Goal: Transaction & Acquisition: Purchase product/service

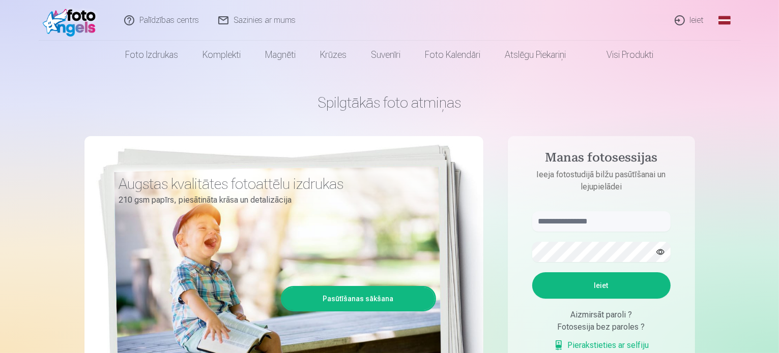
click at [688, 18] on link "Ieiet" at bounding box center [689, 20] width 49 height 41
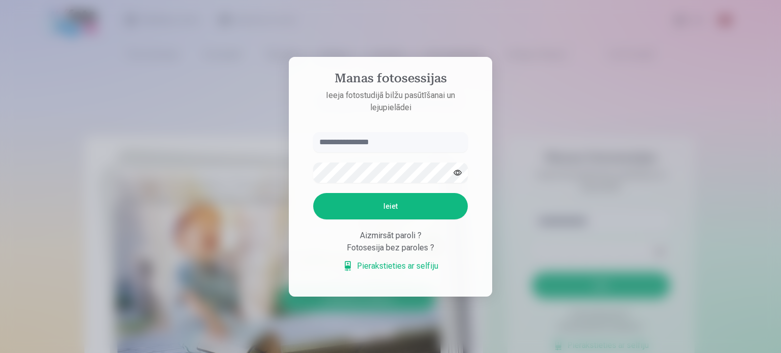
click at [391, 143] on input "text" at bounding box center [390, 142] width 155 height 20
type input "**********"
click at [313, 193] on button "Ieiet" at bounding box center [390, 206] width 155 height 26
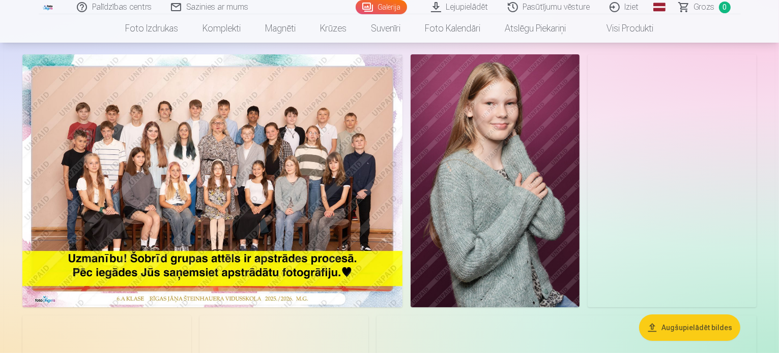
scroll to position [102, 0]
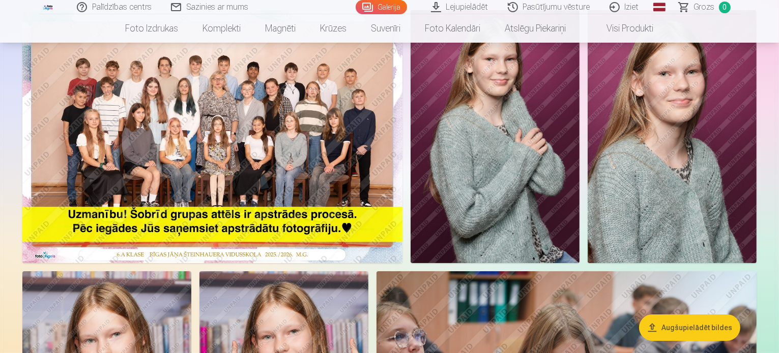
click at [339, 122] on img at bounding box center [212, 136] width 380 height 253
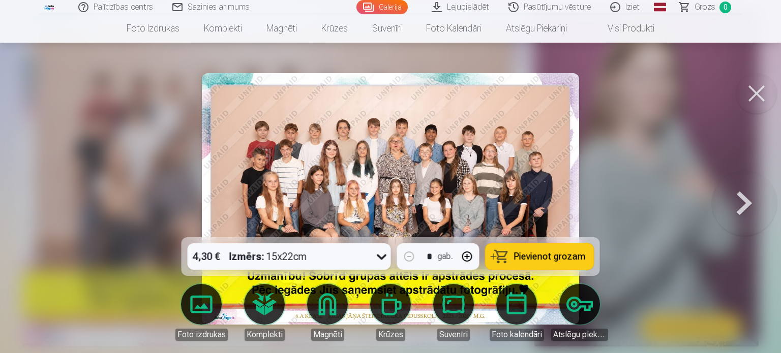
click at [344, 192] on img at bounding box center [390, 199] width 377 height 252
click at [753, 94] on button at bounding box center [756, 93] width 41 height 41
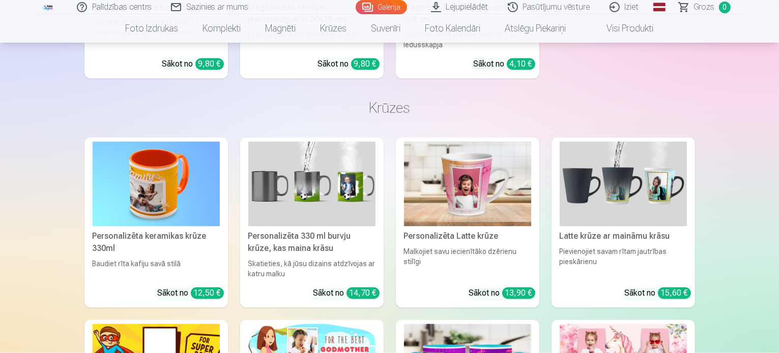
scroll to position [5811, 0]
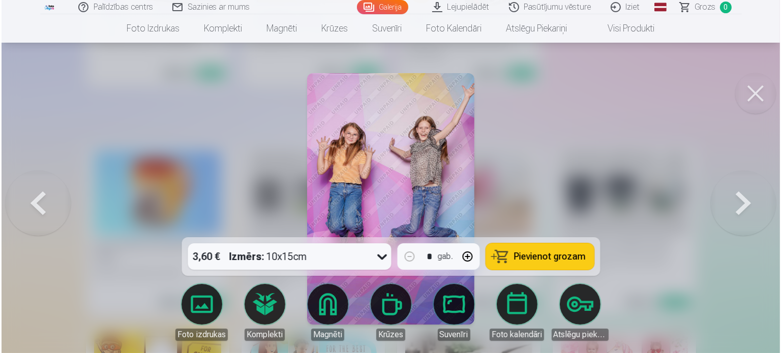
scroll to position [5829, 0]
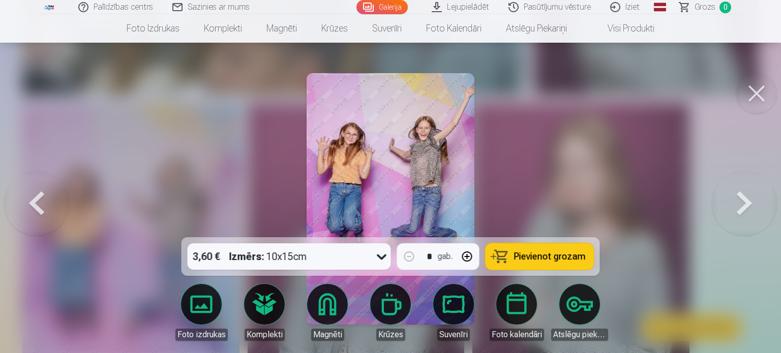
click at [761, 84] on button at bounding box center [756, 93] width 41 height 41
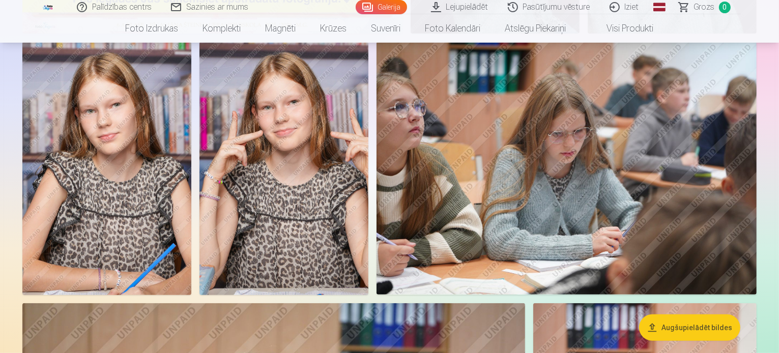
scroll to position [356, 0]
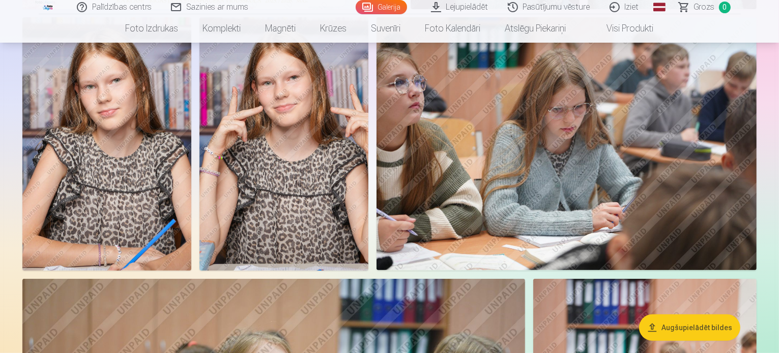
click at [368, 195] on img at bounding box center [283, 143] width 169 height 253
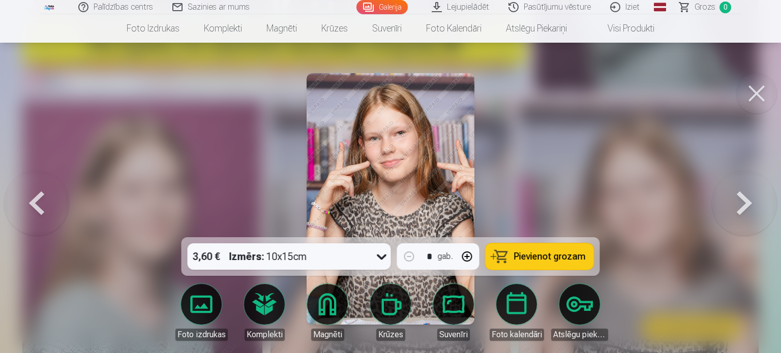
click at [762, 98] on button at bounding box center [756, 93] width 41 height 41
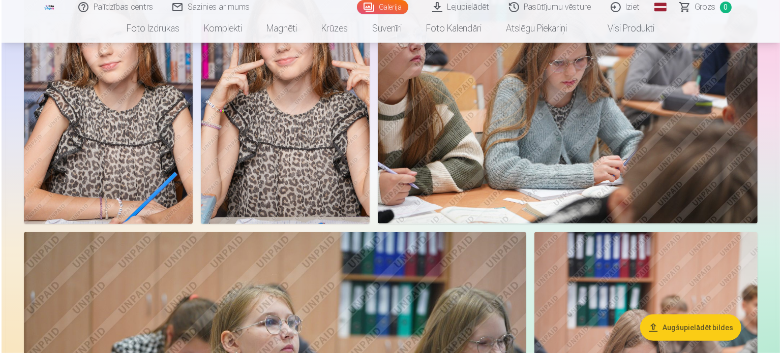
scroll to position [407, 0]
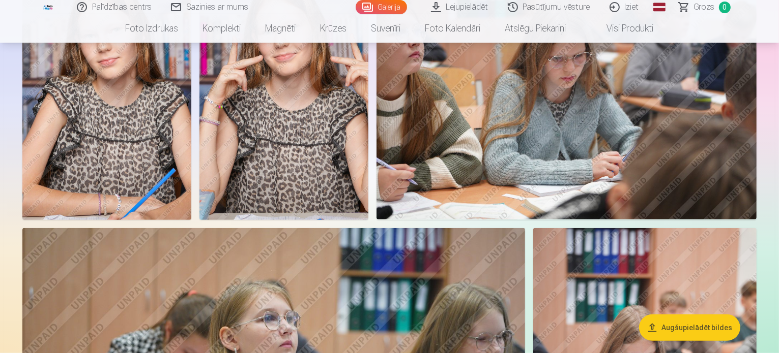
click at [368, 210] on img at bounding box center [283, 92] width 169 height 253
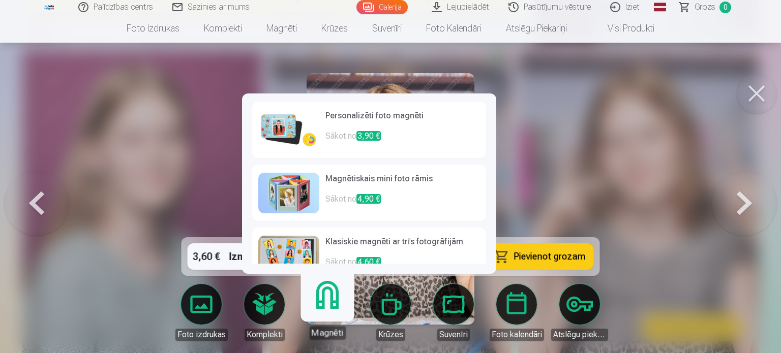
click at [324, 307] on link "Magnēti" at bounding box center [327, 308] width 63 height 63
click at [324, 296] on link "Magnēti" at bounding box center [327, 308] width 63 height 63
click at [352, 131] on p "Sākot no 3,90 €" at bounding box center [402, 140] width 155 height 20
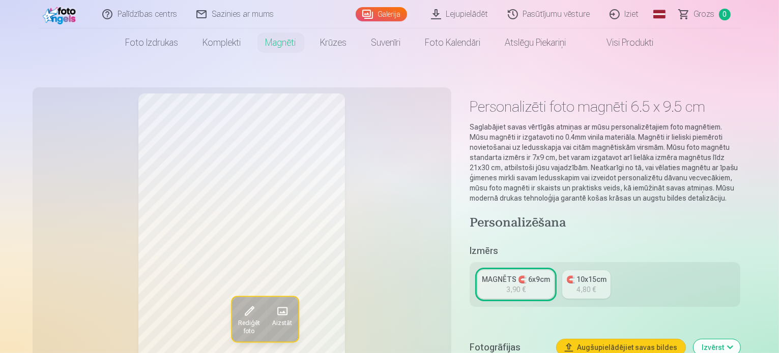
scroll to position [51, 0]
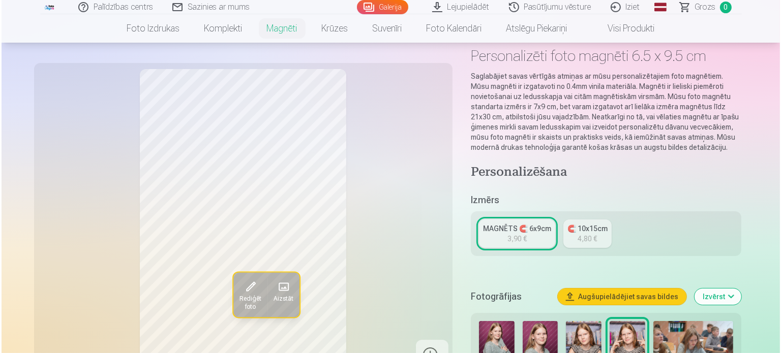
scroll to position [407, 0]
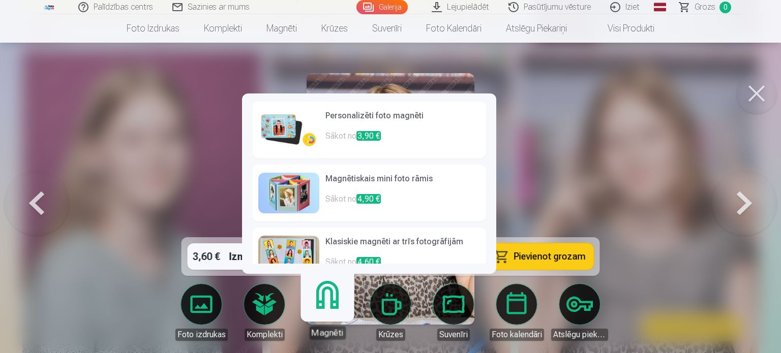
click at [326, 311] on link "Magnēti" at bounding box center [327, 308] width 63 height 63
click at [287, 123] on img at bounding box center [288, 130] width 61 height 41
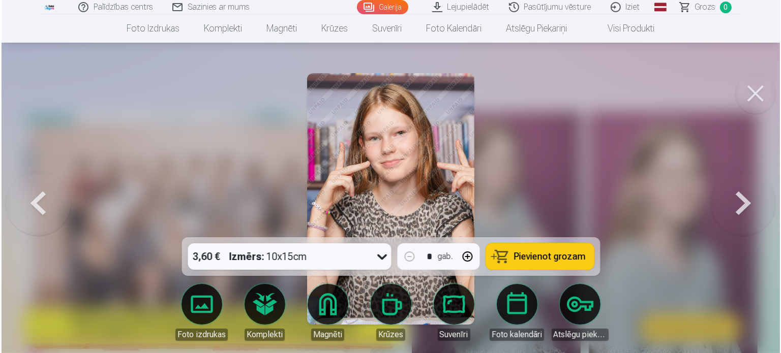
scroll to position [407, 0]
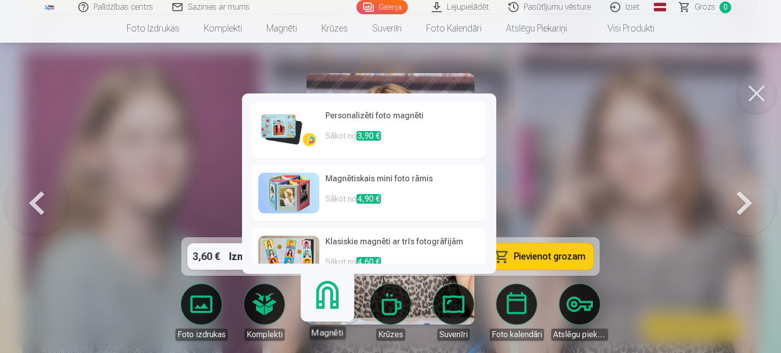
click at [337, 130] on link "Personalizēti foto magnēti Sākot no 3,90 €" at bounding box center [369, 130] width 234 height 57
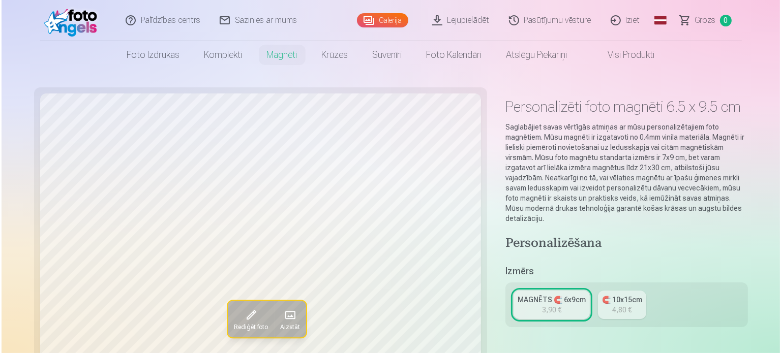
scroll to position [407, 0]
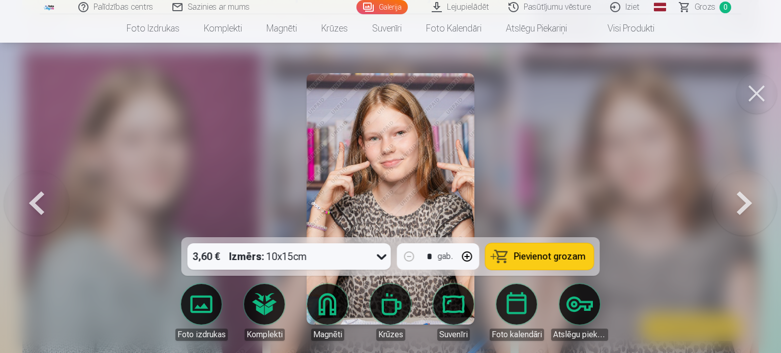
click at [324, 314] on link "Magnēti" at bounding box center [327, 312] width 57 height 57
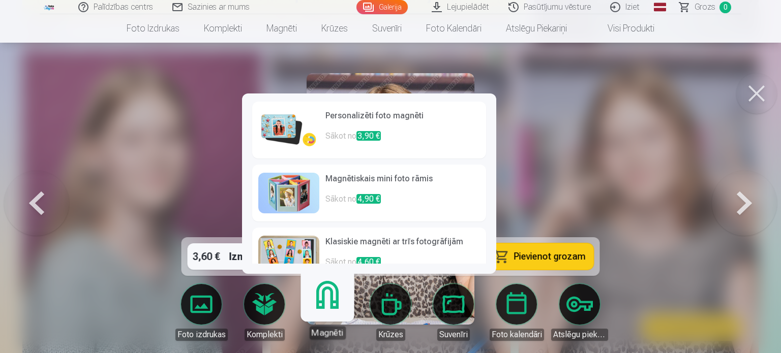
click at [342, 132] on p "Sākot no 3,90 €" at bounding box center [402, 140] width 155 height 20
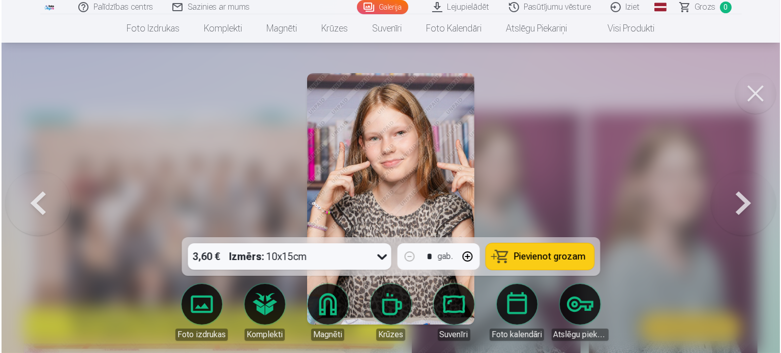
scroll to position [407, 0]
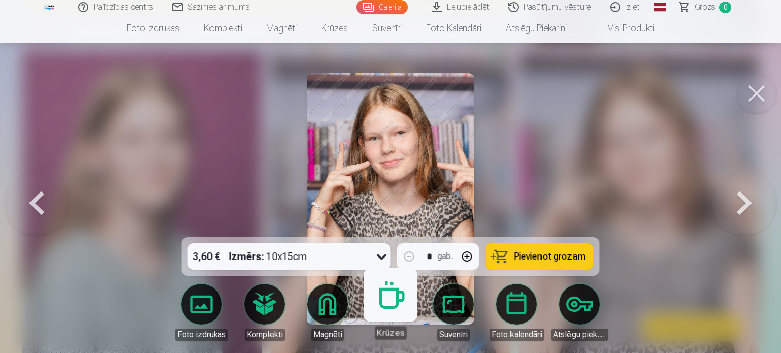
click at [362, 304] on link "Krūzes" at bounding box center [390, 308] width 63 height 63
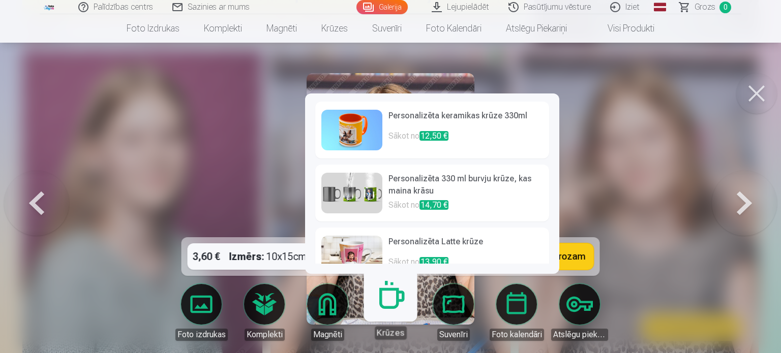
click at [362, 304] on link "Krūzes" at bounding box center [390, 308] width 63 height 63
click at [620, 106] on div at bounding box center [390, 176] width 781 height 353
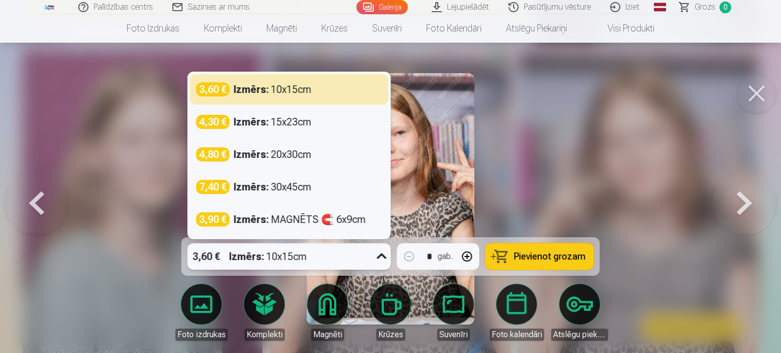
click at [342, 252] on div "3,60 € Izmērs : 10x15cm" at bounding box center [280, 257] width 184 height 26
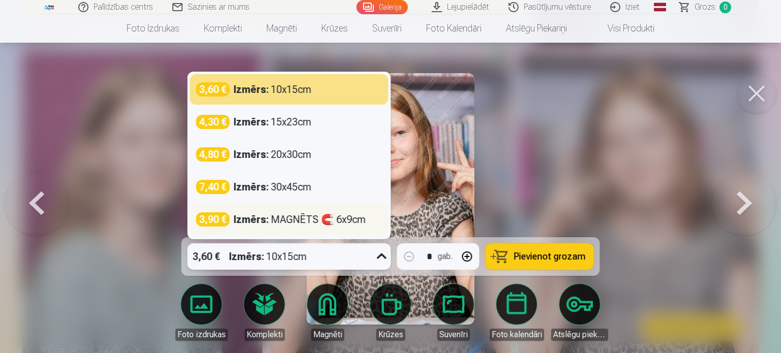
click at [314, 223] on div "Izmērs : MAGNĒTS 🧲 6x9cm" at bounding box center [300, 220] width 132 height 14
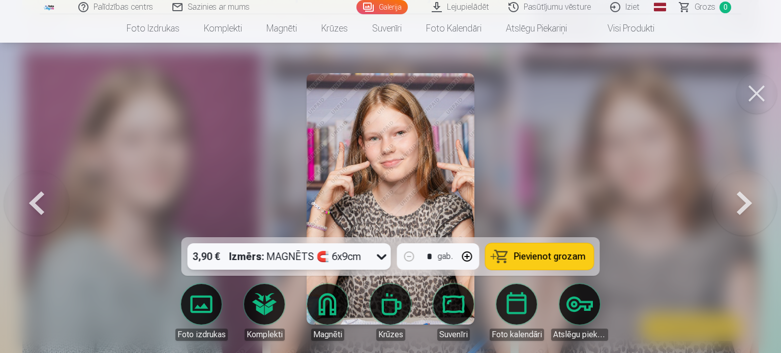
click at [510, 258] on button "Pievienot grozam" at bounding box center [540, 257] width 108 height 26
click at [709, 8] on span "Grozs" at bounding box center [705, 7] width 21 height 12
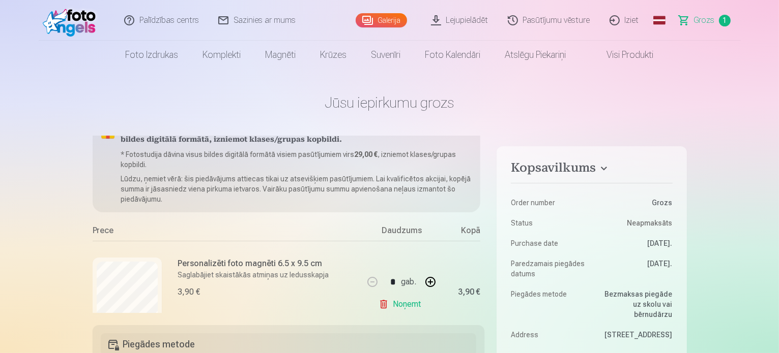
scroll to position [51, 0]
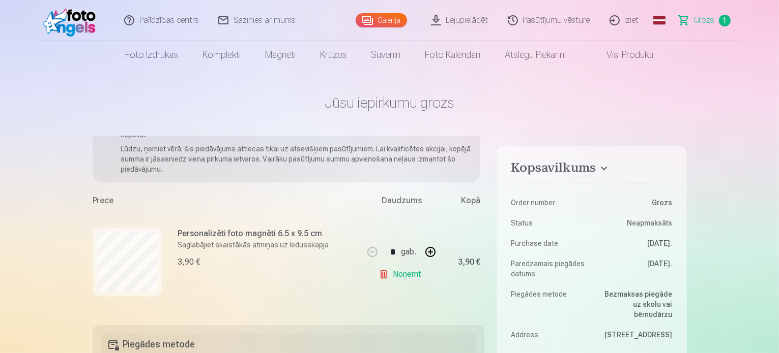
click at [392, 271] on link "Noņemt" at bounding box center [401, 274] width 46 height 20
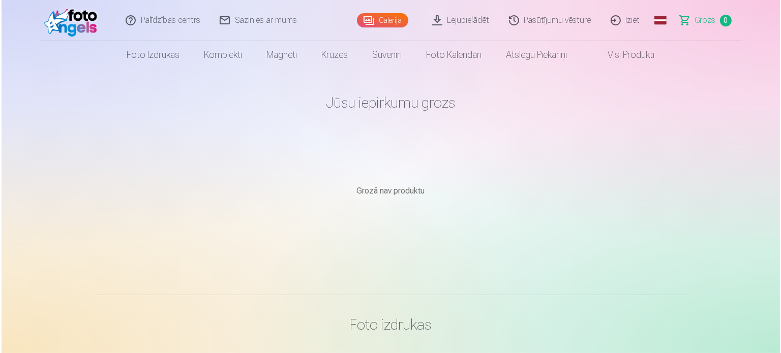
scroll to position [407, 0]
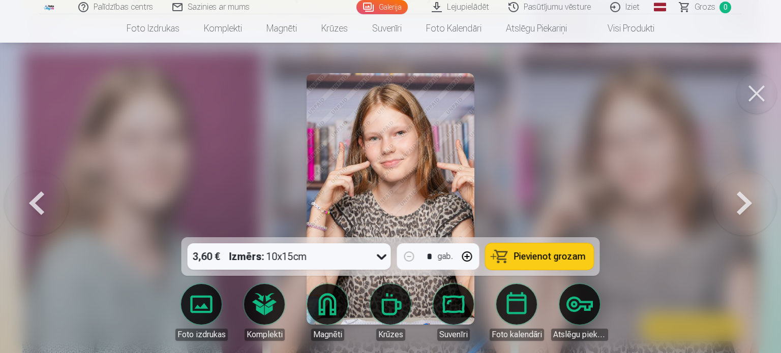
click at [366, 254] on div "3,60 € Izmērs : 10x15cm" at bounding box center [280, 257] width 184 height 26
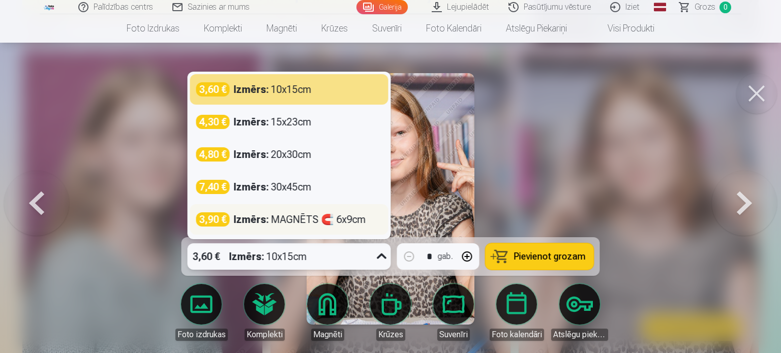
click at [341, 222] on div "Izmērs : MAGNĒTS 🧲 6x9cm" at bounding box center [300, 220] width 132 height 14
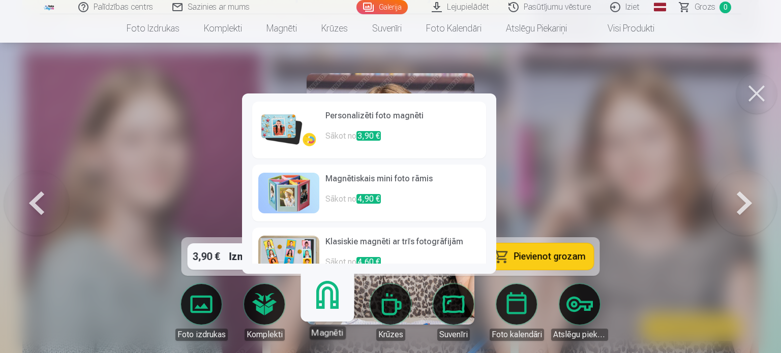
click at [303, 124] on img at bounding box center [288, 130] width 61 height 41
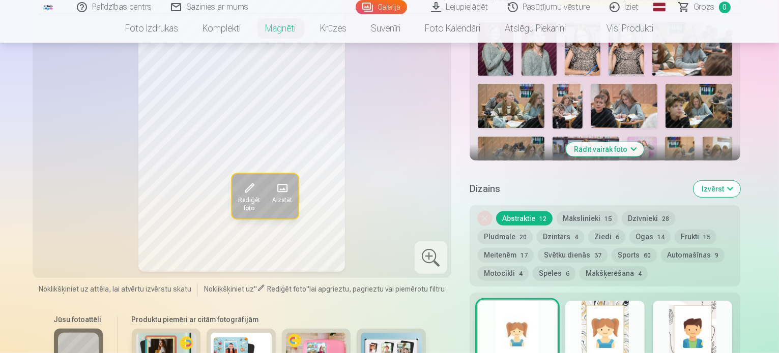
scroll to position [203, 0]
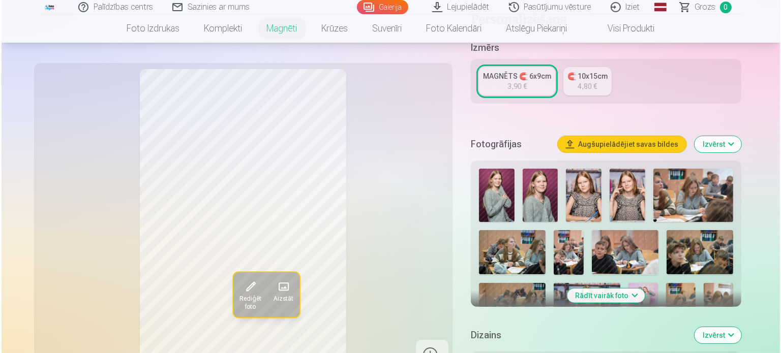
scroll to position [407, 0]
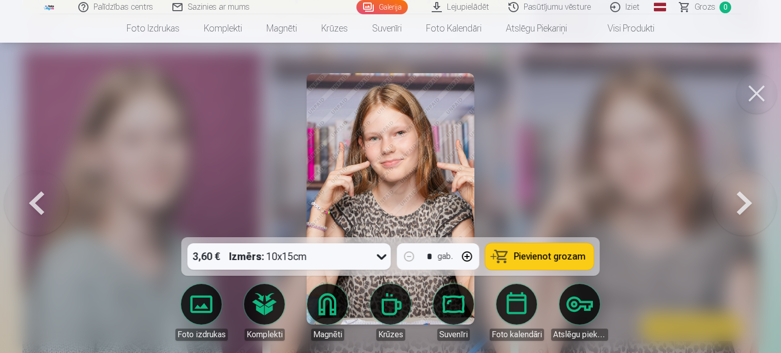
click at [406, 152] on img at bounding box center [391, 199] width 168 height 252
click at [756, 102] on button at bounding box center [756, 93] width 41 height 41
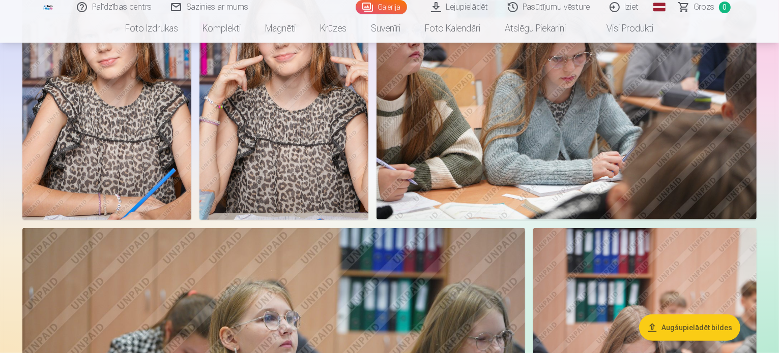
click at [368, 204] on img at bounding box center [283, 92] width 169 height 253
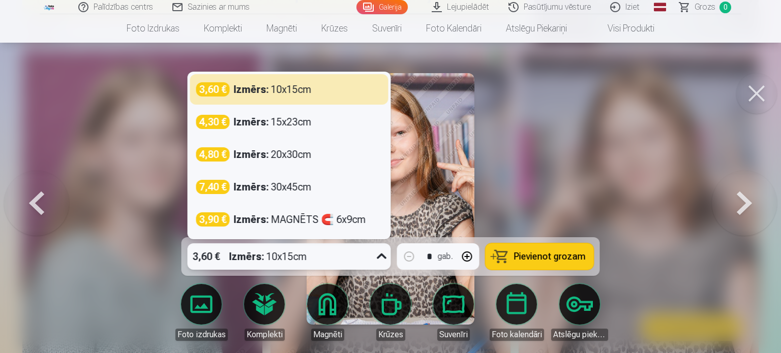
click at [366, 252] on div "3,60 € Izmērs : 10x15cm" at bounding box center [280, 257] width 184 height 26
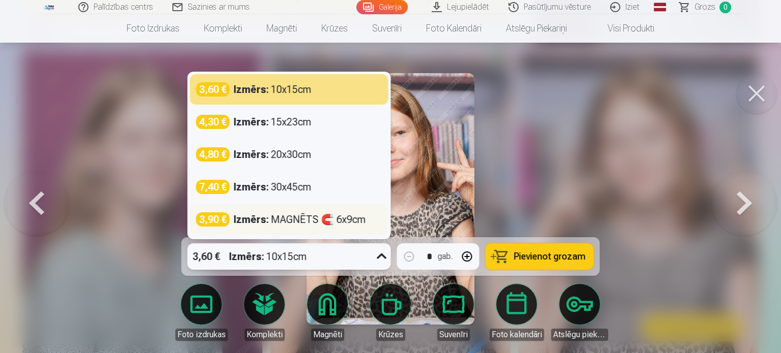
click at [276, 225] on div "Izmērs : MAGNĒTS 🧲 6x9cm" at bounding box center [300, 220] width 132 height 14
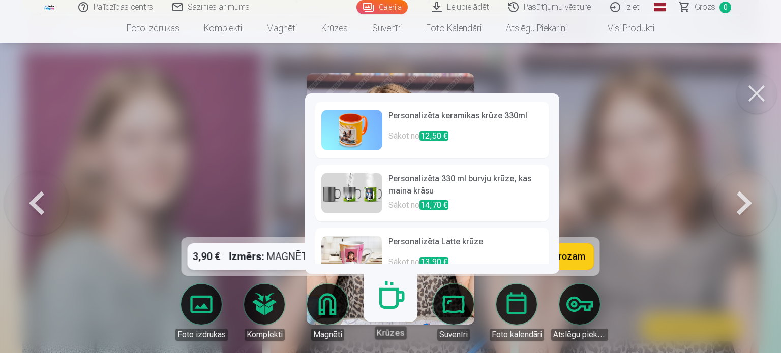
click at [332, 295] on link "Magnēti" at bounding box center [327, 312] width 57 height 57
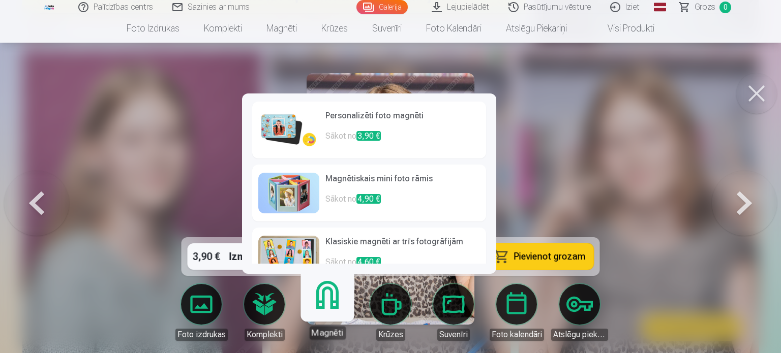
click at [304, 132] on img at bounding box center [288, 130] width 61 height 41
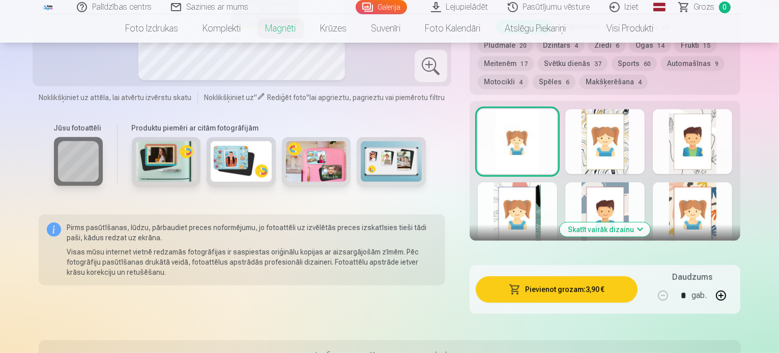
scroll to position [559, 0]
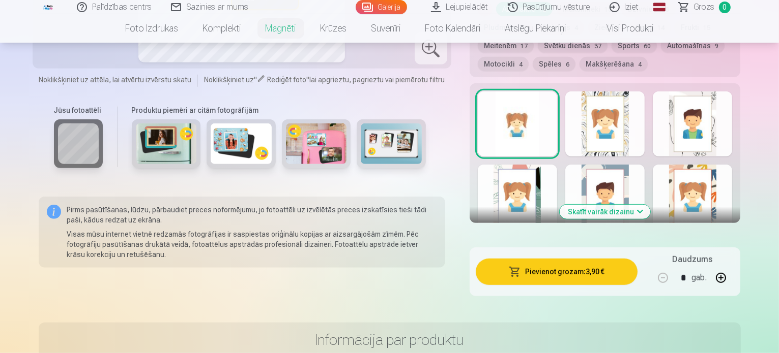
click at [619, 205] on button "Skatīt vairāk dizainu" at bounding box center [604, 212] width 91 height 14
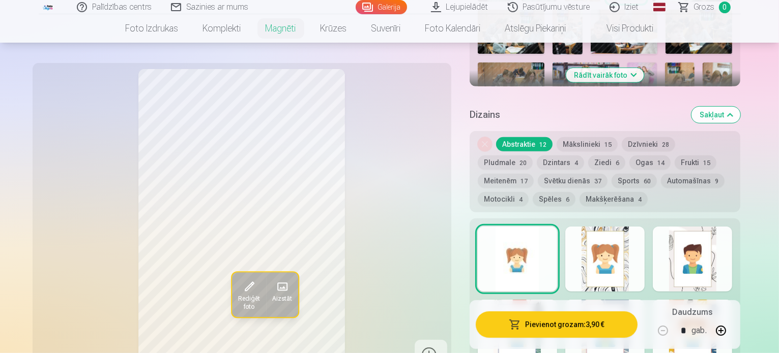
scroll to position [407, 0]
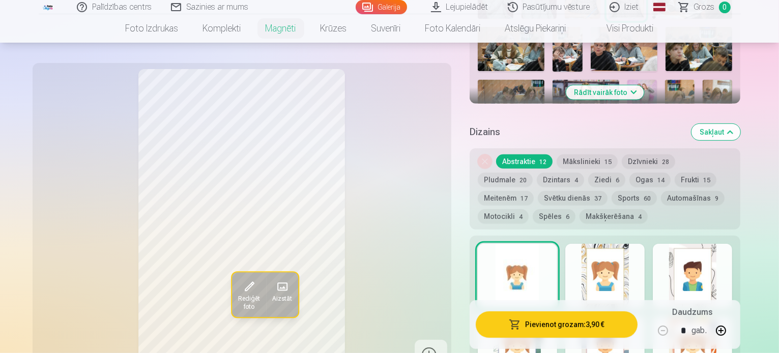
click at [606, 155] on button "Mākslinieki 15" at bounding box center [586, 162] width 61 height 14
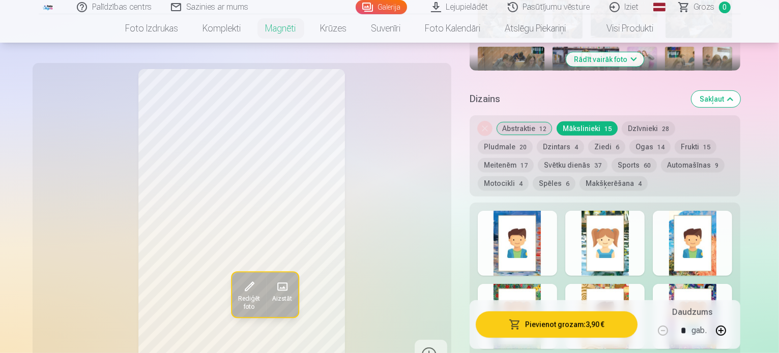
scroll to position [458, 0]
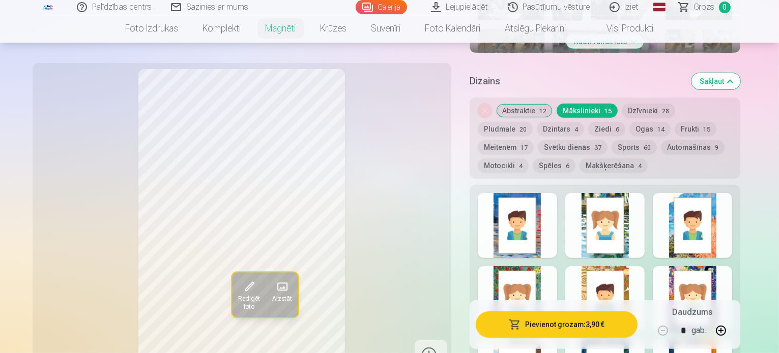
click at [620, 214] on div at bounding box center [604, 225] width 79 height 65
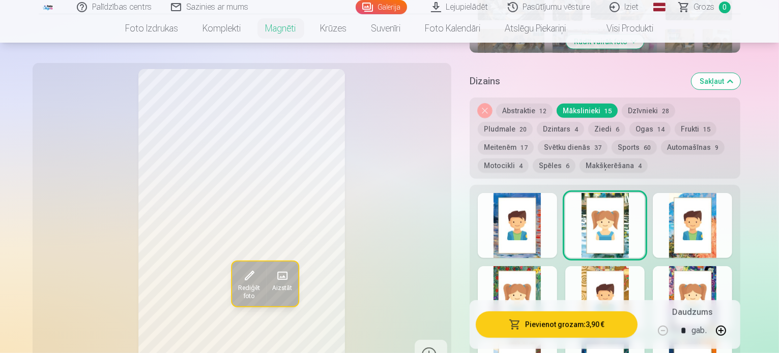
scroll to position [509, 0]
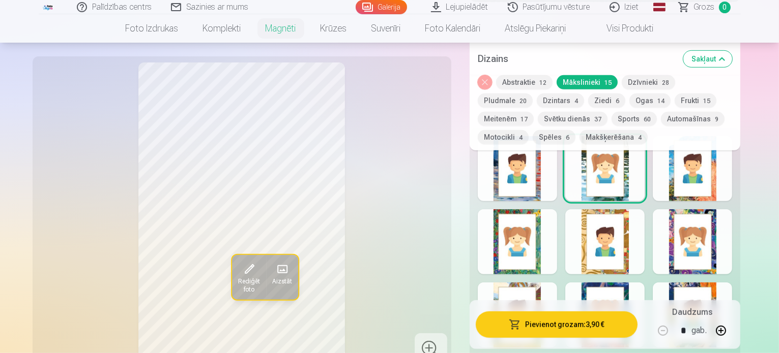
click at [644, 234] on div at bounding box center [604, 242] width 79 height 65
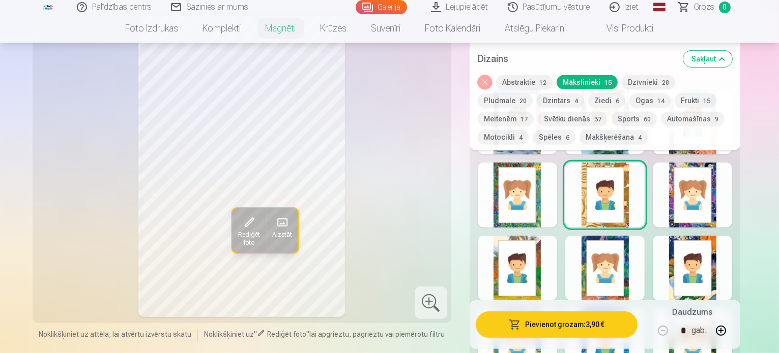
scroll to position [458, 0]
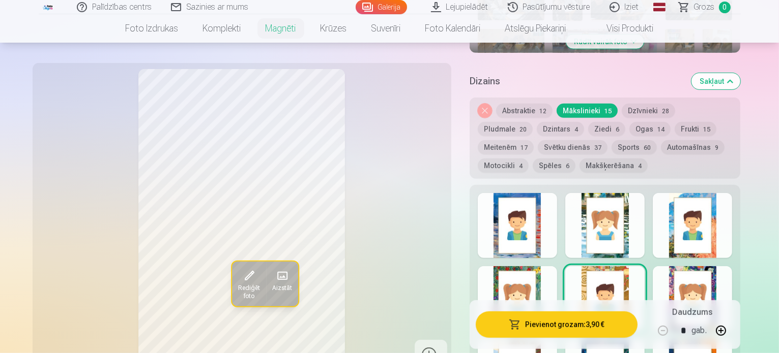
click at [649, 104] on button "Dzīvnieki 28" at bounding box center [647, 111] width 53 height 14
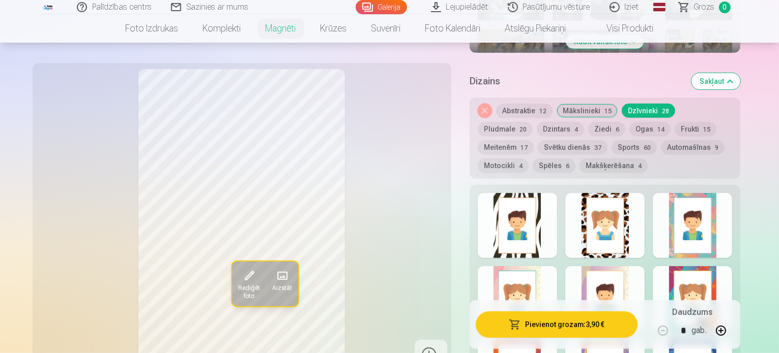
click at [547, 217] on div at bounding box center [517, 225] width 79 height 65
click at [702, 221] on div at bounding box center [691, 225] width 79 height 65
click at [642, 212] on div at bounding box center [604, 225] width 79 height 65
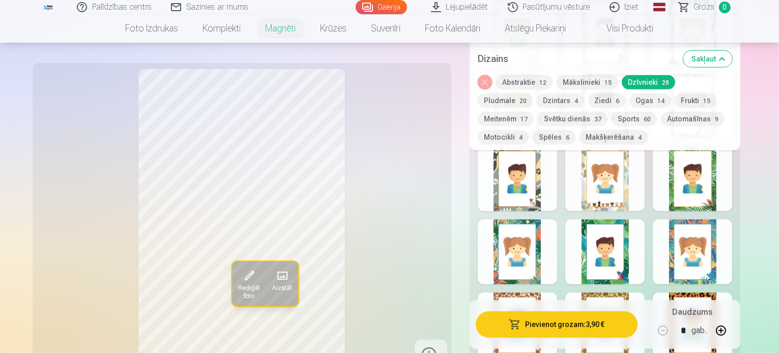
scroll to position [915, 0]
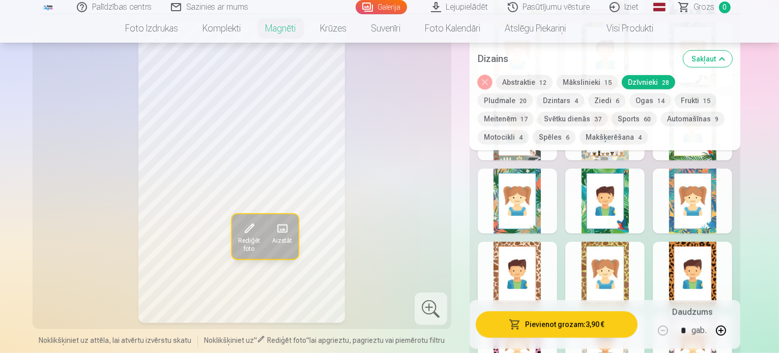
click at [716, 249] on div at bounding box center [691, 274] width 79 height 65
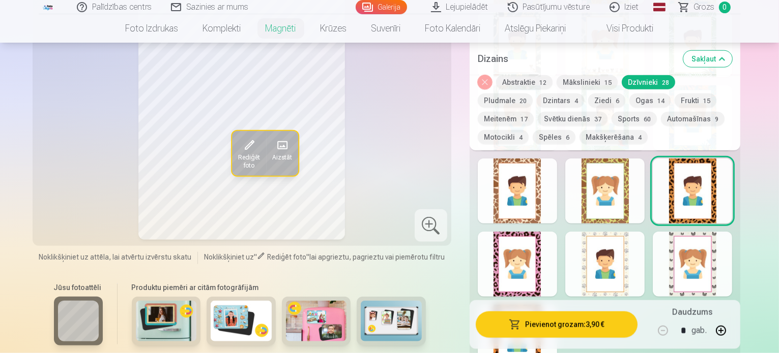
scroll to position [1017, 0]
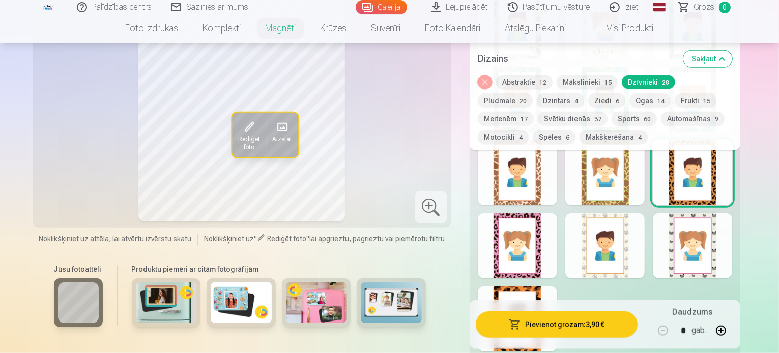
click at [545, 230] on div at bounding box center [517, 246] width 79 height 65
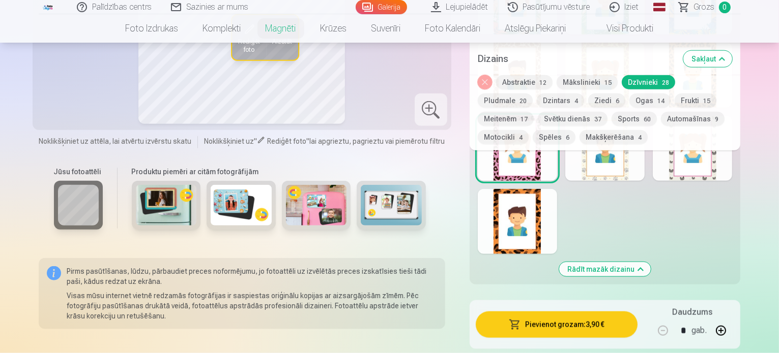
scroll to position [1119, 0]
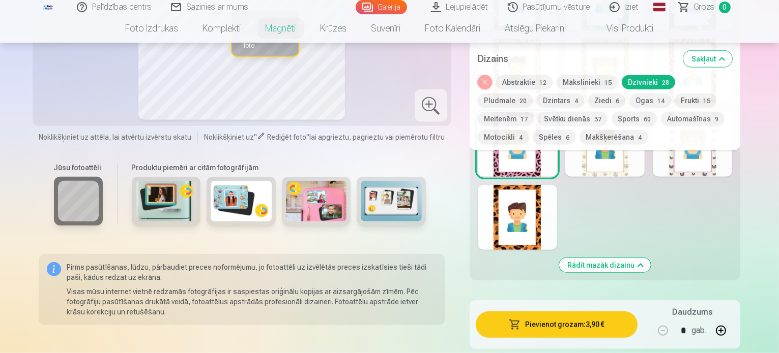
click at [511, 205] on div at bounding box center [517, 217] width 79 height 65
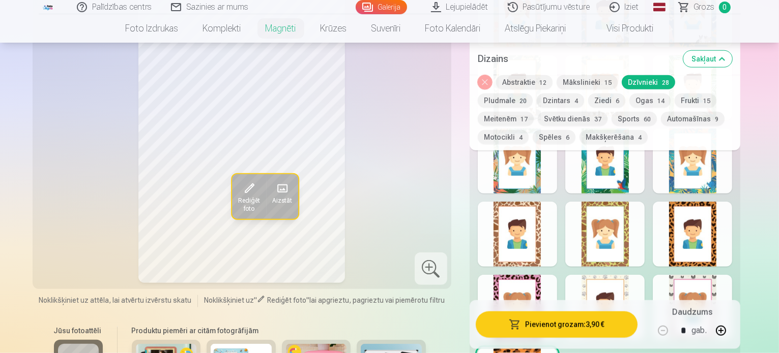
scroll to position [966, 0]
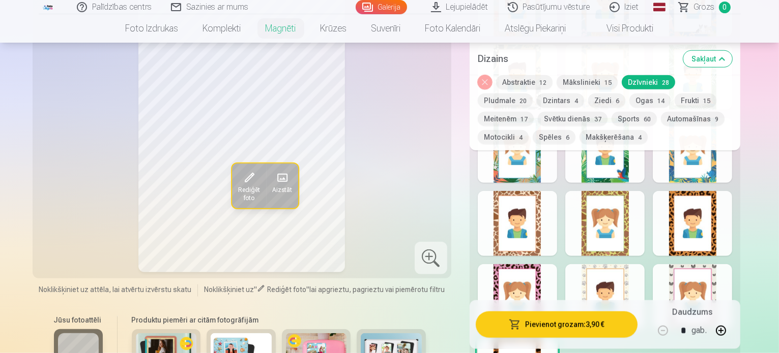
click at [543, 264] on div at bounding box center [517, 296] width 79 height 65
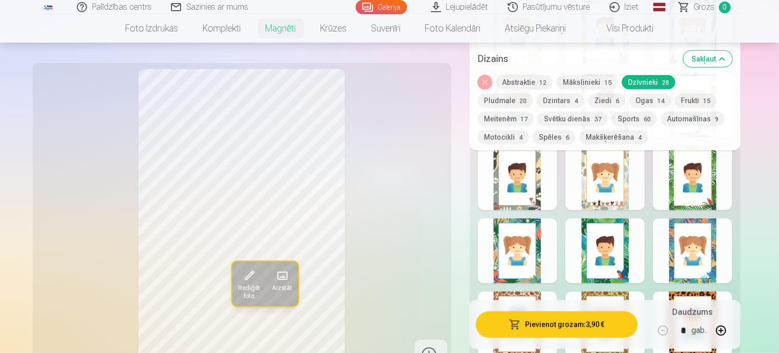
scroll to position [865, 0]
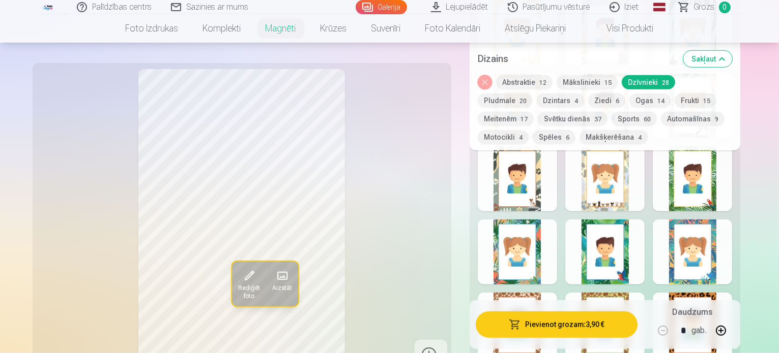
click at [532, 94] on button "Pludmale 20" at bounding box center [505, 101] width 55 height 14
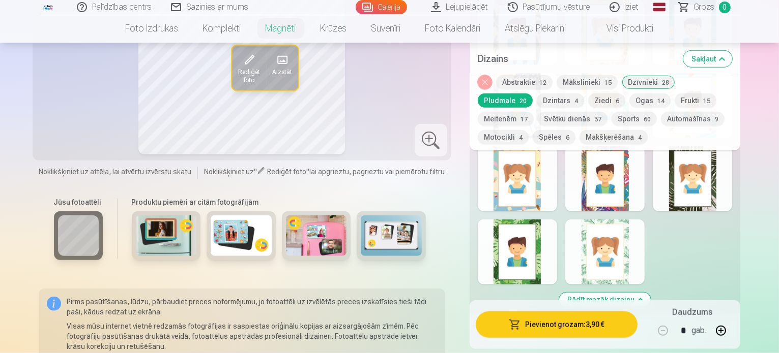
click at [635, 248] on div at bounding box center [604, 252] width 79 height 65
click at [513, 235] on div at bounding box center [517, 252] width 79 height 65
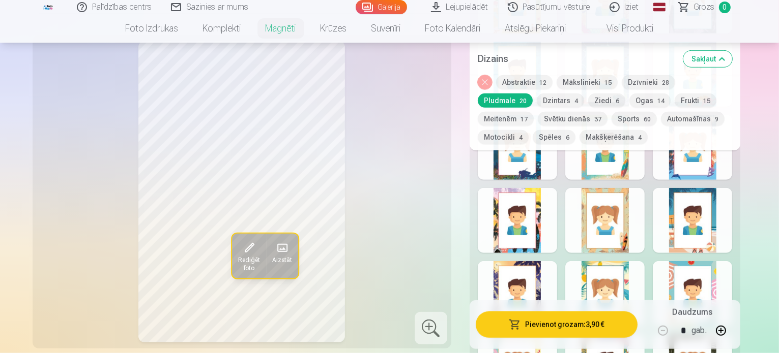
scroll to position [661, 0]
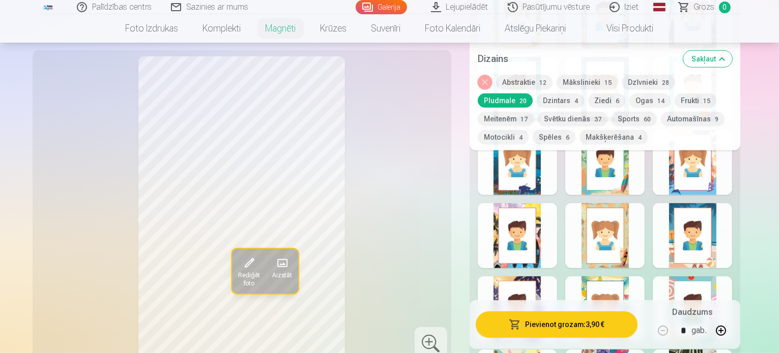
drag, startPoint x: 526, startPoint y: 99, endPoint x: 518, endPoint y: 101, distance: 8.8
click at [537, 101] on button "Dzintars 4" at bounding box center [560, 101] width 47 height 14
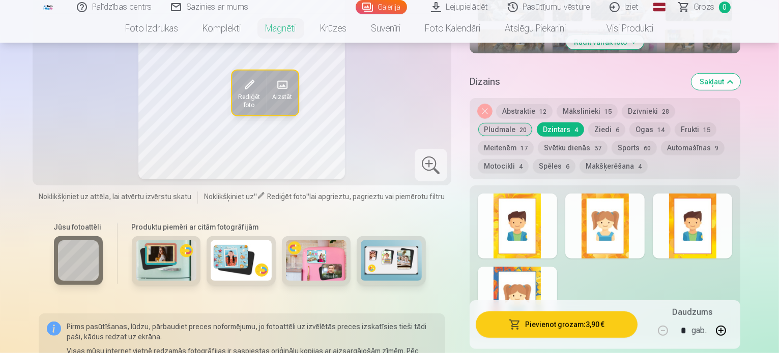
scroll to position [458, 0]
click at [588, 122] on button "Ziedi 6" at bounding box center [606, 129] width 37 height 14
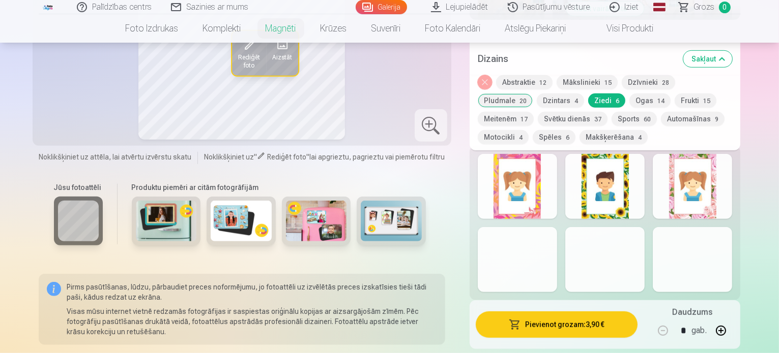
scroll to position [509, 0]
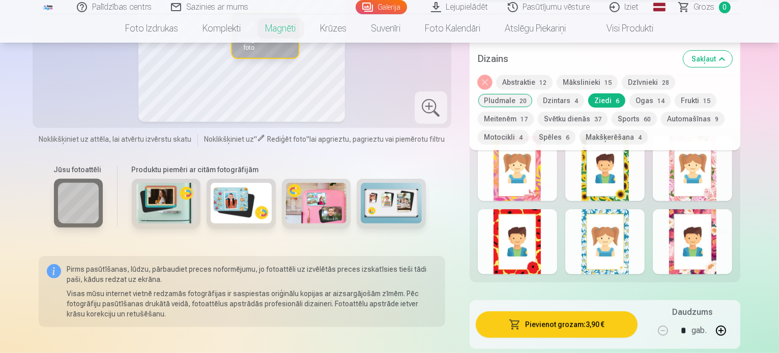
click at [516, 228] on div at bounding box center [517, 242] width 79 height 65
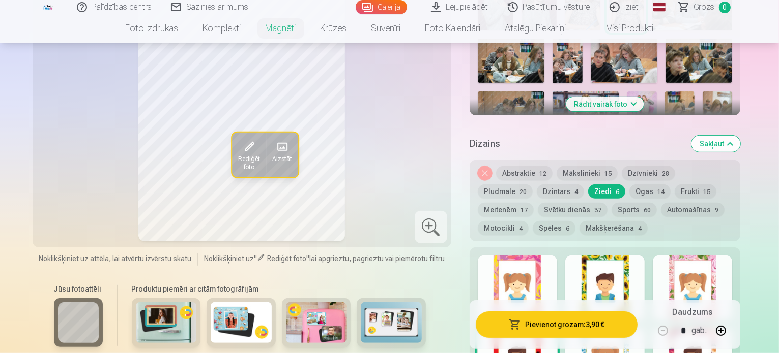
scroll to position [407, 0]
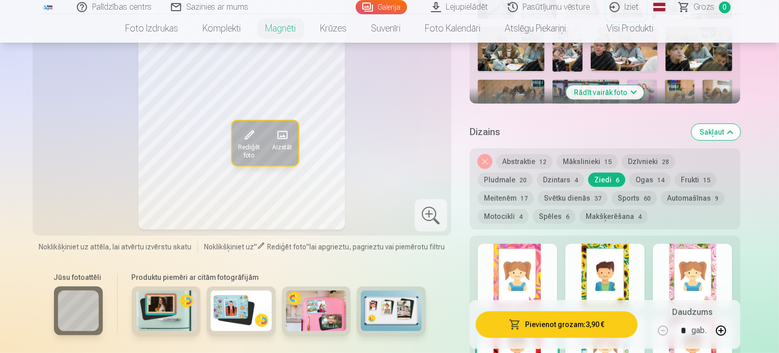
click at [629, 173] on button "Ogas 14" at bounding box center [649, 180] width 41 height 14
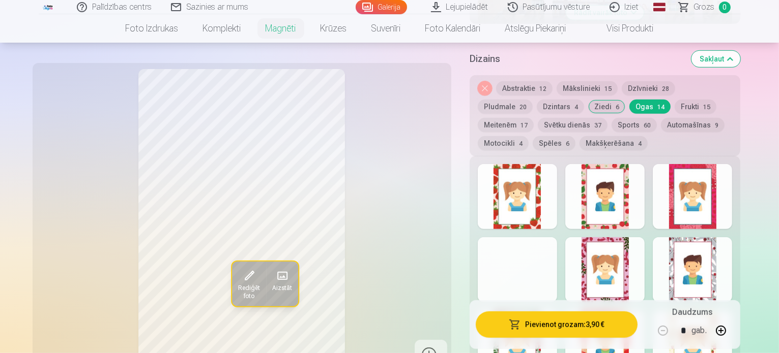
scroll to position [509, 0]
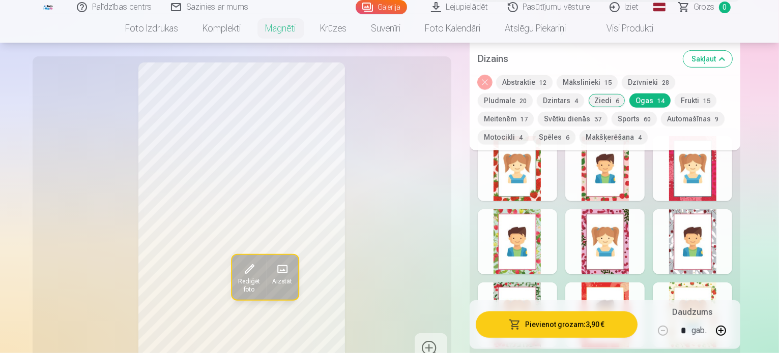
click at [608, 223] on div at bounding box center [604, 242] width 79 height 65
click at [732, 283] on div at bounding box center [691, 315] width 79 height 65
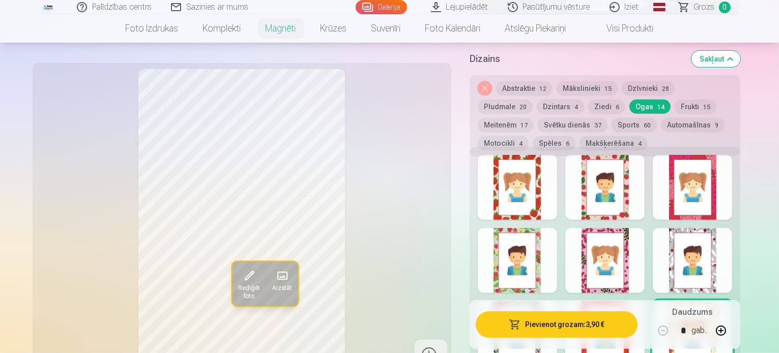
scroll to position [458, 0]
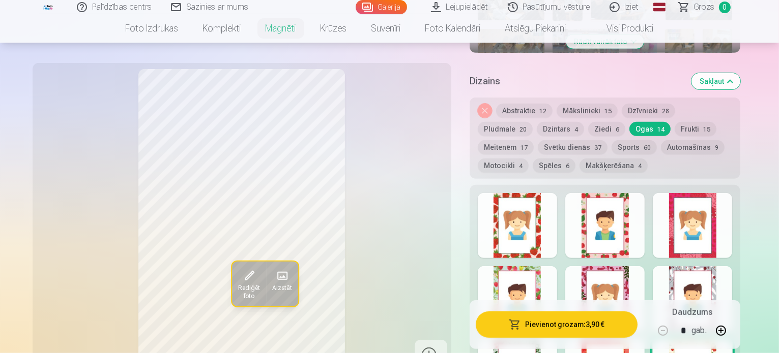
click at [674, 122] on button "Frukti 15" at bounding box center [695, 129] width 42 height 14
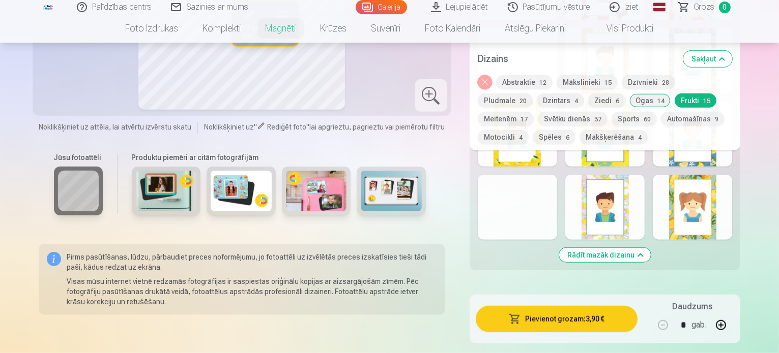
scroll to position [712, 0]
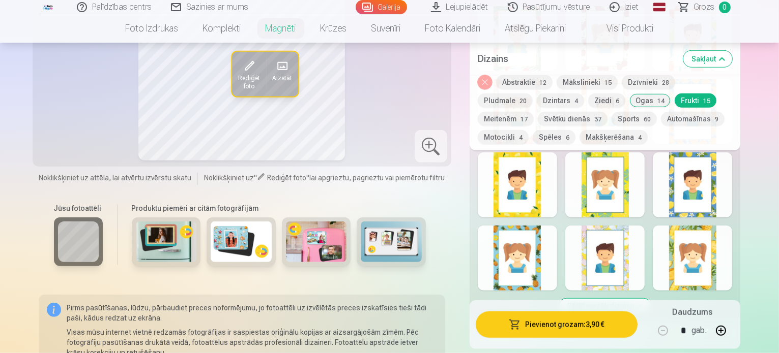
click at [732, 240] on div at bounding box center [691, 258] width 79 height 65
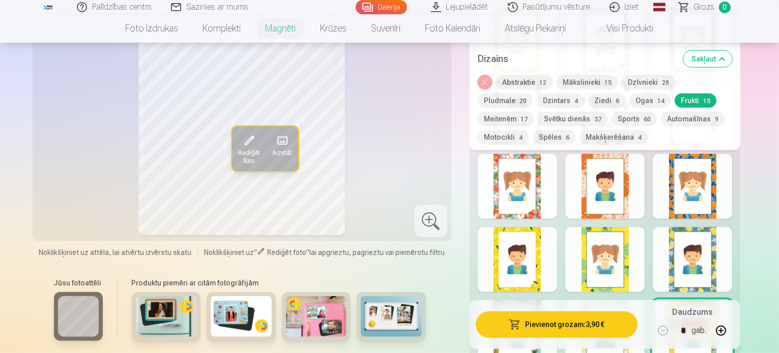
scroll to position [661, 0]
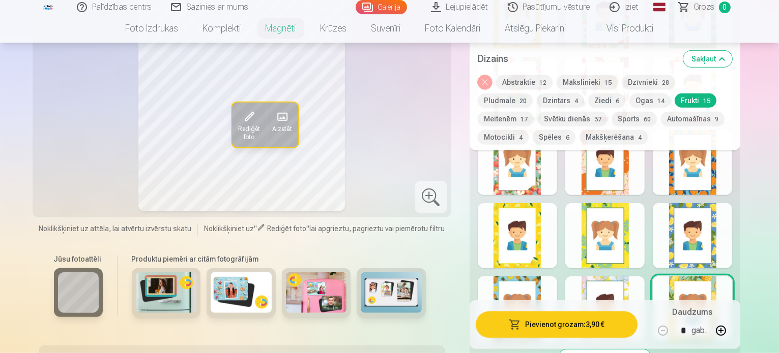
click at [603, 277] on div at bounding box center [604, 309] width 79 height 65
click at [533, 112] on button "Meitenēm 17" at bounding box center [506, 119] width 56 height 14
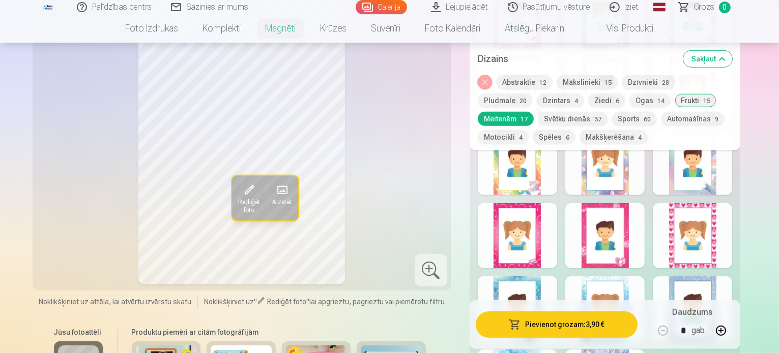
click at [624, 224] on div at bounding box center [604, 235] width 79 height 65
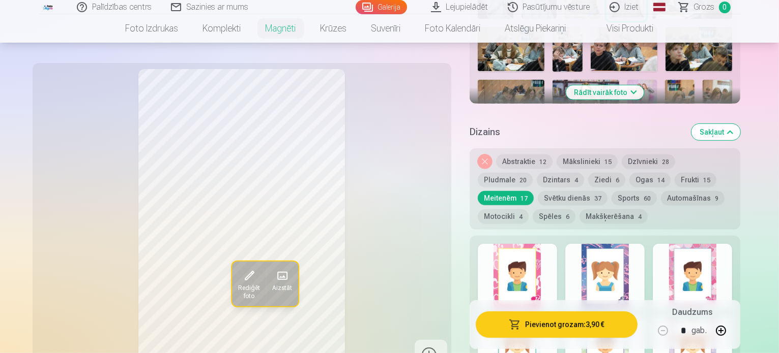
scroll to position [458, 0]
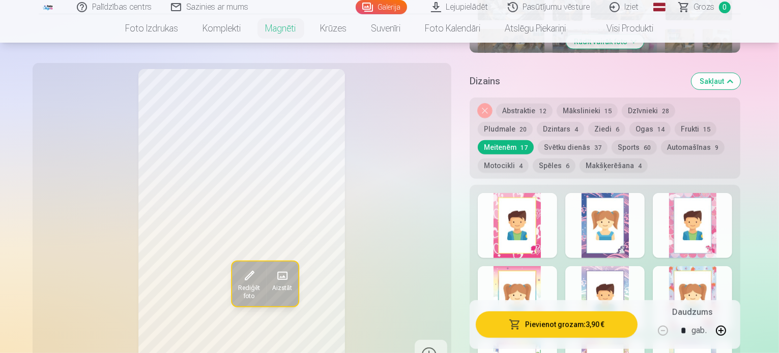
click at [545, 224] on div at bounding box center [517, 225] width 79 height 65
click at [644, 209] on div at bounding box center [604, 225] width 79 height 65
click at [706, 224] on div at bounding box center [691, 225] width 79 height 65
click at [708, 273] on div at bounding box center [691, 298] width 79 height 65
click at [726, 220] on div at bounding box center [691, 225] width 79 height 65
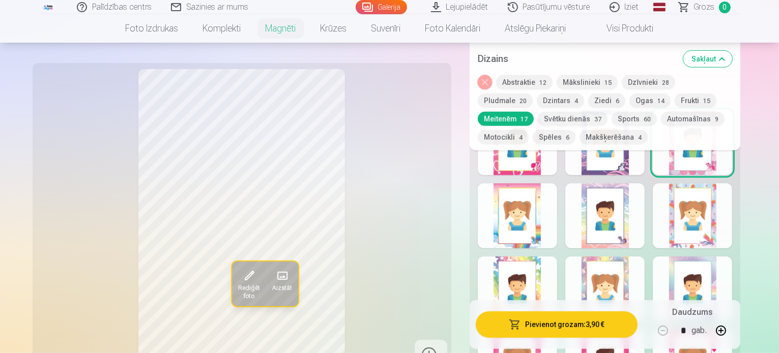
scroll to position [559, 0]
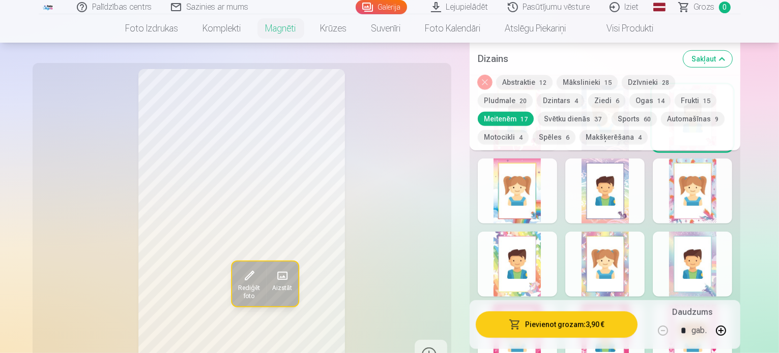
click at [536, 207] on div at bounding box center [517, 191] width 79 height 65
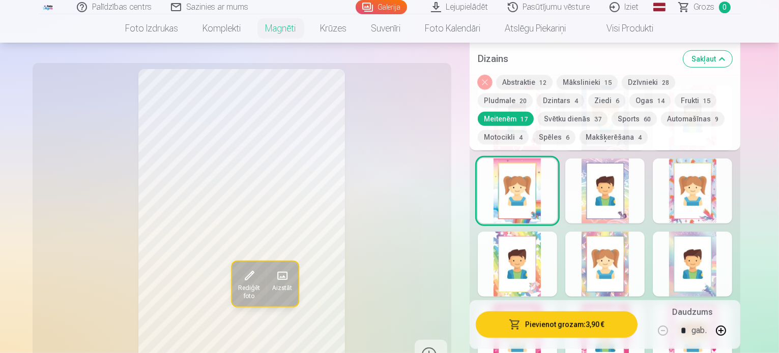
click at [634, 198] on div at bounding box center [604, 191] width 79 height 65
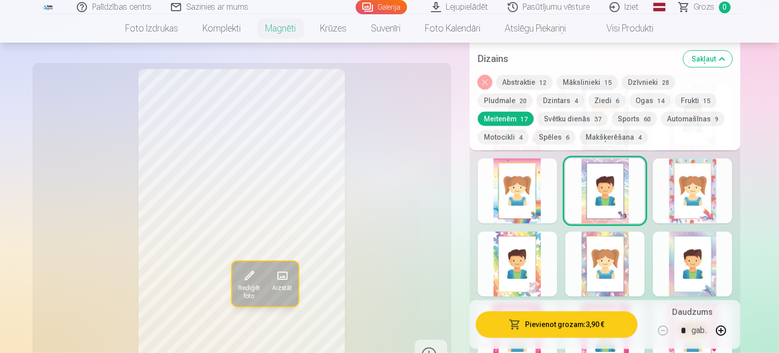
click at [727, 185] on div at bounding box center [691, 191] width 79 height 65
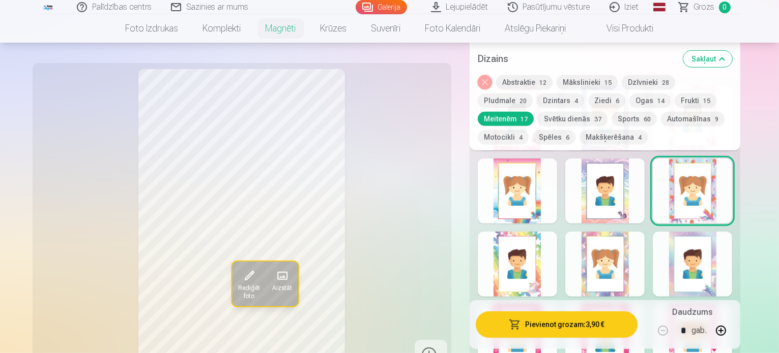
click at [616, 244] on div at bounding box center [604, 264] width 79 height 65
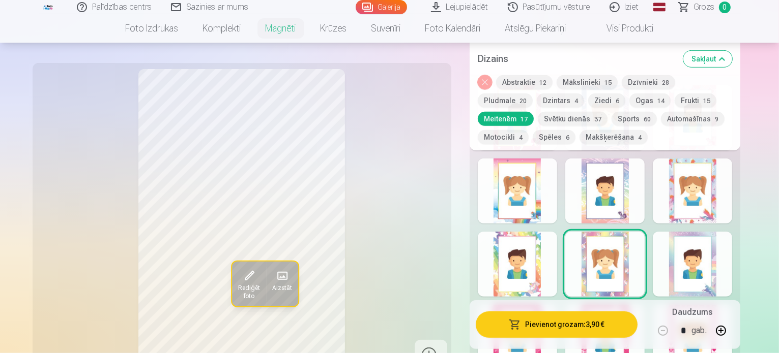
click at [731, 262] on div at bounding box center [691, 264] width 79 height 65
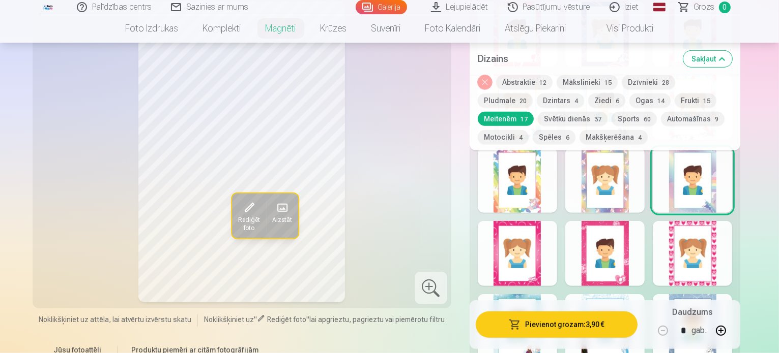
scroll to position [661, 0]
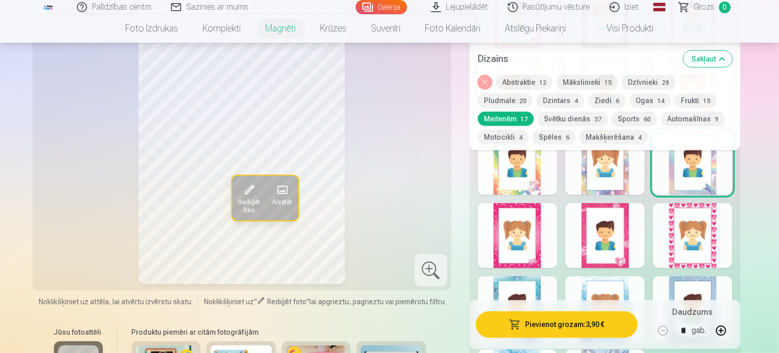
click at [531, 231] on div at bounding box center [517, 235] width 79 height 65
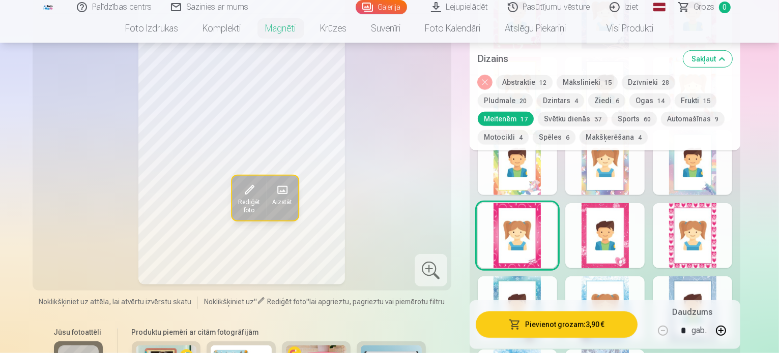
click at [602, 235] on div at bounding box center [604, 235] width 79 height 65
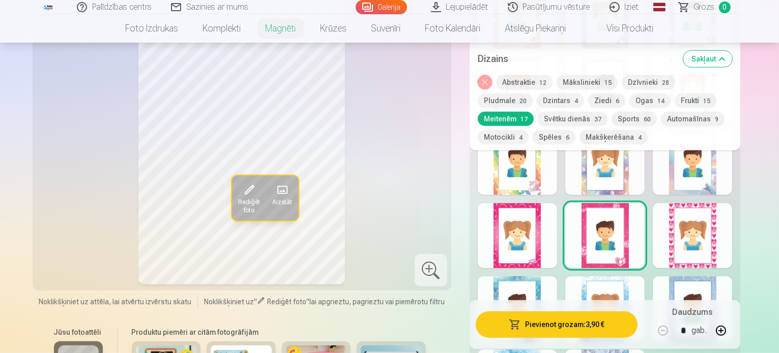
click at [717, 240] on div at bounding box center [691, 235] width 79 height 65
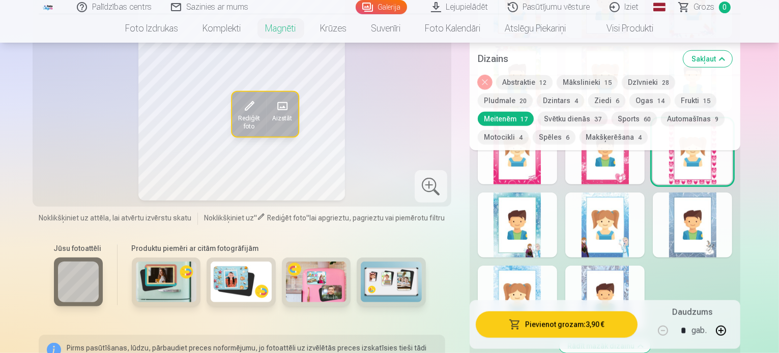
scroll to position [763, 0]
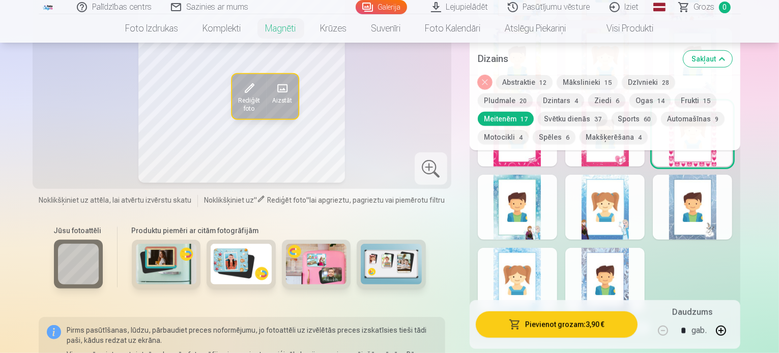
click at [727, 206] on div at bounding box center [691, 207] width 79 height 65
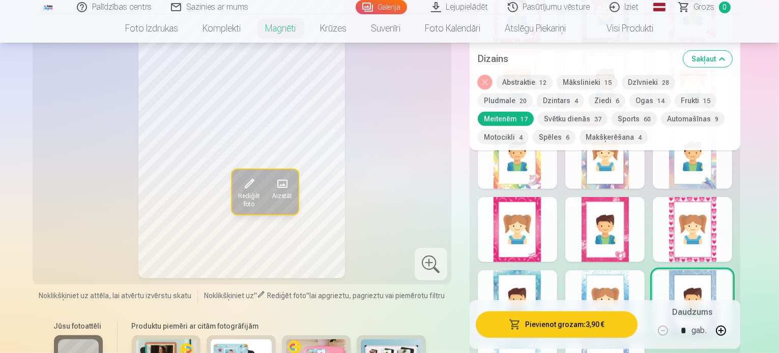
scroll to position [661, 0]
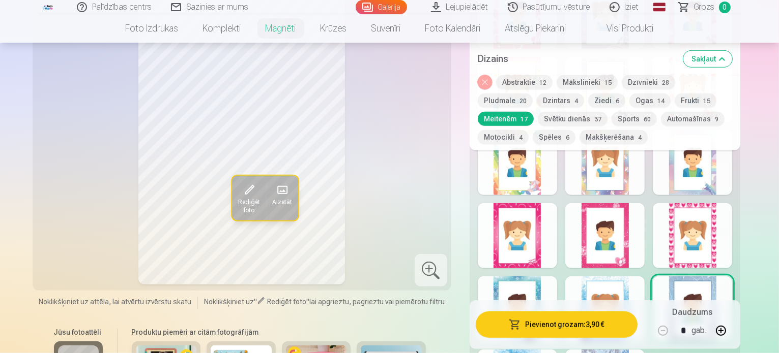
click at [538, 116] on button "Svētku dienās 37" at bounding box center [573, 119] width 70 height 14
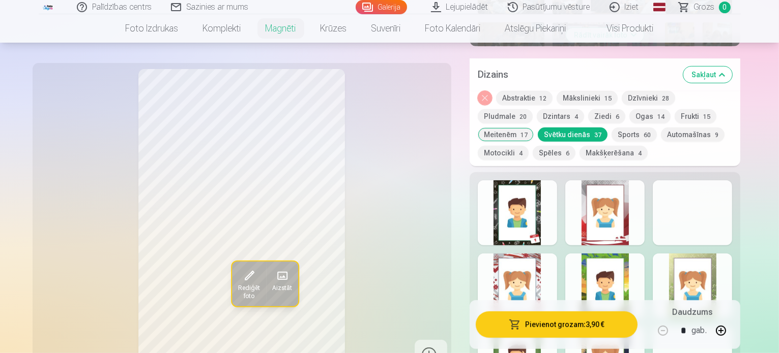
scroll to position [458, 0]
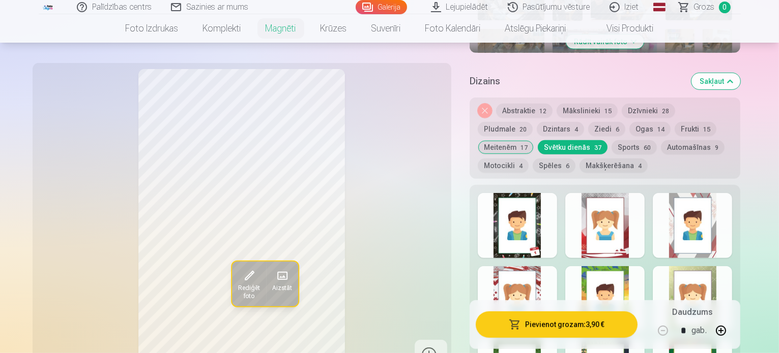
click at [543, 217] on div at bounding box center [517, 225] width 79 height 65
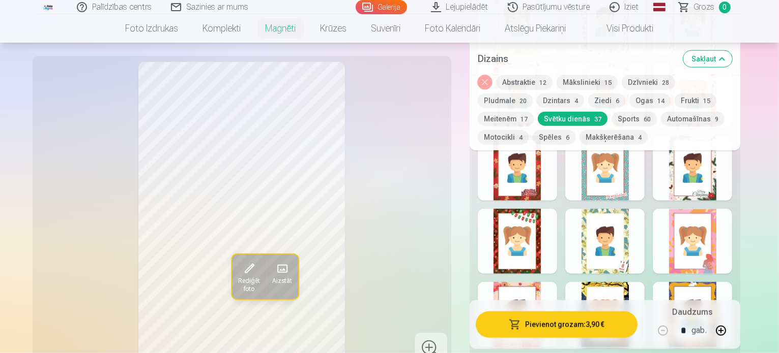
scroll to position [1119, 0]
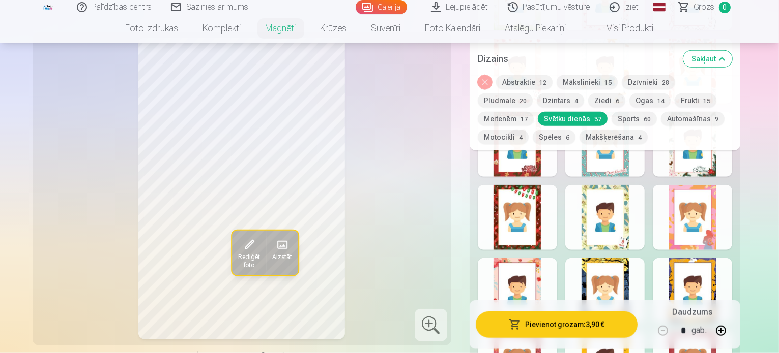
click at [644, 214] on div at bounding box center [604, 217] width 79 height 65
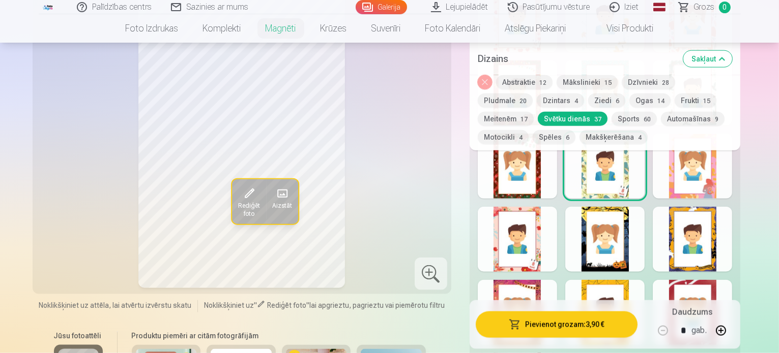
scroll to position [1170, 0]
click at [611, 119] on button "Sports 60" at bounding box center [633, 119] width 45 height 14
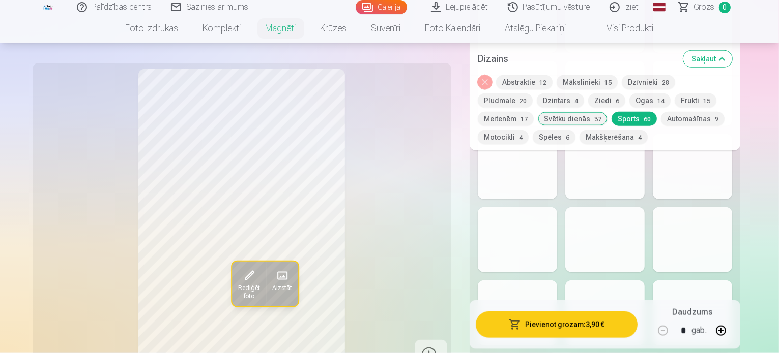
click at [639, 217] on div at bounding box center [604, 239] width 79 height 65
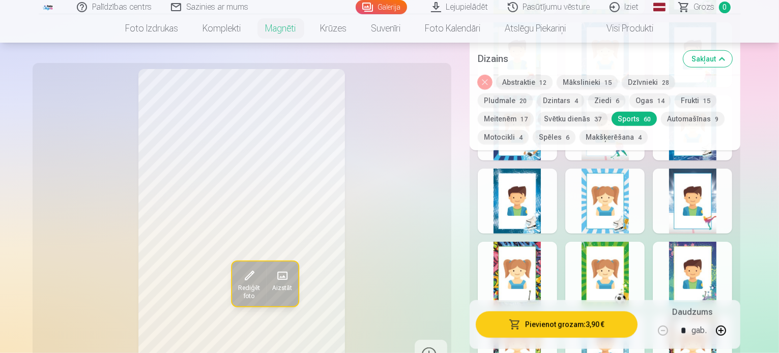
scroll to position [865, 0]
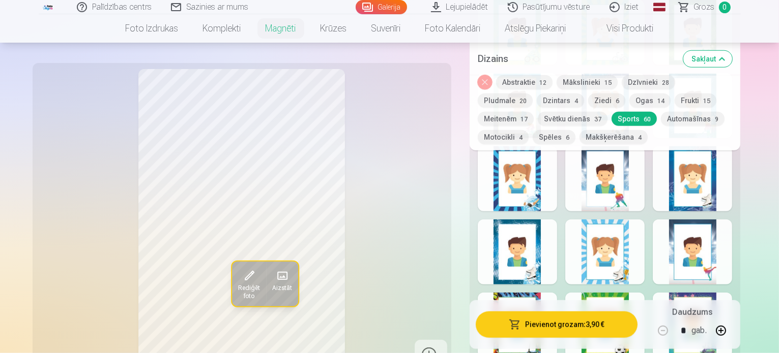
click at [661, 118] on button "Automašīnas 9" at bounding box center [693, 119] width 64 height 14
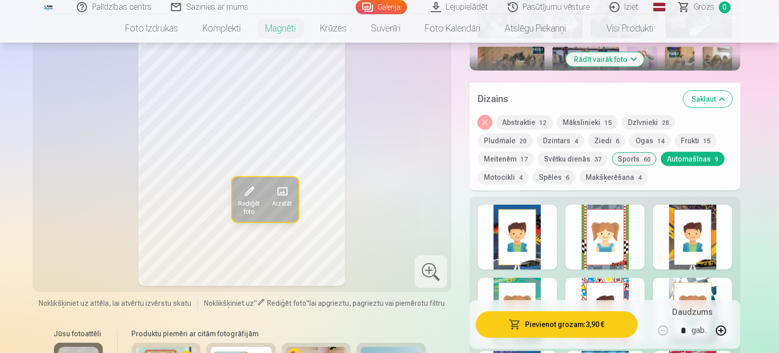
scroll to position [407, 0]
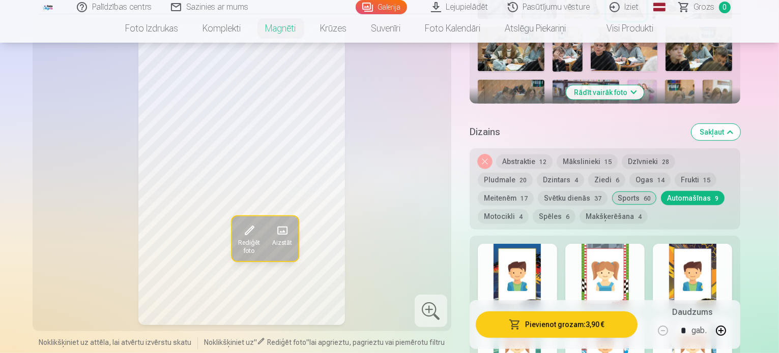
click at [575, 210] on button "Spēles 6" at bounding box center [553, 217] width 43 height 14
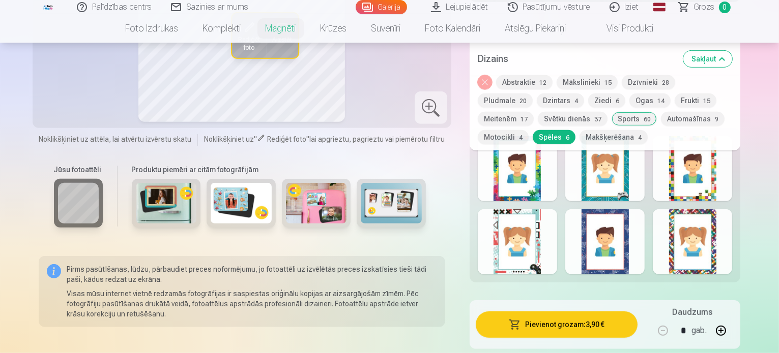
click at [644, 249] on div at bounding box center [604, 242] width 79 height 65
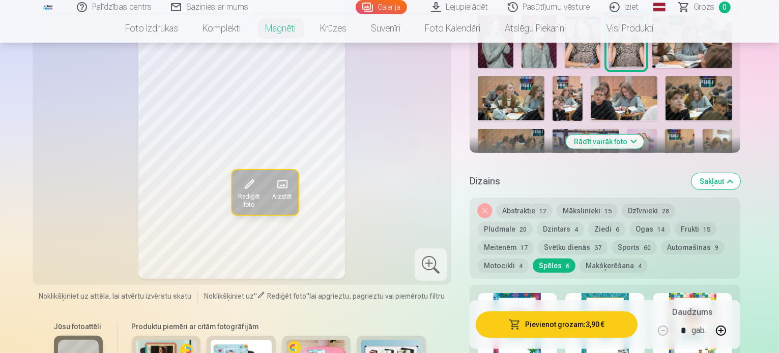
scroll to position [356, 0]
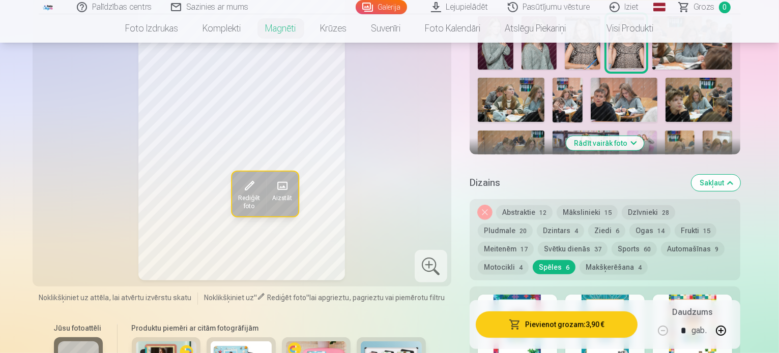
click at [579, 260] on button "Makšķerēšana 4" at bounding box center [613, 267] width 68 height 14
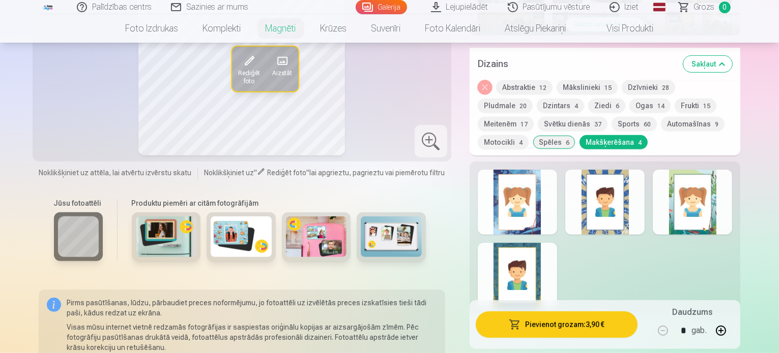
scroll to position [458, 0]
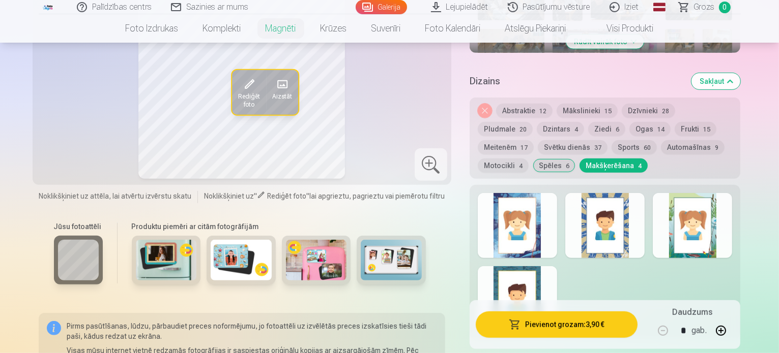
click at [596, 104] on button "Mākslinieki 15" at bounding box center [586, 111] width 61 height 14
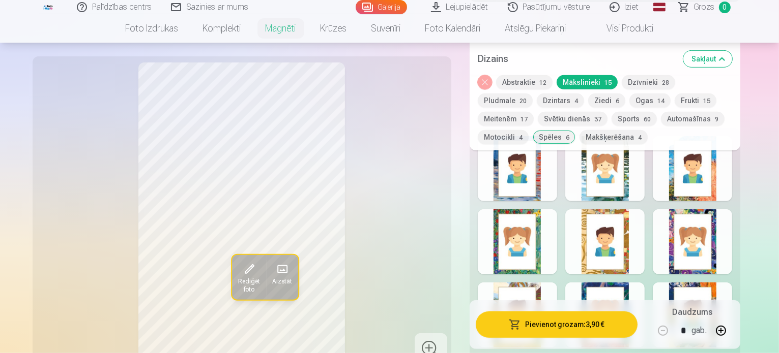
scroll to position [407, 0]
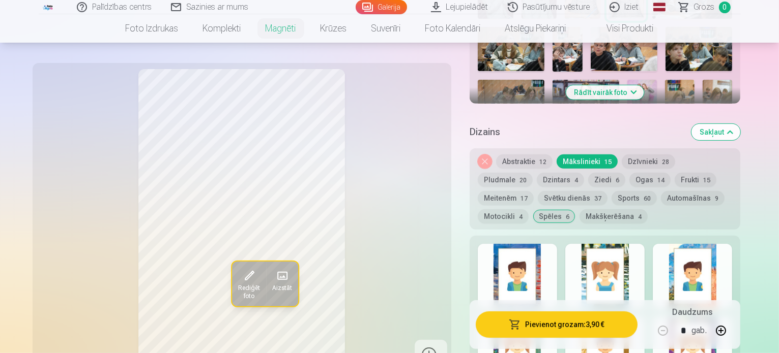
click at [639, 155] on button "Dzīvnieki 28" at bounding box center [647, 162] width 53 height 14
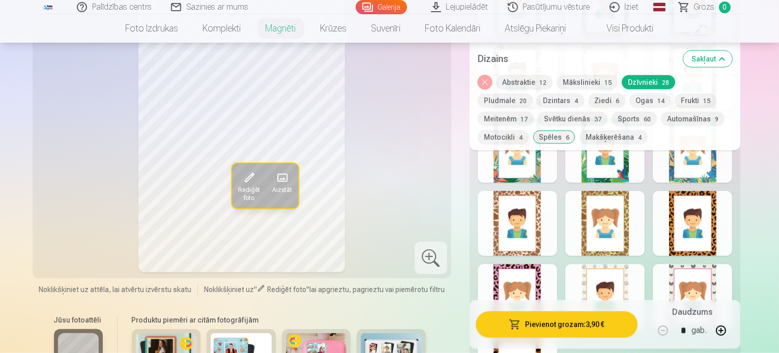
scroll to position [966, 0]
click at [610, 211] on div at bounding box center [604, 223] width 79 height 65
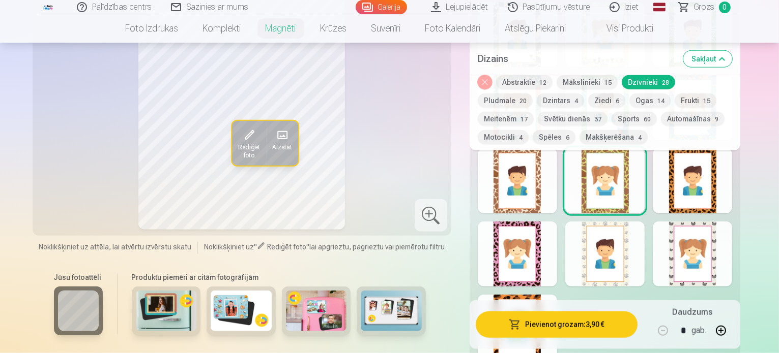
scroll to position [1068, 0]
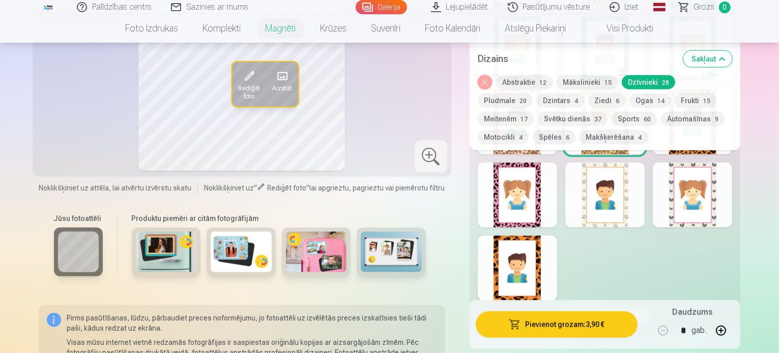
click at [521, 204] on div at bounding box center [517, 195] width 79 height 65
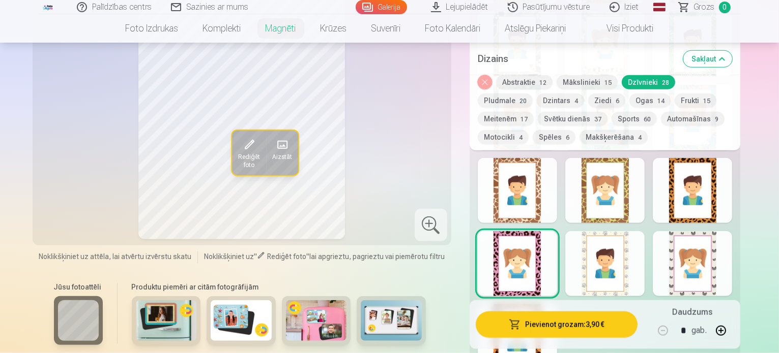
scroll to position [1017, 0]
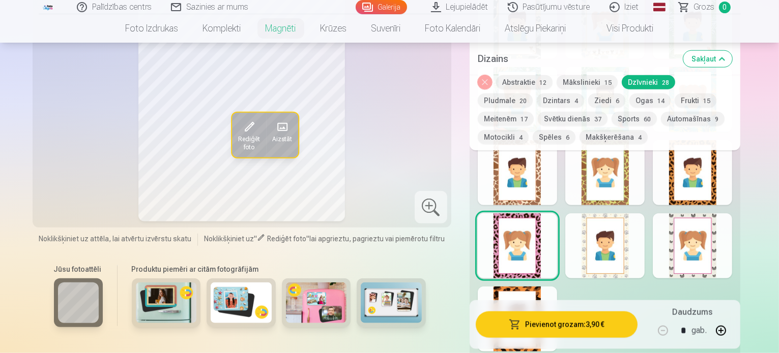
click at [533, 287] on div at bounding box center [517, 319] width 79 height 65
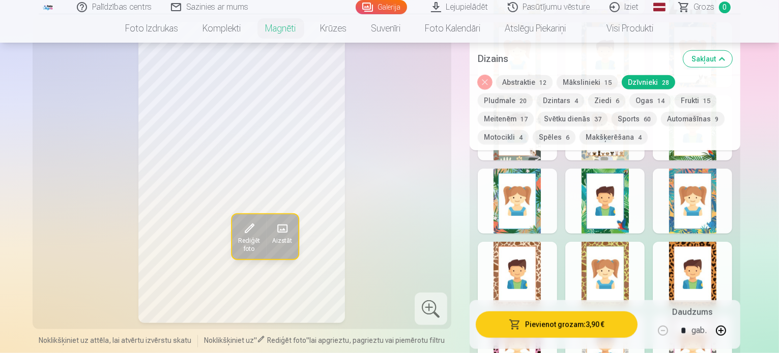
scroll to position [865, 0]
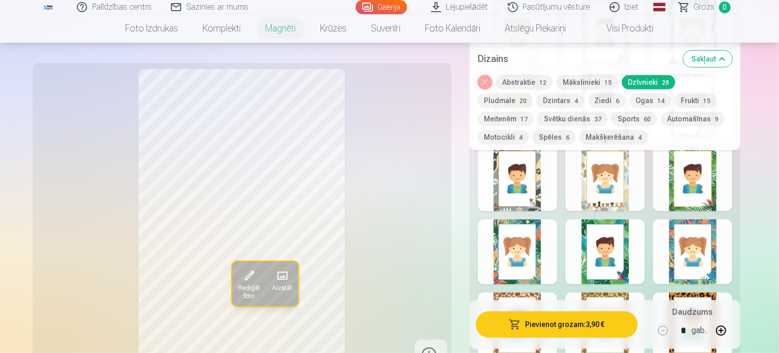
click at [533, 112] on button "Meitenēm 17" at bounding box center [506, 119] width 56 height 14
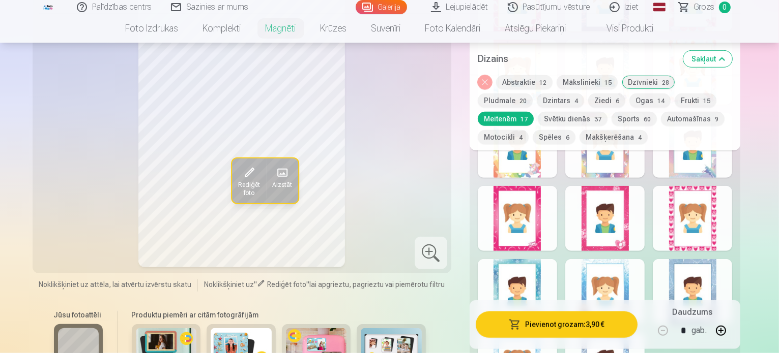
scroll to position [661, 0]
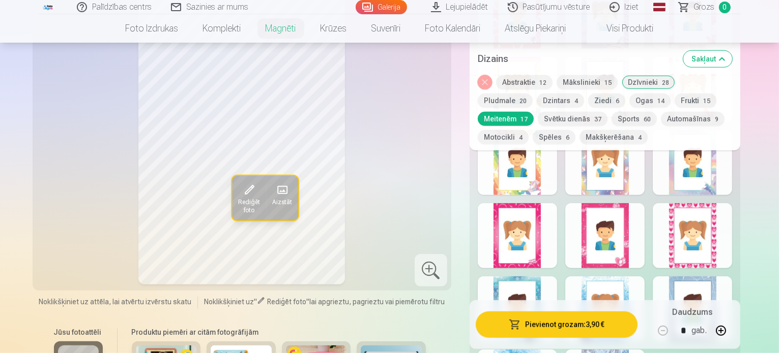
click at [631, 238] on div at bounding box center [604, 235] width 79 height 65
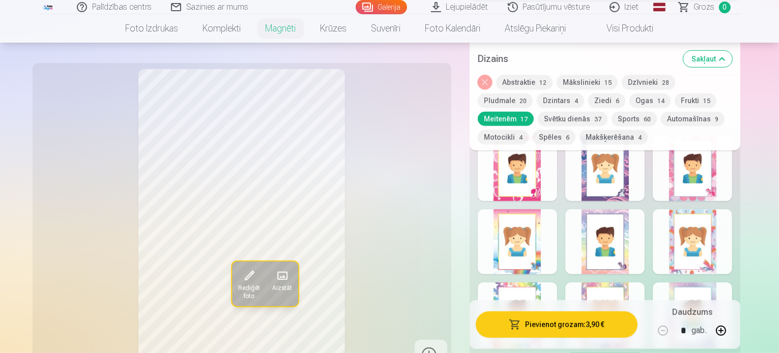
scroll to position [458, 0]
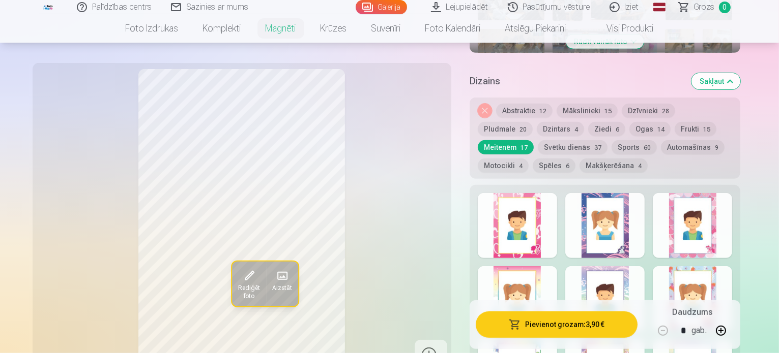
click at [710, 223] on div at bounding box center [691, 225] width 79 height 65
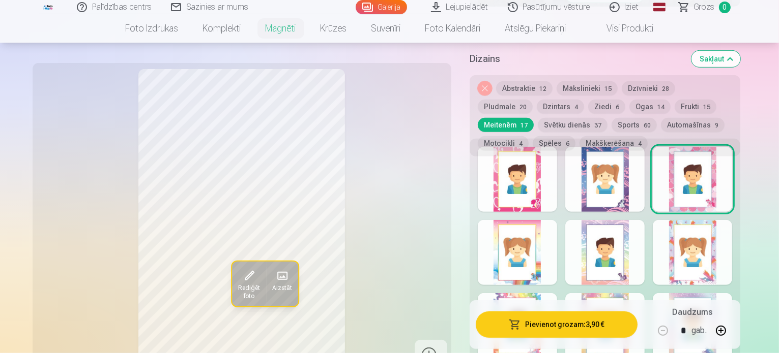
scroll to position [559, 0]
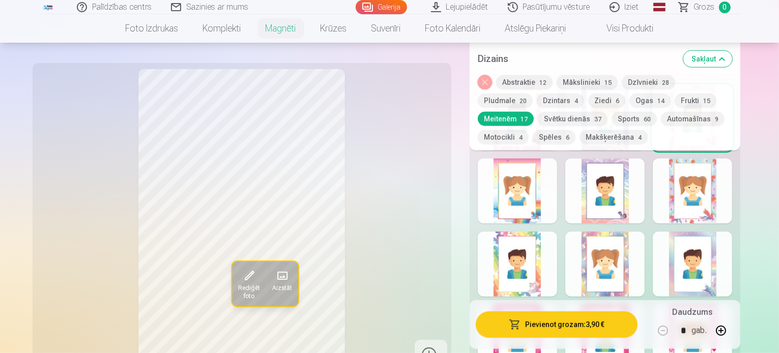
click at [533, 186] on div at bounding box center [517, 191] width 79 height 65
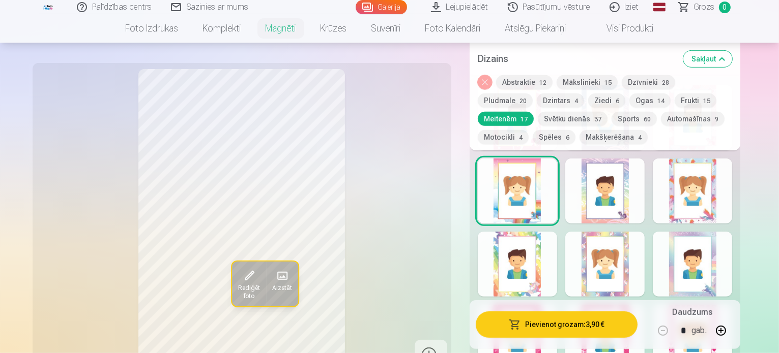
click at [612, 191] on div at bounding box center [604, 191] width 79 height 65
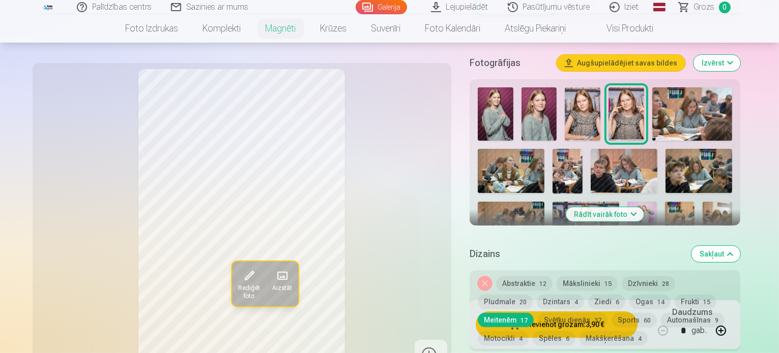
scroll to position [458, 0]
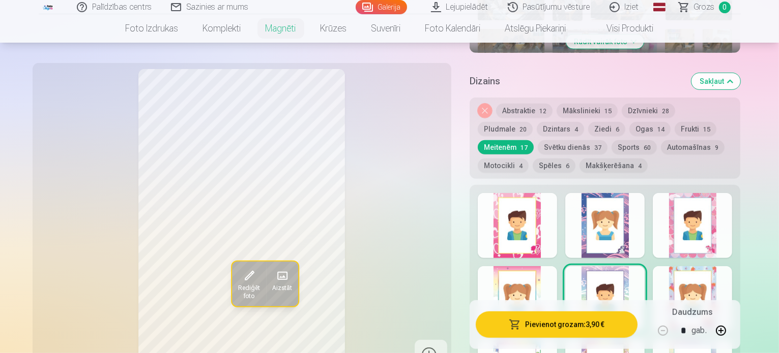
click at [527, 104] on button "Abstraktie 12" at bounding box center [524, 111] width 56 height 14
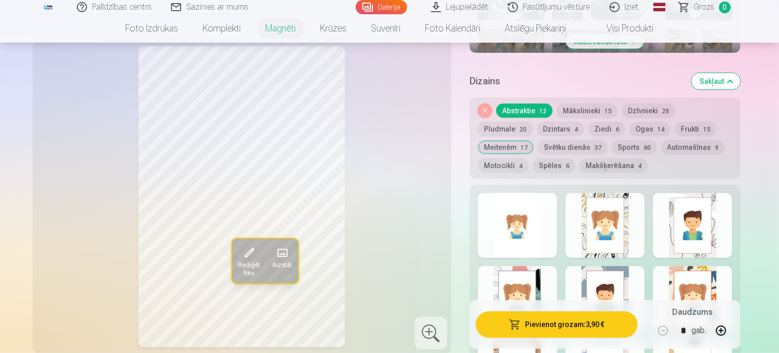
click at [531, 196] on div at bounding box center [517, 225] width 79 height 65
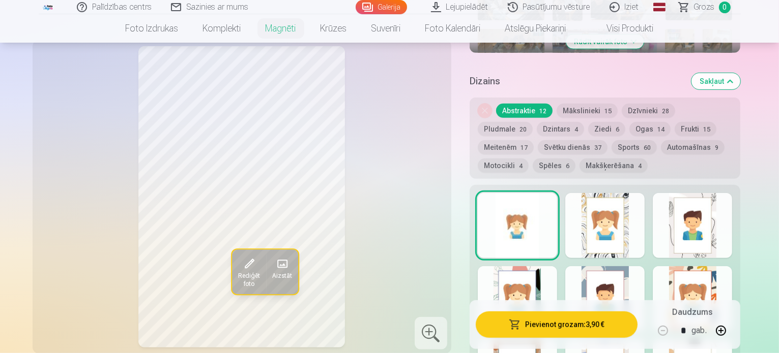
scroll to position [407, 0]
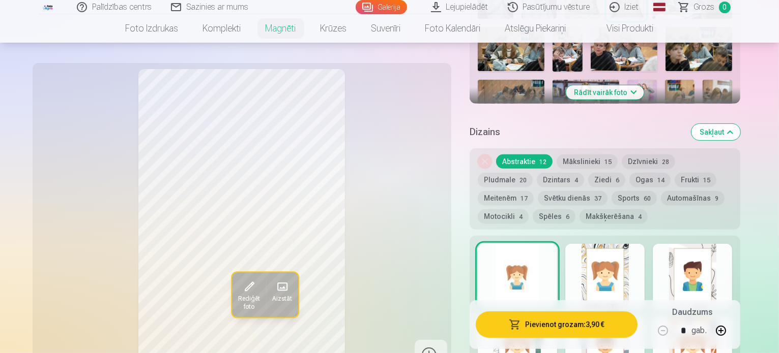
click at [656, 155] on button "Dzīvnieki 28" at bounding box center [647, 162] width 53 height 14
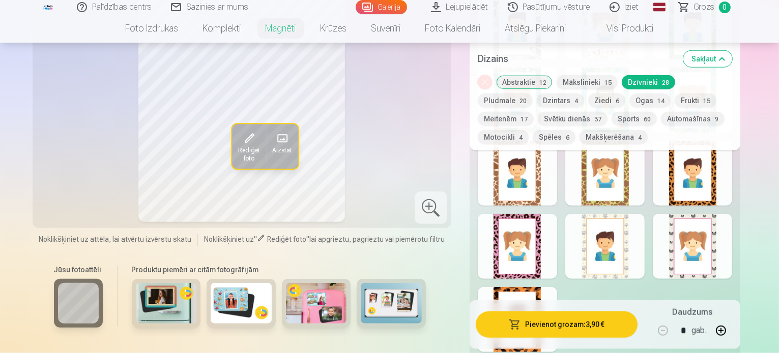
scroll to position [1017, 0]
click at [545, 214] on div at bounding box center [517, 246] width 79 height 65
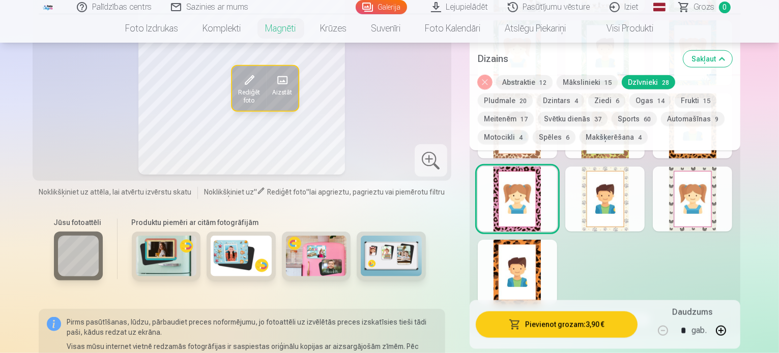
scroll to position [1068, 0]
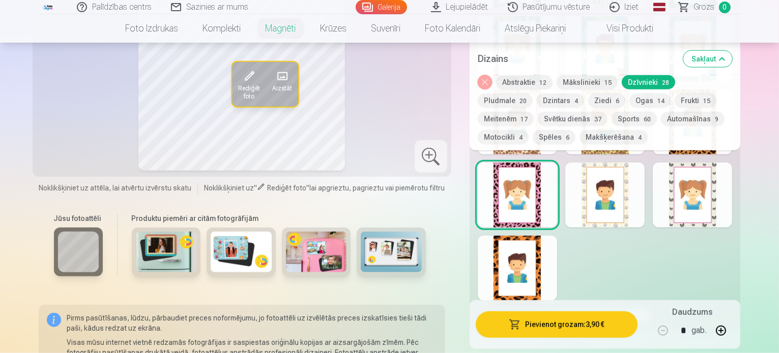
click at [557, 236] on div at bounding box center [517, 268] width 79 height 65
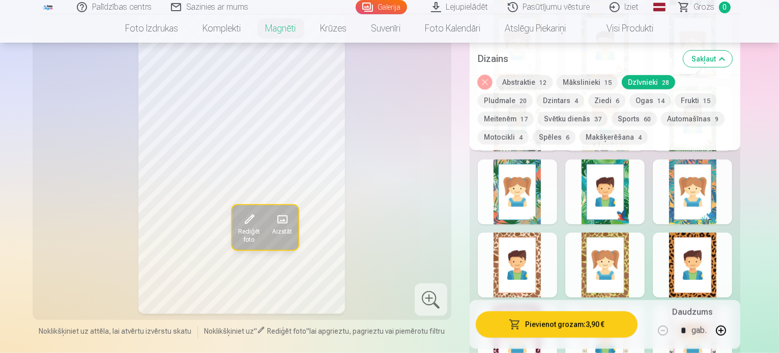
scroll to position [915, 0]
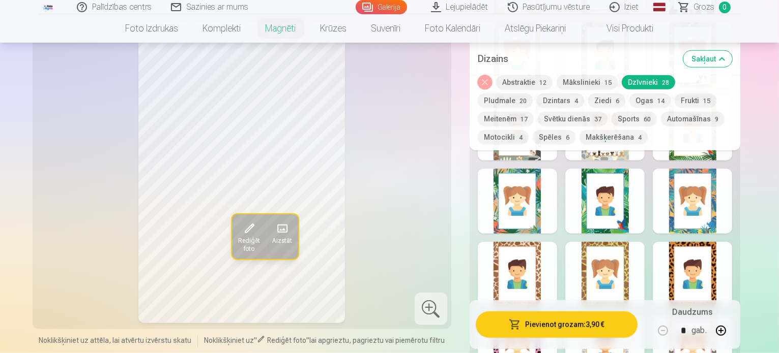
drag, startPoint x: 688, startPoint y: 101, endPoint x: 683, endPoint y: 104, distance: 5.4
click at [533, 112] on button "Meitenēm 17" at bounding box center [506, 119] width 56 height 14
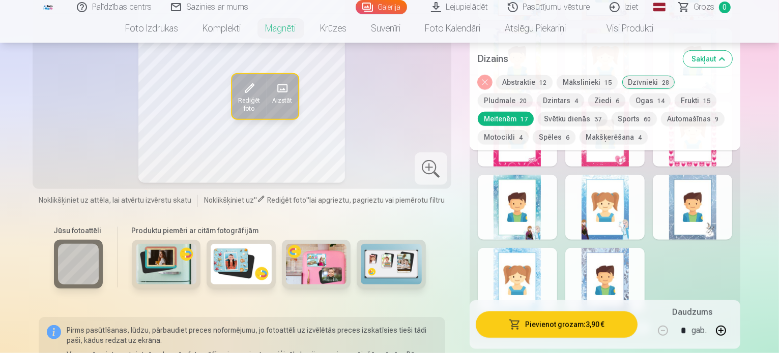
scroll to position [712, 0]
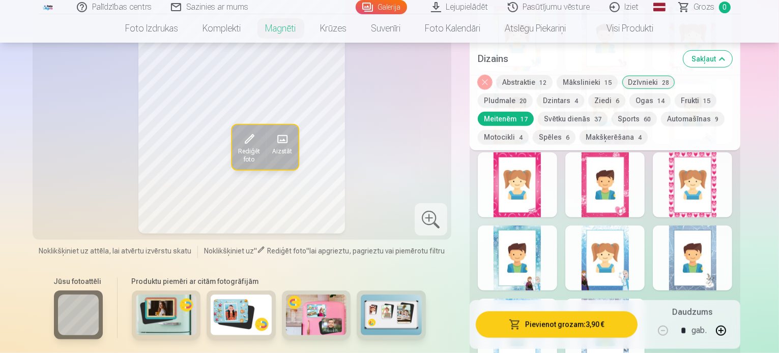
click at [641, 176] on div at bounding box center [604, 185] width 79 height 65
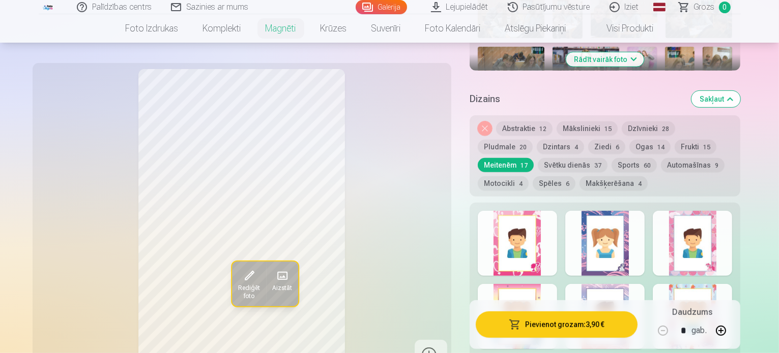
scroll to position [458, 0]
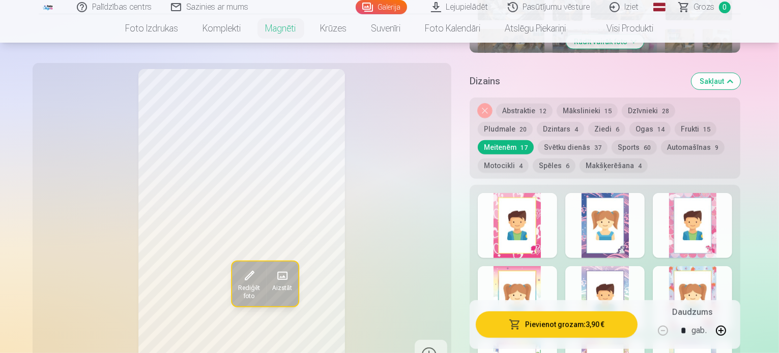
click at [712, 214] on div at bounding box center [691, 225] width 79 height 65
click at [525, 272] on div at bounding box center [517, 298] width 79 height 65
click at [630, 278] on div at bounding box center [604, 298] width 79 height 65
click at [732, 226] on div at bounding box center [691, 225] width 79 height 65
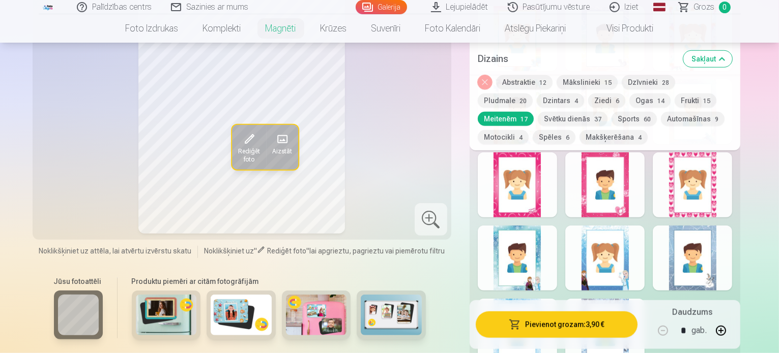
scroll to position [661, 0]
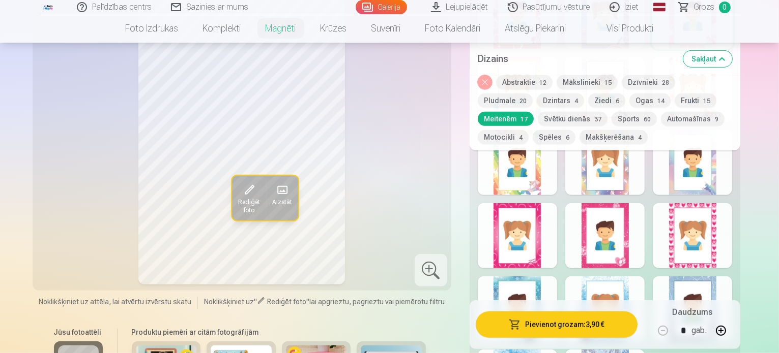
click at [641, 244] on div at bounding box center [604, 235] width 79 height 65
drag, startPoint x: 509, startPoint y: 246, endPoint x: 568, endPoint y: 250, distance: 58.6
click at [521, 249] on div at bounding box center [517, 235] width 79 height 65
drag, startPoint x: 662, startPoint y: 254, endPoint x: 636, endPoint y: 251, distance: 26.1
click at [644, 254] on div at bounding box center [604, 235] width 79 height 65
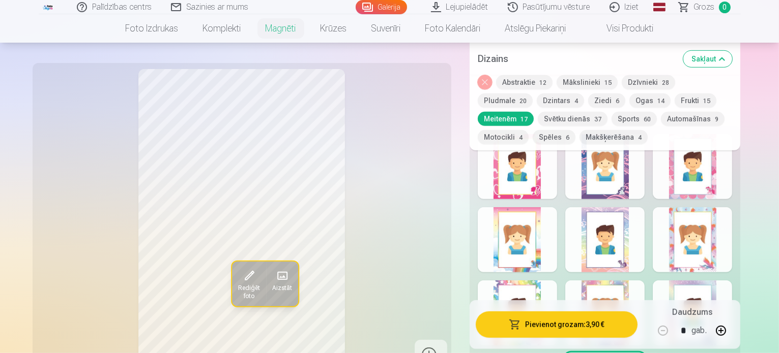
scroll to position [458, 0]
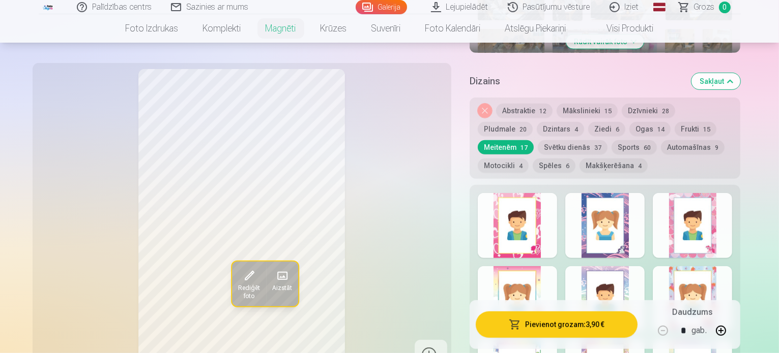
click at [726, 217] on div at bounding box center [691, 225] width 79 height 65
click at [643, 244] on div at bounding box center [604, 225] width 79 height 65
click at [710, 219] on div at bounding box center [691, 225] width 79 height 65
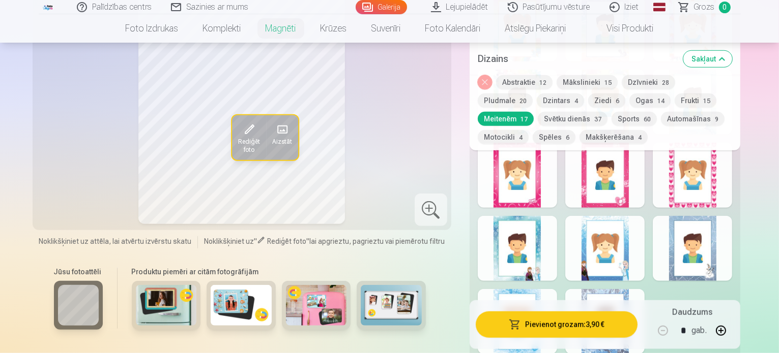
scroll to position [661, 0]
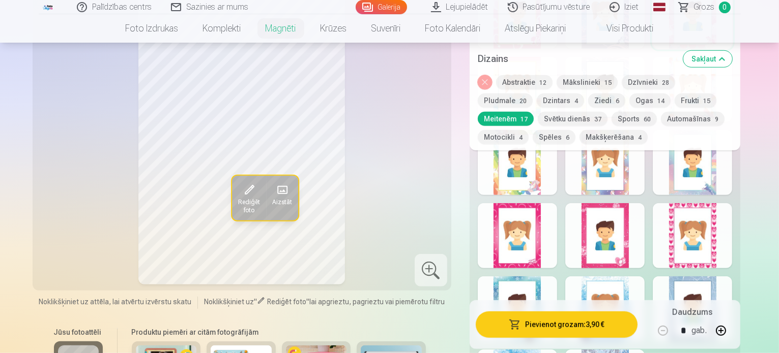
click at [607, 225] on div at bounding box center [604, 235] width 79 height 65
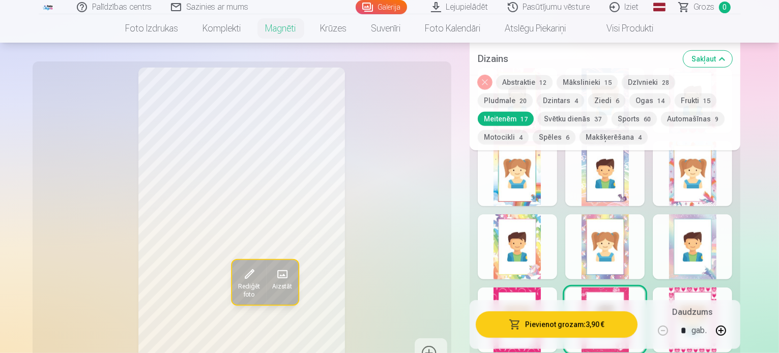
scroll to position [559, 0]
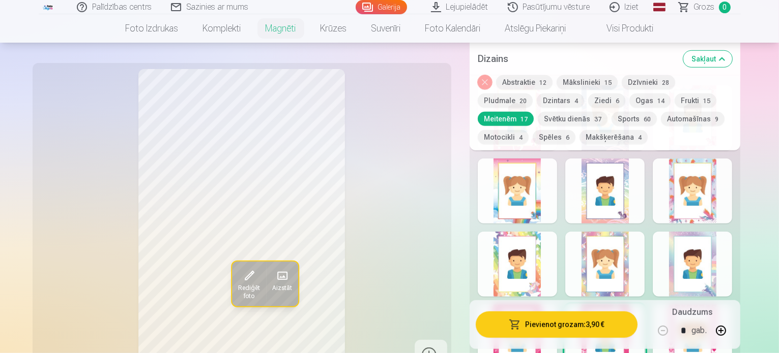
click at [602, 90] on div "Noņemiet dizainu Abstraktie 12 Mākslinieki 15 Dzīvnieki 28 Pludmale 20 Dzintars…" at bounding box center [604, 112] width 271 height 75
click at [600, 84] on button "Mākslinieki 15" at bounding box center [586, 82] width 61 height 14
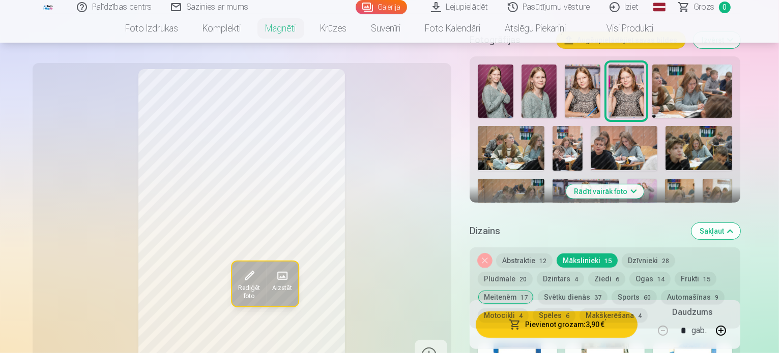
scroll to position [356, 0]
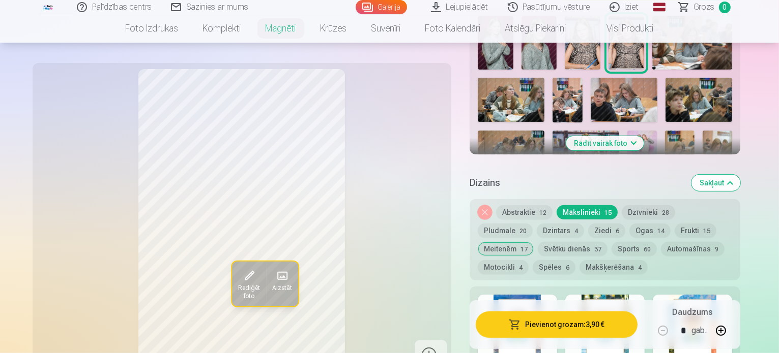
click at [643, 207] on button "Dzīvnieki 28" at bounding box center [647, 212] width 53 height 14
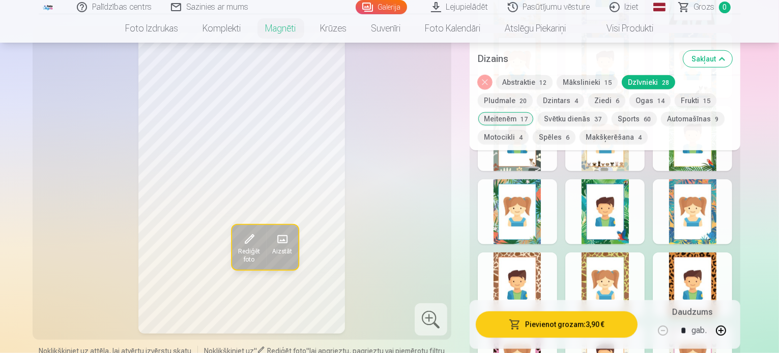
scroll to position [966, 0]
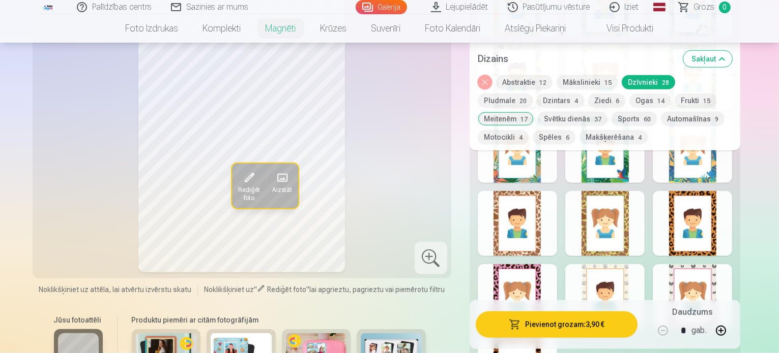
click at [712, 200] on div at bounding box center [691, 223] width 79 height 65
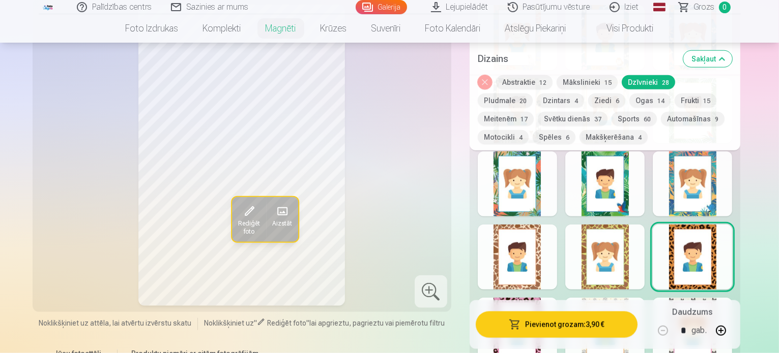
scroll to position [915, 0]
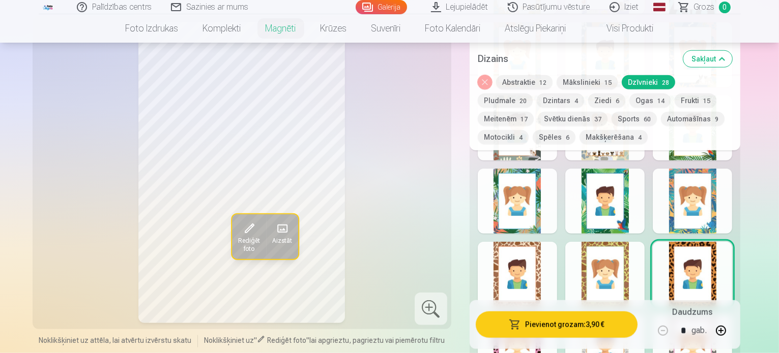
click at [557, 249] on div at bounding box center [517, 274] width 79 height 65
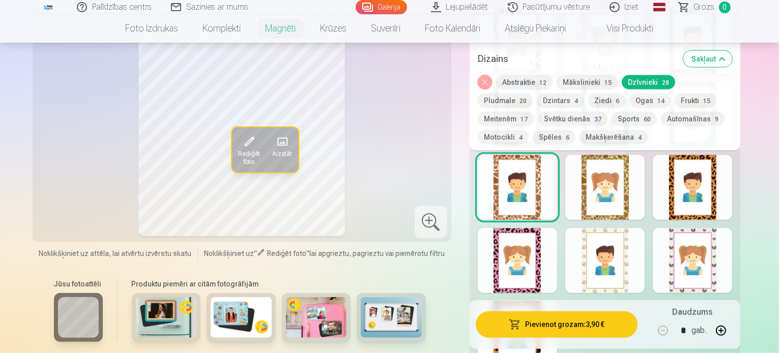
scroll to position [1017, 0]
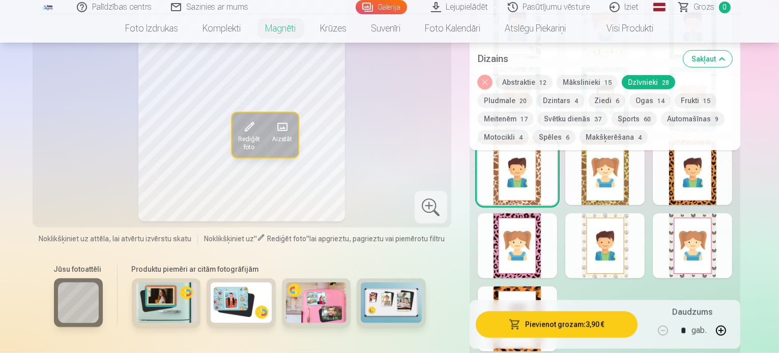
click at [530, 287] on div at bounding box center [517, 319] width 79 height 65
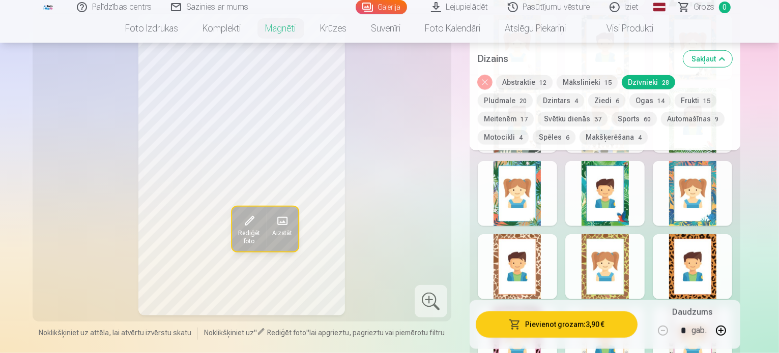
scroll to position [865, 0]
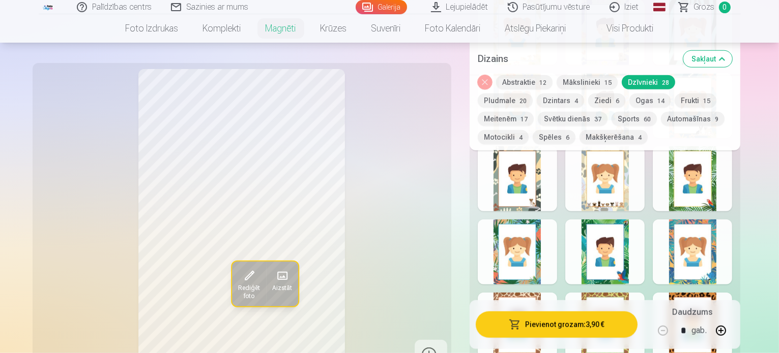
click at [535, 239] on div at bounding box center [517, 252] width 79 height 65
click at [732, 158] on div at bounding box center [691, 178] width 79 height 65
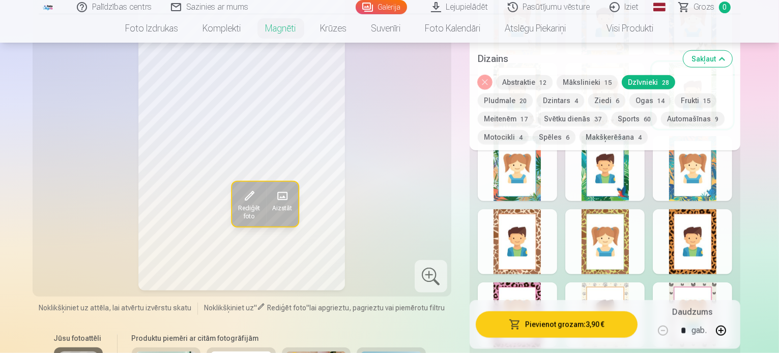
scroll to position [966, 0]
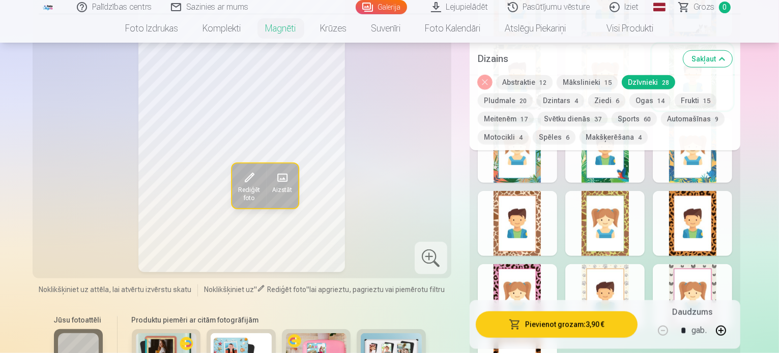
click at [534, 269] on div at bounding box center [517, 296] width 79 height 65
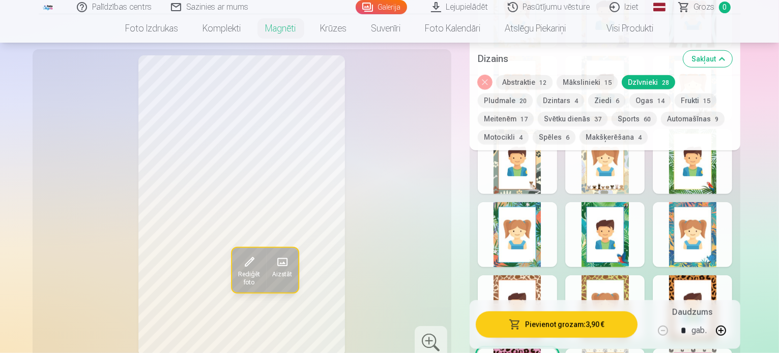
scroll to position [865, 0]
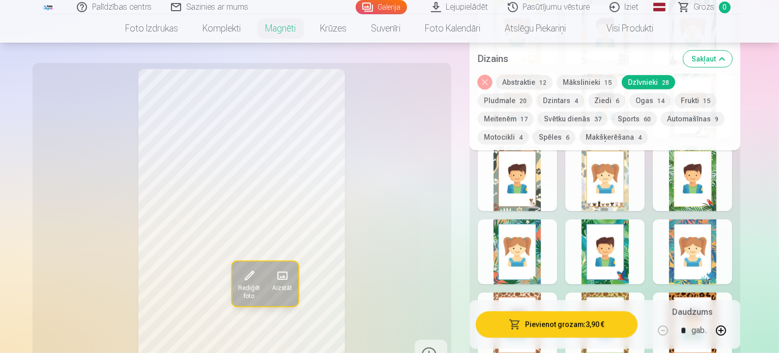
click at [533, 112] on button "Meitenēm 17" at bounding box center [506, 119] width 56 height 14
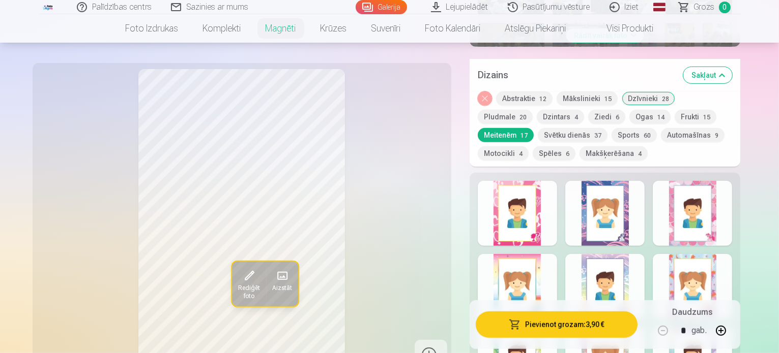
scroll to position [458, 0]
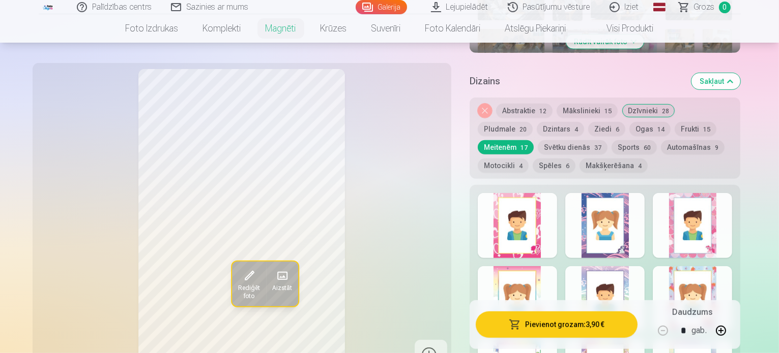
click at [718, 214] on div at bounding box center [691, 225] width 79 height 65
click at [523, 202] on div at bounding box center [517, 225] width 79 height 65
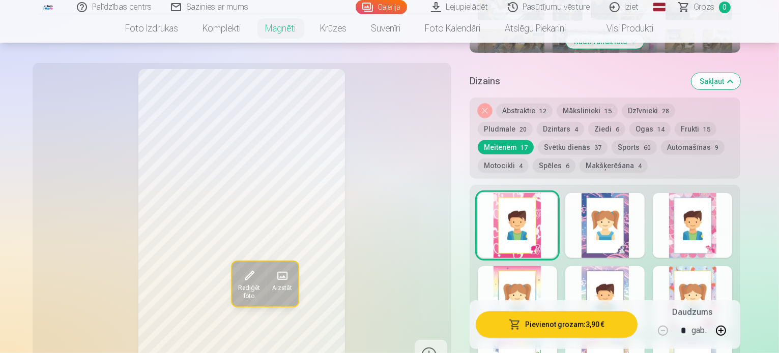
drag, startPoint x: 722, startPoint y: 244, endPoint x: 702, endPoint y: 235, distance: 21.0
click at [712, 240] on div at bounding box center [691, 225] width 79 height 65
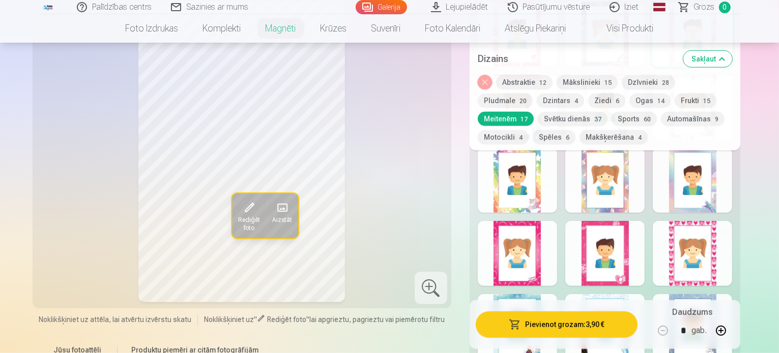
scroll to position [712, 0]
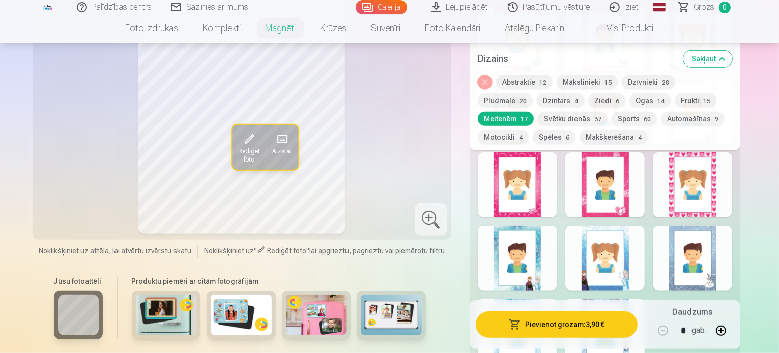
click at [622, 199] on div at bounding box center [604, 185] width 79 height 65
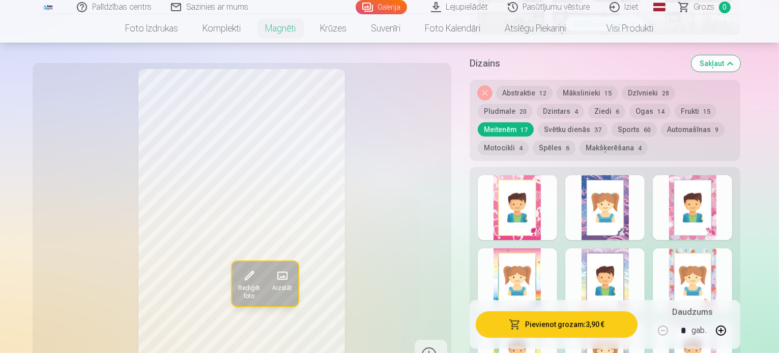
scroll to position [458, 0]
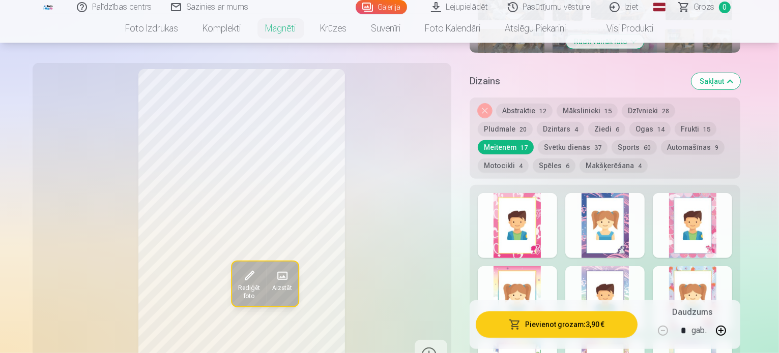
click at [727, 195] on div at bounding box center [691, 225] width 79 height 65
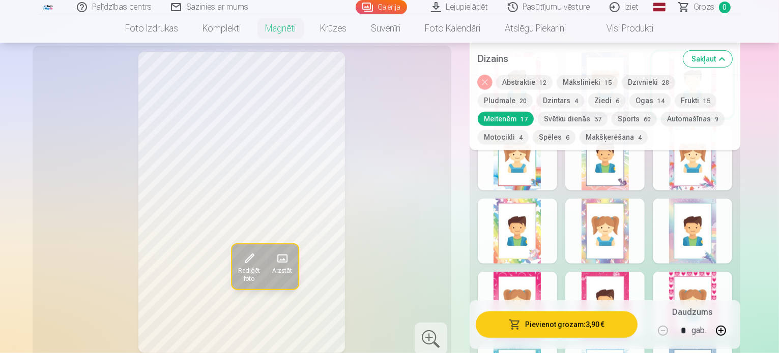
scroll to position [610, 0]
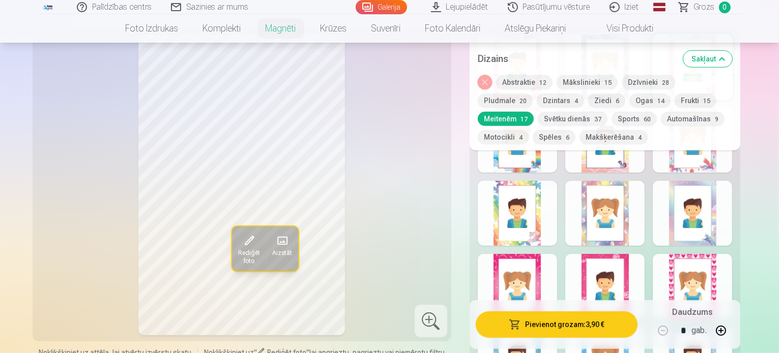
drag, startPoint x: 619, startPoint y: 271, endPoint x: 622, endPoint y: 278, distance: 8.4
click at [622, 278] on div at bounding box center [604, 286] width 79 height 65
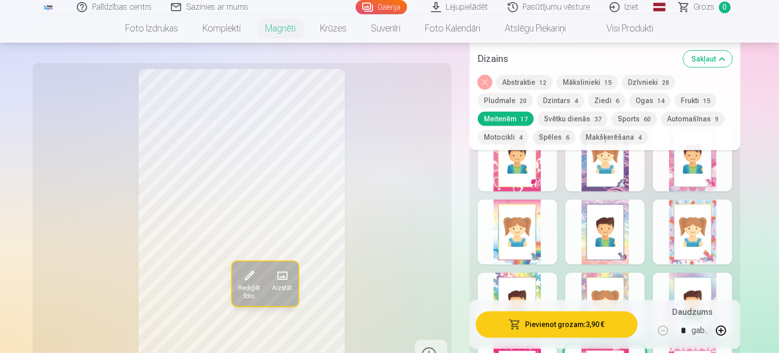
scroll to position [458, 0]
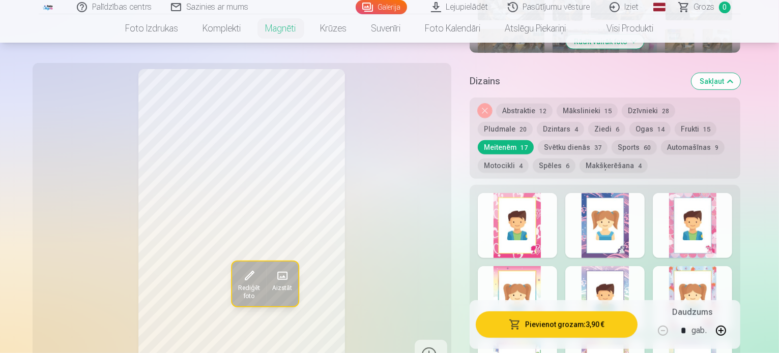
click at [697, 228] on div at bounding box center [691, 225] width 79 height 65
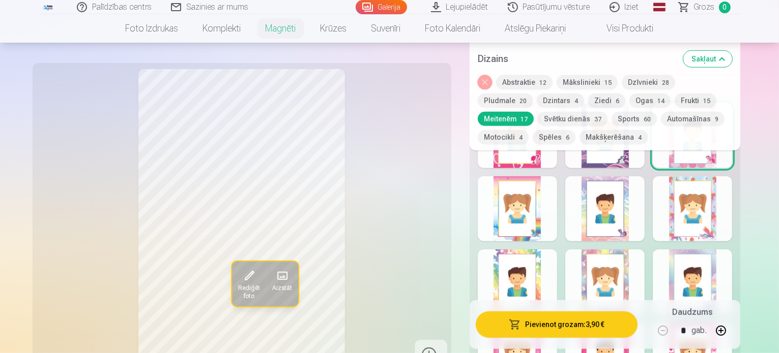
scroll to position [559, 0]
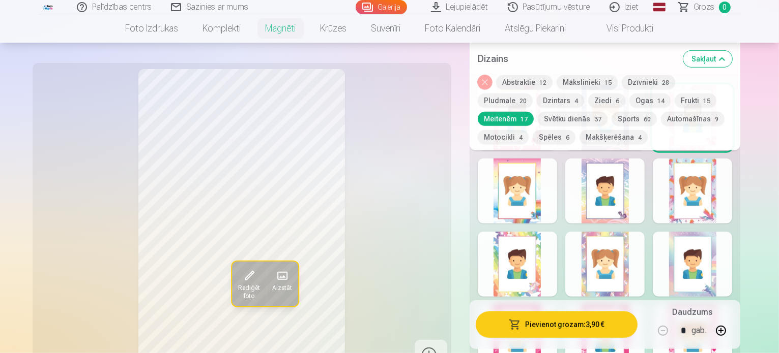
click at [634, 181] on div at bounding box center [604, 191] width 79 height 65
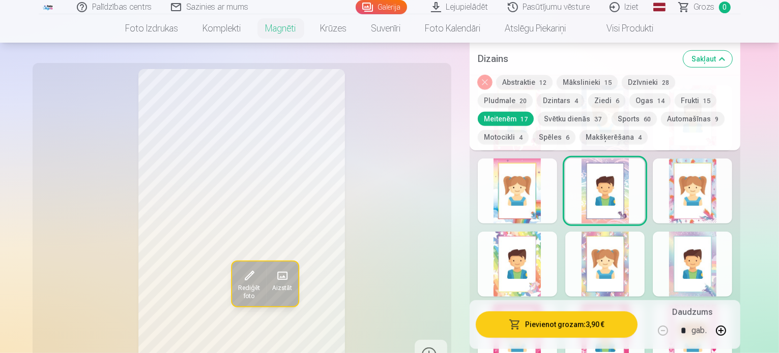
click at [544, 215] on div "Rādīt mazāk dizainu" at bounding box center [604, 312] width 271 height 470
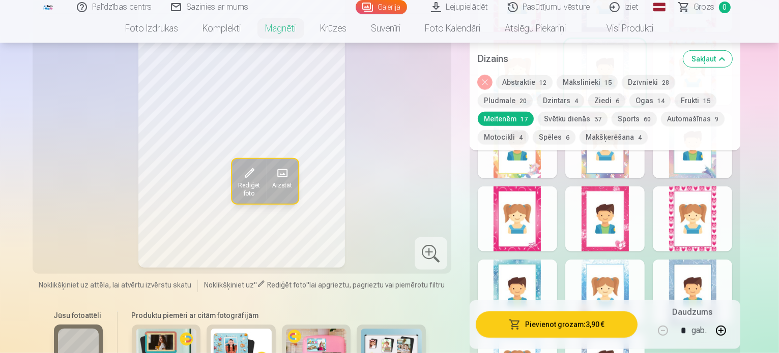
scroll to position [661, 0]
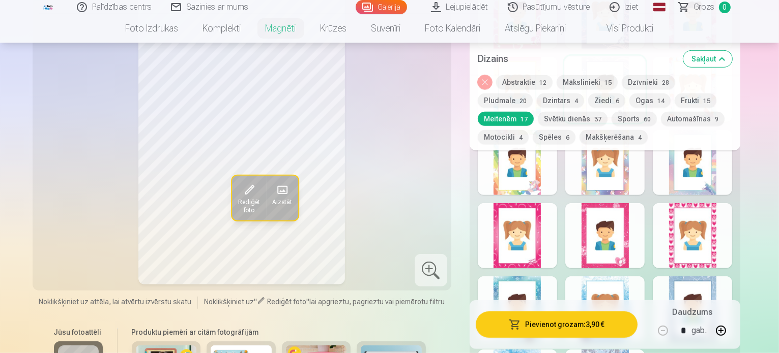
click at [635, 211] on div at bounding box center [604, 235] width 79 height 65
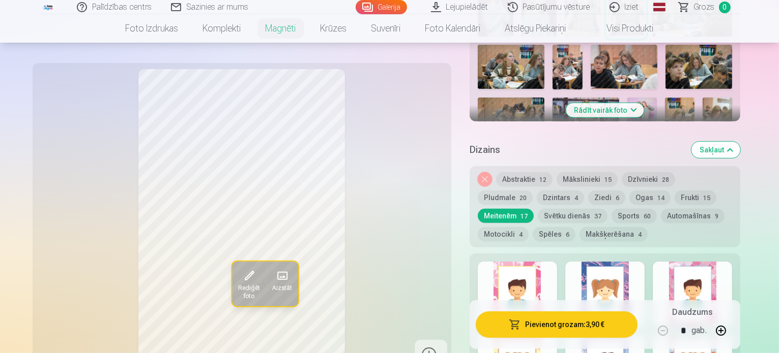
scroll to position [407, 0]
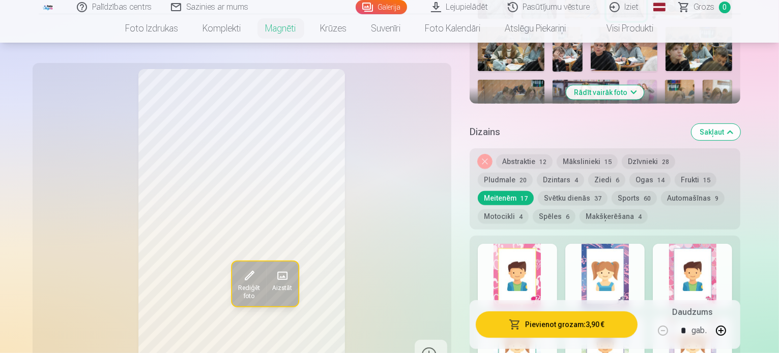
click at [716, 244] on div at bounding box center [691, 276] width 79 height 65
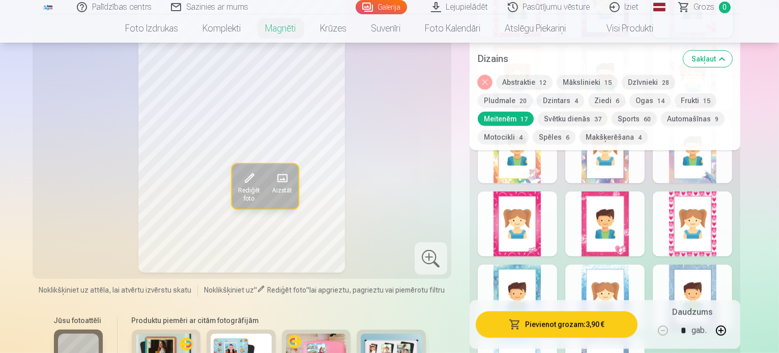
scroll to position [661, 0]
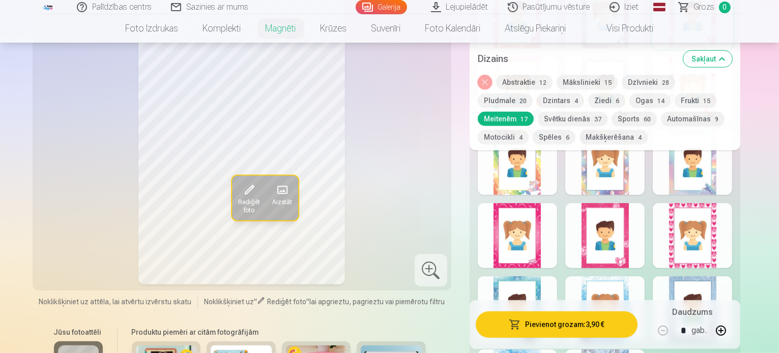
click at [618, 243] on div at bounding box center [604, 235] width 79 height 65
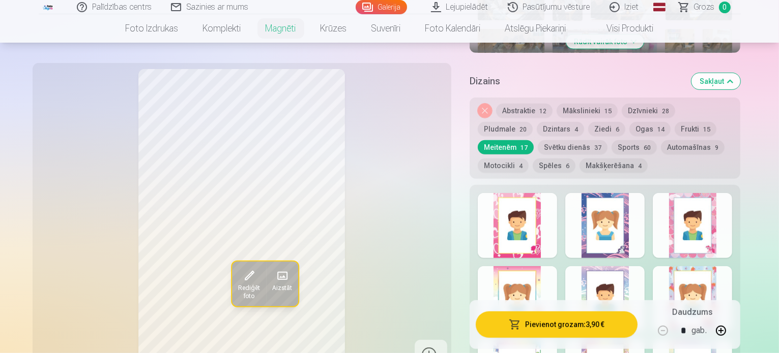
click at [724, 239] on div at bounding box center [691, 225] width 79 height 65
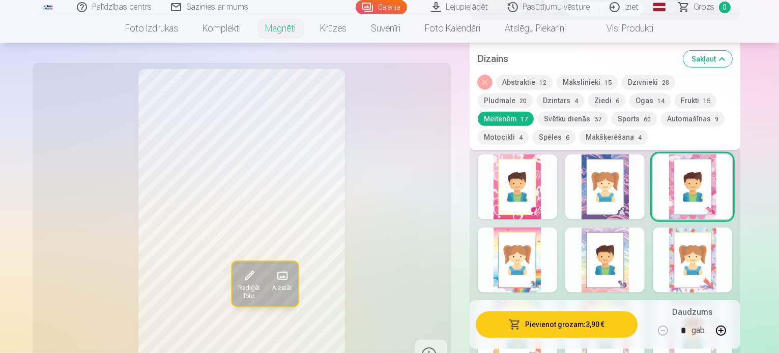
scroll to position [509, 0]
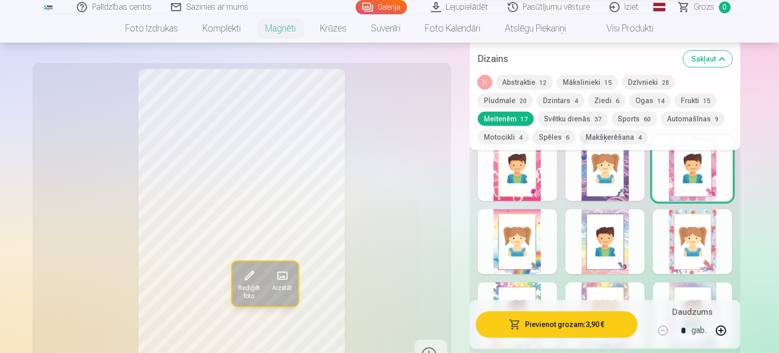
click at [686, 245] on div at bounding box center [691, 242] width 79 height 65
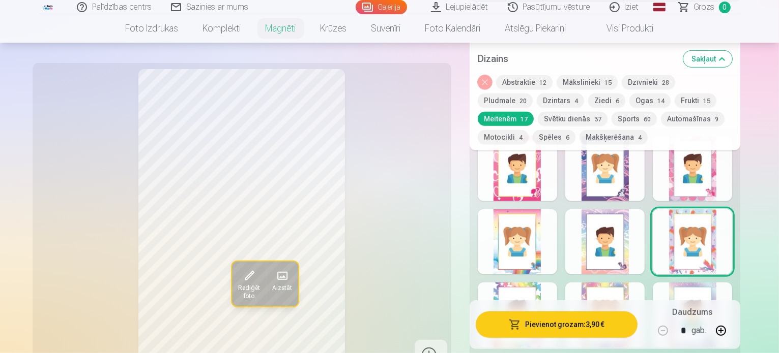
scroll to position [407, 0]
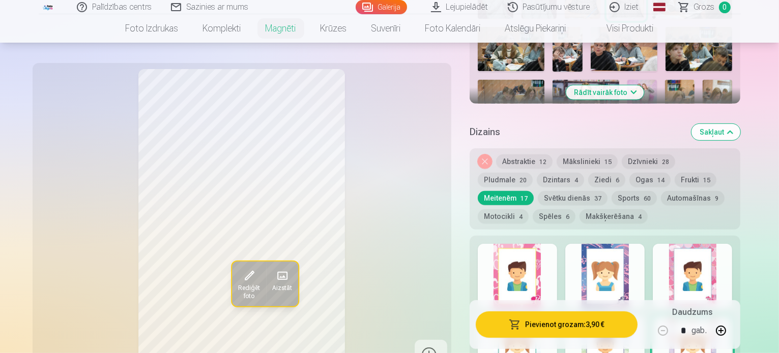
click at [732, 277] on div at bounding box center [691, 276] width 79 height 65
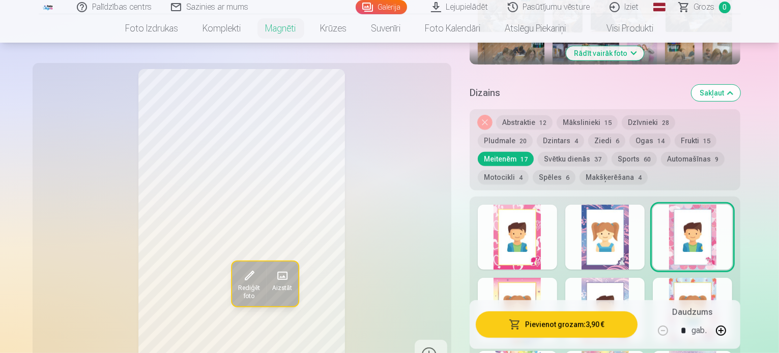
scroll to position [509, 0]
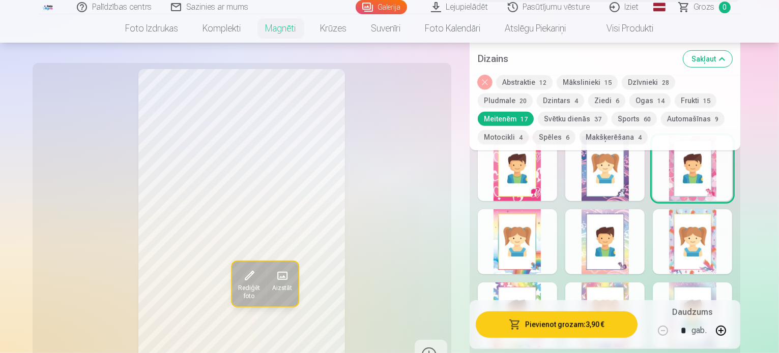
click at [647, 79] on button "Dzīvnieki 28" at bounding box center [647, 82] width 53 height 14
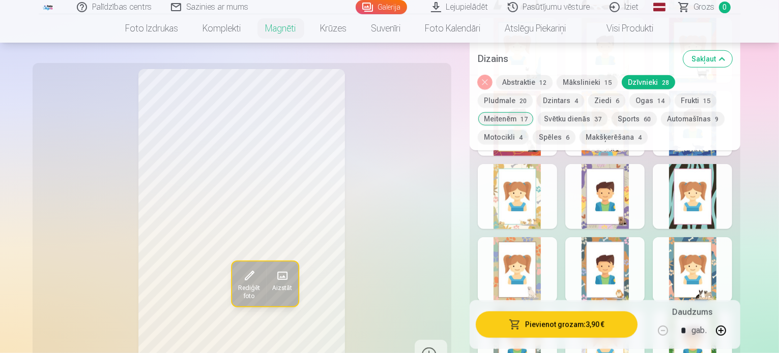
scroll to position [763, 0]
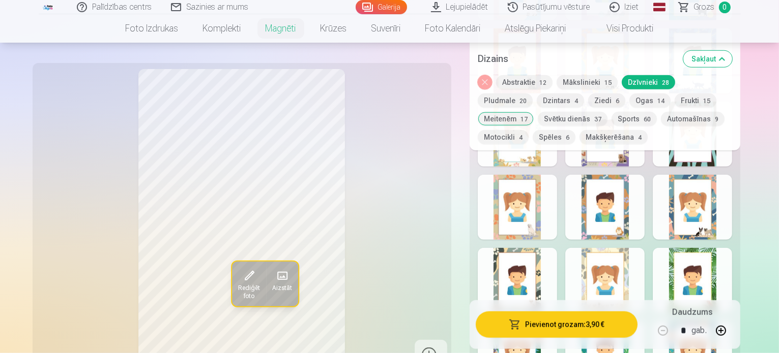
click at [731, 278] on div at bounding box center [691, 280] width 79 height 65
drag, startPoint x: 658, startPoint y: 291, endPoint x: 622, endPoint y: 295, distance: 35.3
click at [644, 291] on div at bounding box center [604, 280] width 79 height 65
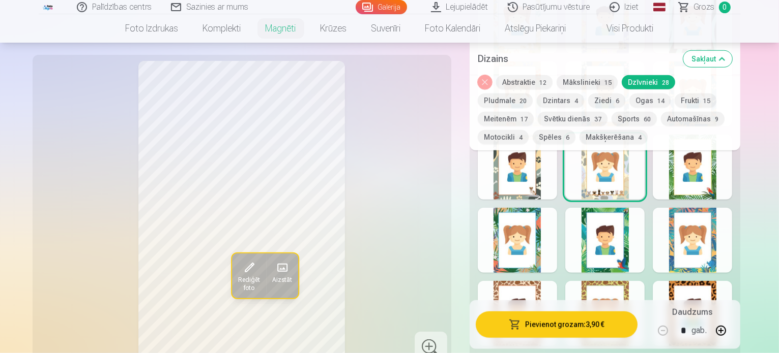
scroll to position [814, 0]
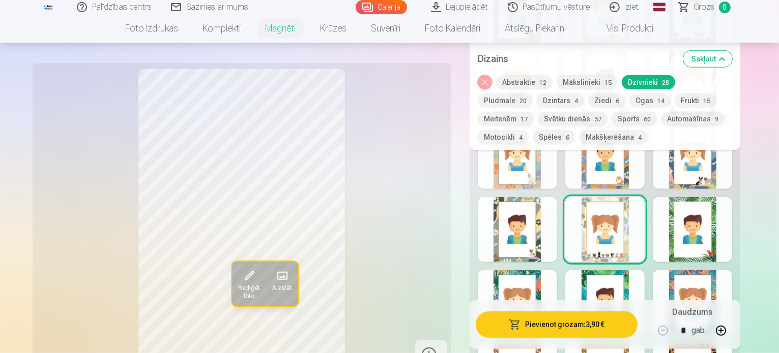
click at [523, 237] on div at bounding box center [517, 229] width 79 height 65
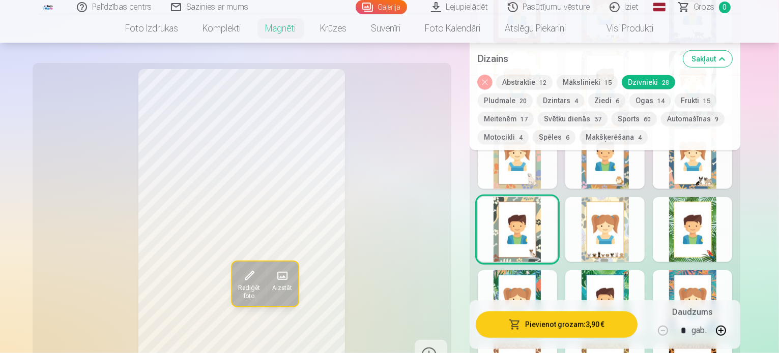
click at [641, 237] on div at bounding box center [604, 229] width 79 height 65
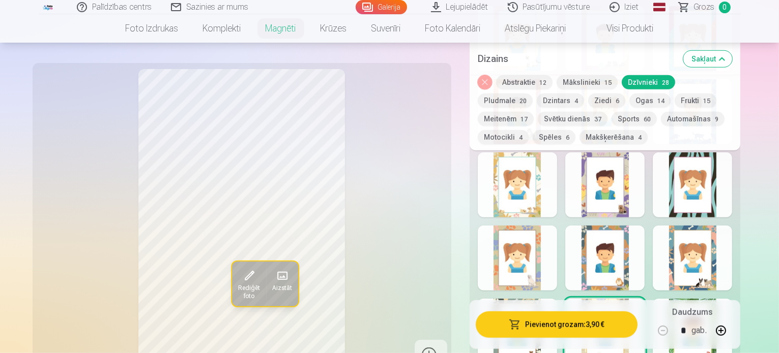
scroll to position [763, 0]
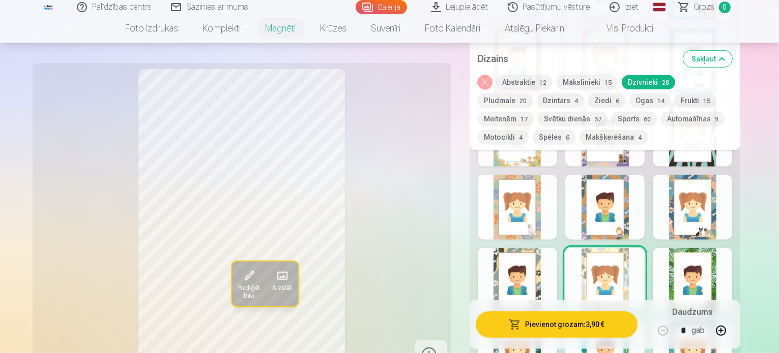
click at [710, 217] on div at bounding box center [691, 207] width 79 height 65
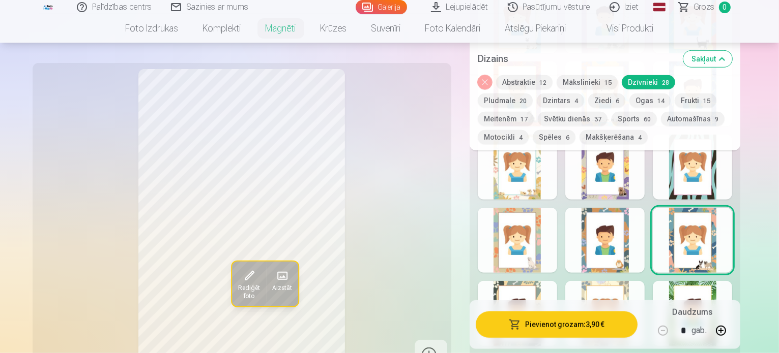
scroll to position [712, 0]
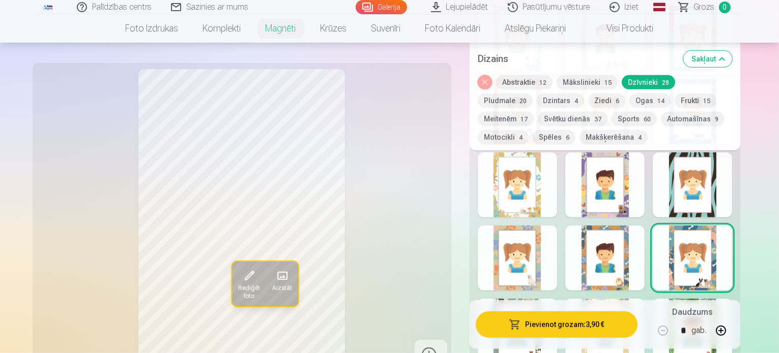
click at [545, 254] on div at bounding box center [517, 258] width 79 height 65
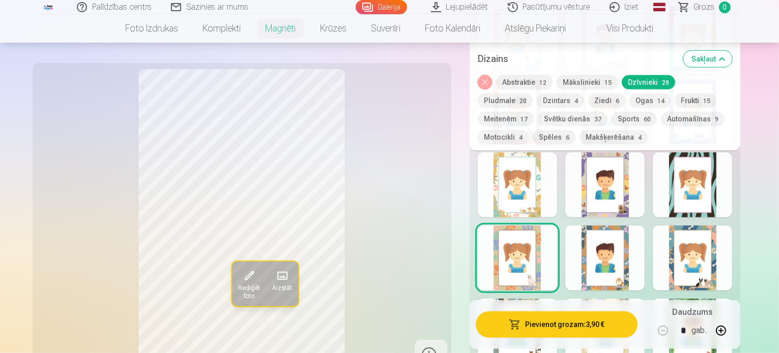
click at [518, 188] on div at bounding box center [517, 185] width 79 height 65
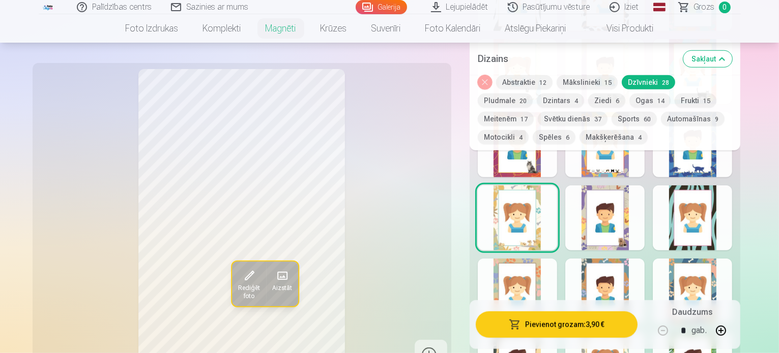
scroll to position [661, 0]
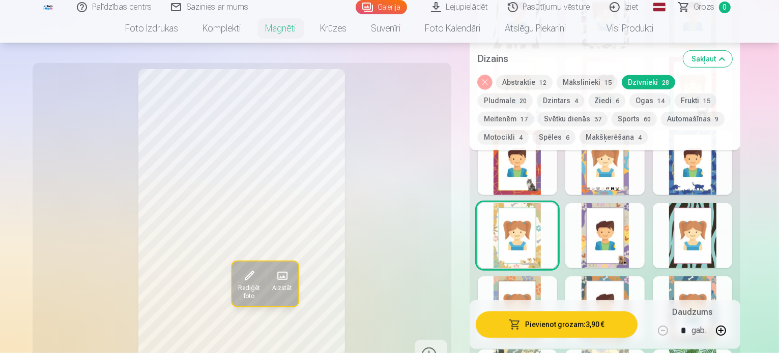
click at [628, 214] on div at bounding box center [604, 235] width 79 height 65
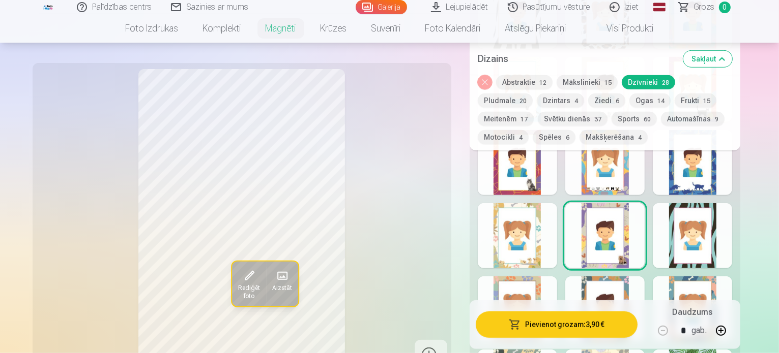
click at [614, 170] on div at bounding box center [604, 162] width 79 height 65
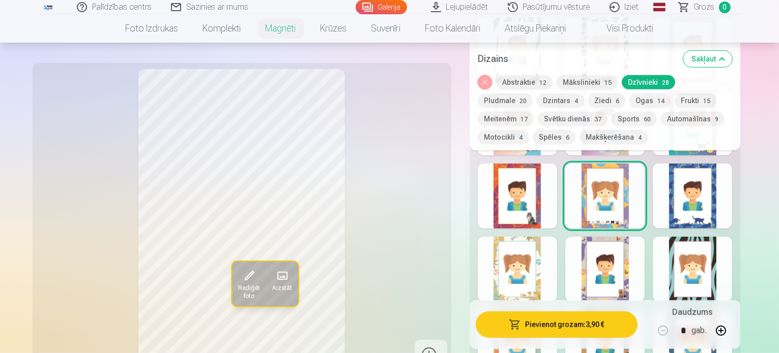
scroll to position [610, 0]
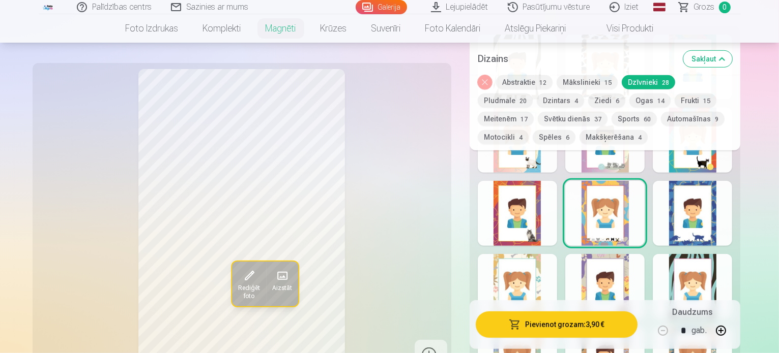
click at [526, 215] on div at bounding box center [517, 213] width 79 height 65
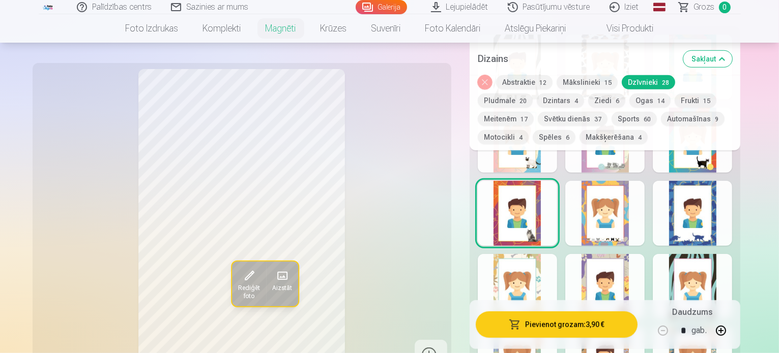
scroll to position [559, 0]
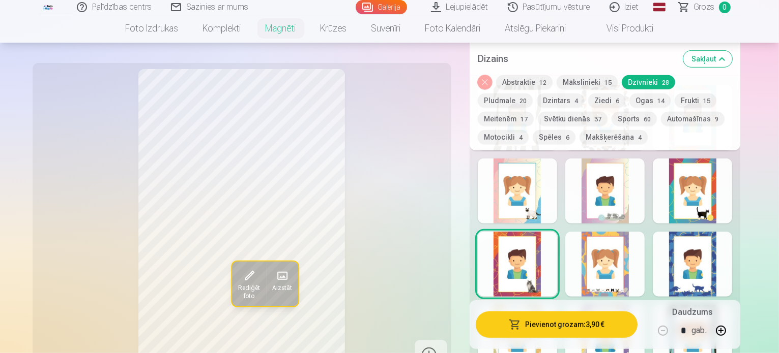
click at [700, 178] on div at bounding box center [691, 191] width 79 height 65
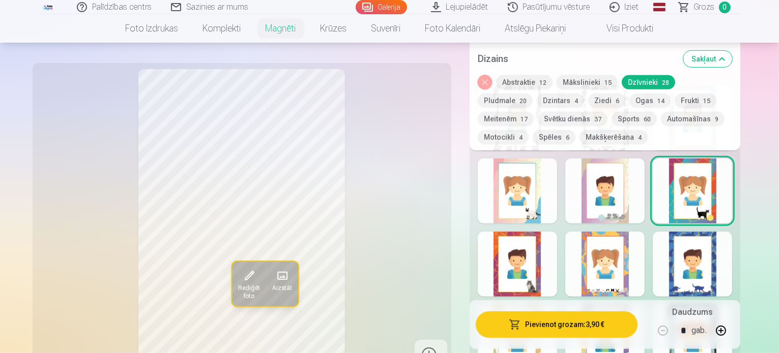
click at [554, 191] on div at bounding box center [517, 191] width 79 height 65
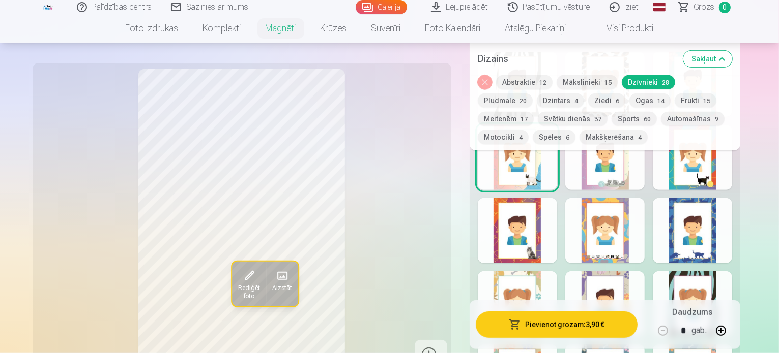
scroll to position [610, 0]
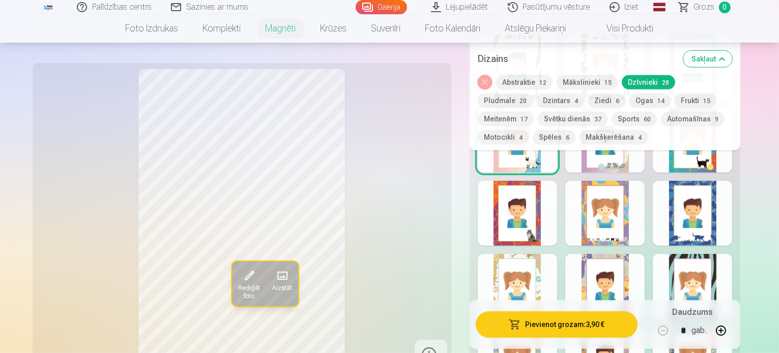
click at [723, 204] on div at bounding box center [691, 213] width 79 height 65
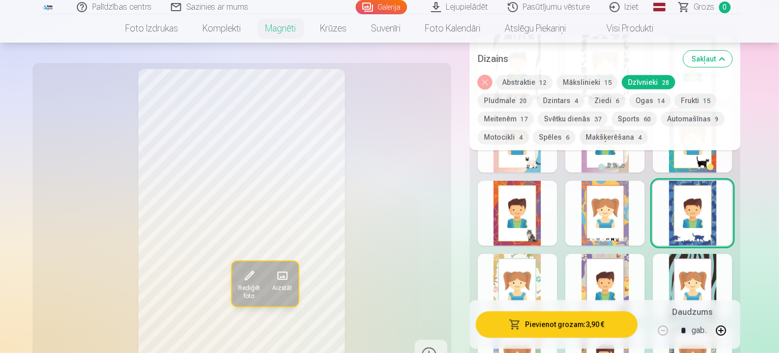
drag, startPoint x: 618, startPoint y: 205, endPoint x: 629, endPoint y: 197, distance: 13.0
click at [628, 198] on div at bounding box center [604, 213] width 79 height 65
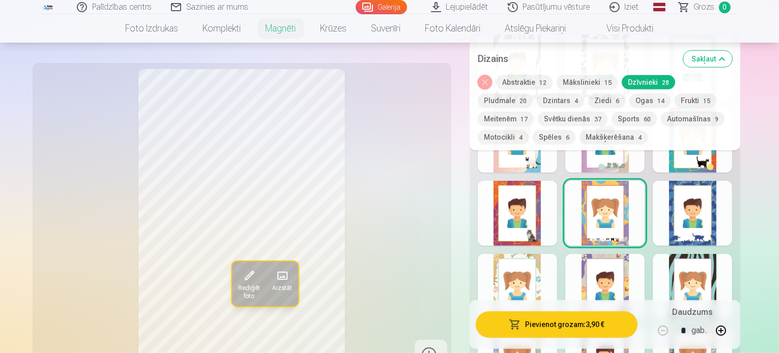
click at [553, 228] on div at bounding box center [517, 213] width 79 height 65
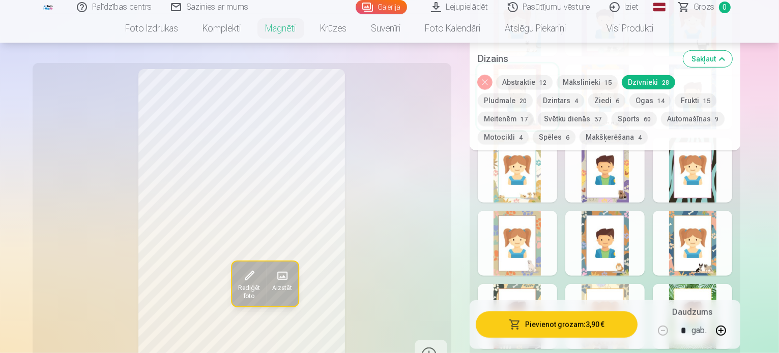
scroll to position [712, 0]
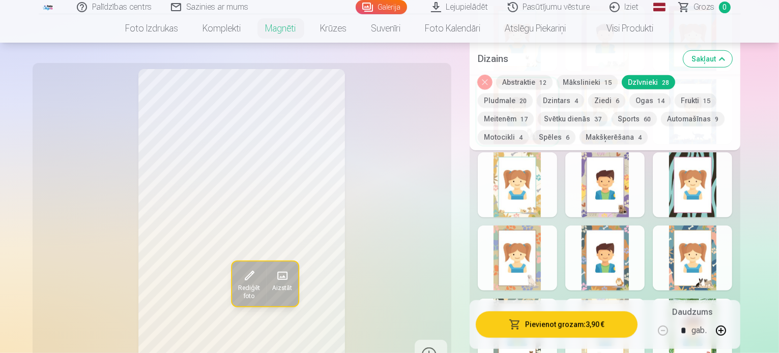
click at [630, 228] on div at bounding box center [604, 258] width 79 height 65
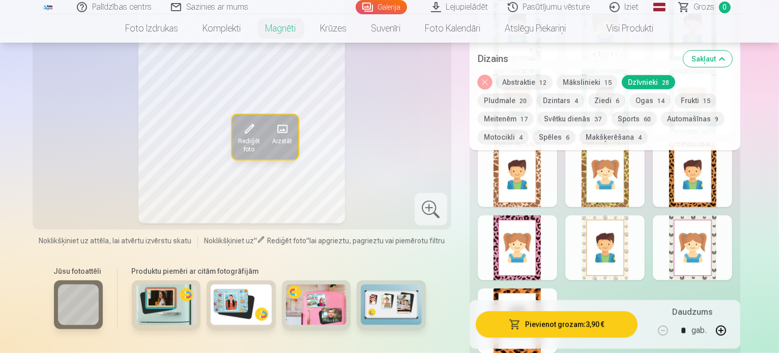
scroll to position [1068, 0]
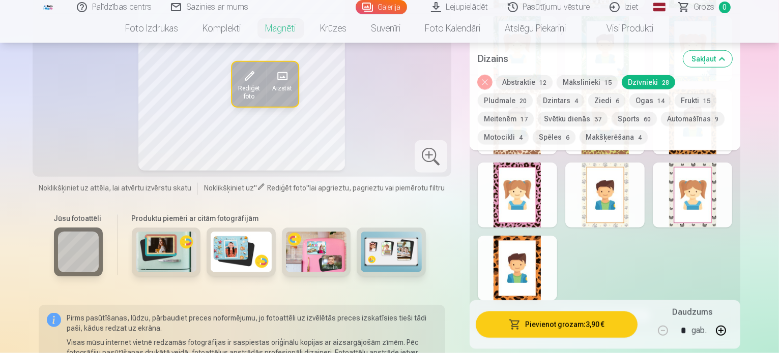
drag, startPoint x: 718, startPoint y: 205, endPoint x: 698, endPoint y: 205, distance: 19.8
click at [715, 205] on div at bounding box center [691, 195] width 79 height 65
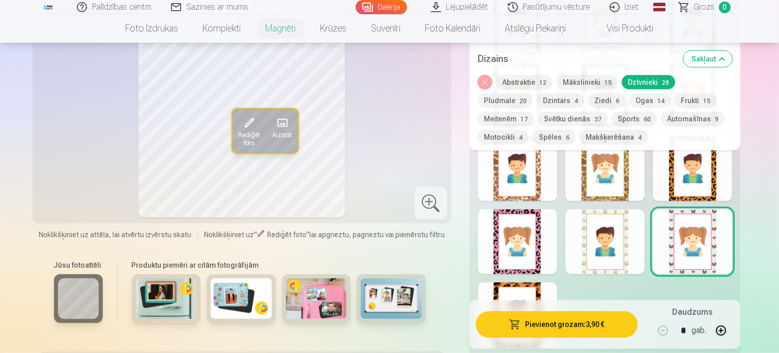
scroll to position [966, 0]
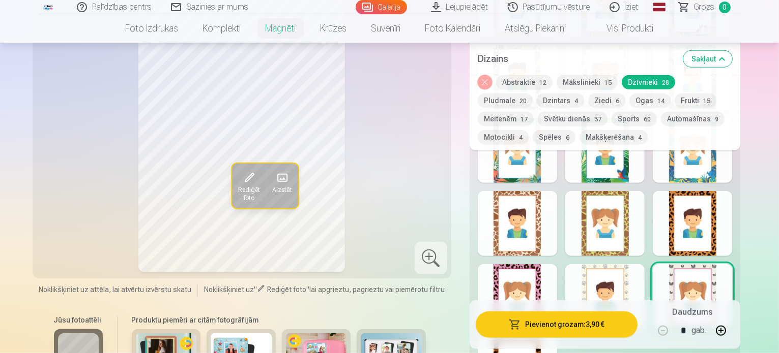
click at [623, 266] on div at bounding box center [604, 296] width 79 height 65
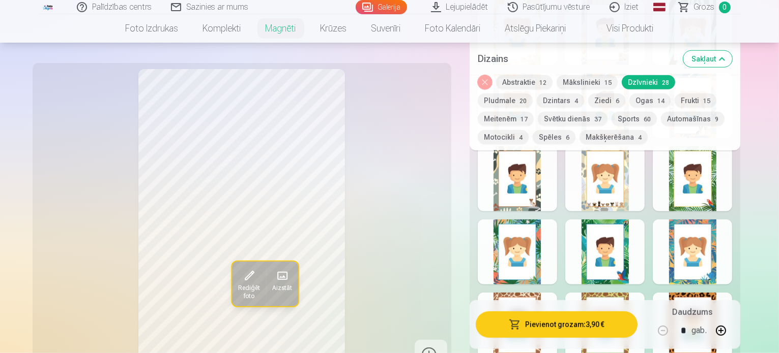
scroll to position [814, 0]
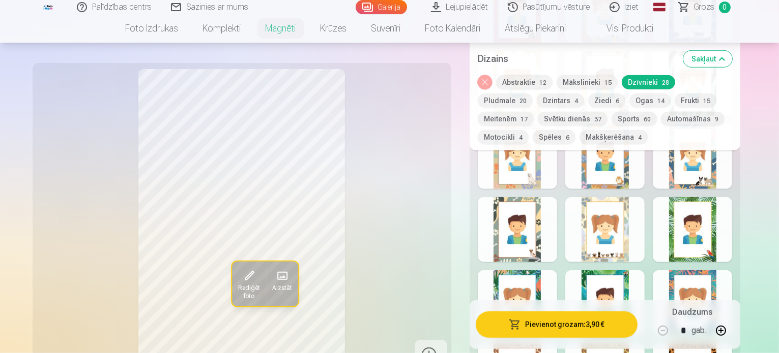
click at [545, 217] on div at bounding box center [517, 229] width 79 height 65
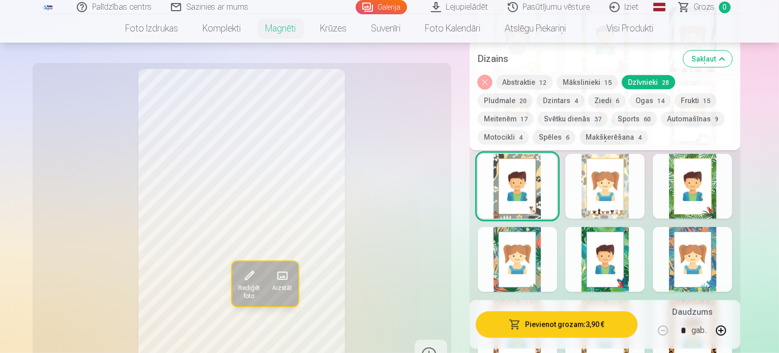
scroll to position [865, 0]
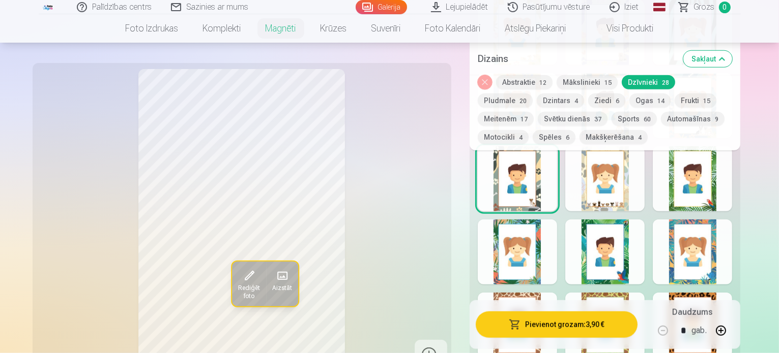
click at [724, 187] on div at bounding box center [691, 178] width 79 height 65
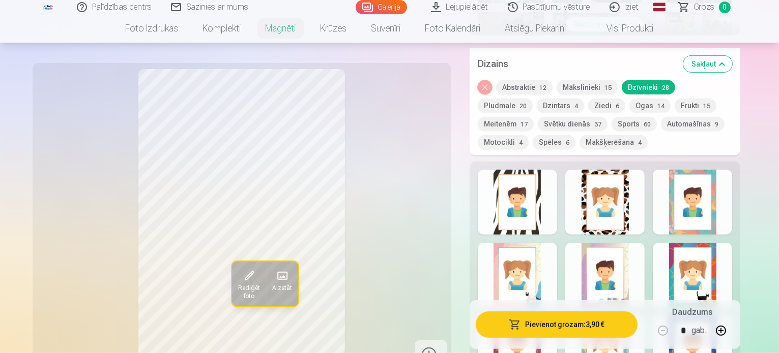
scroll to position [458, 0]
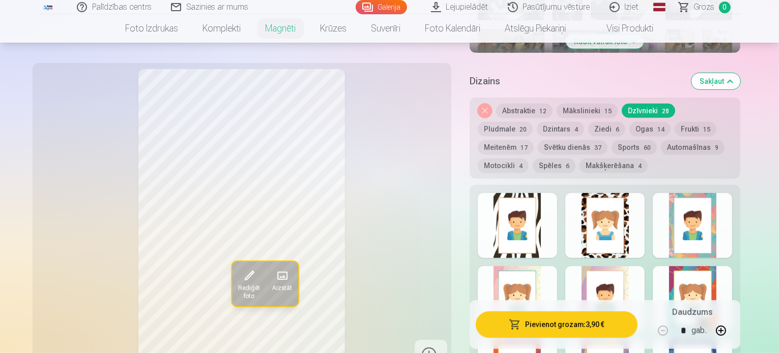
click at [643, 274] on div at bounding box center [604, 298] width 79 height 65
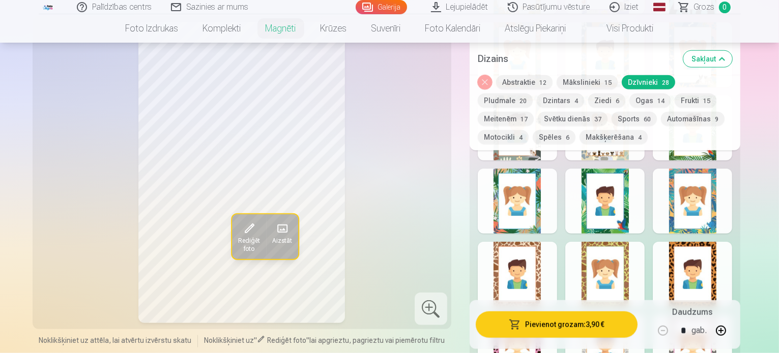
scroll to position [865, 0]
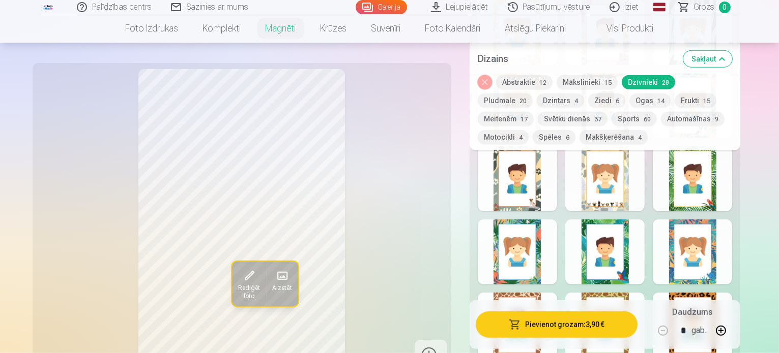
click at [732, 229] on div at bounding box center [691, 252] width 79 height 65
click at [732, 196] on div at bounding box center [691, 178] width 79 height 65
click at [644, 250] on div at bounding box center [604, 252] width 79 height 65
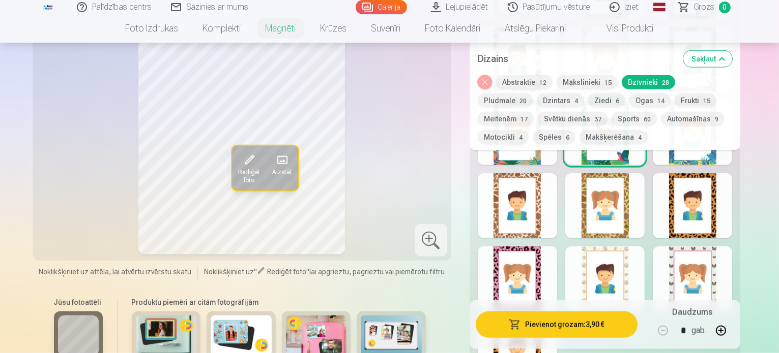
scroll to position [966, 0]
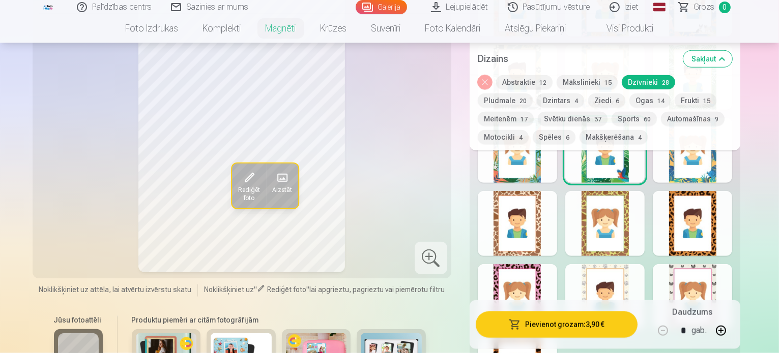
click at [533, 112] on button "Meitenēm 17" at bounding box center [506, 119] width 56 height 14
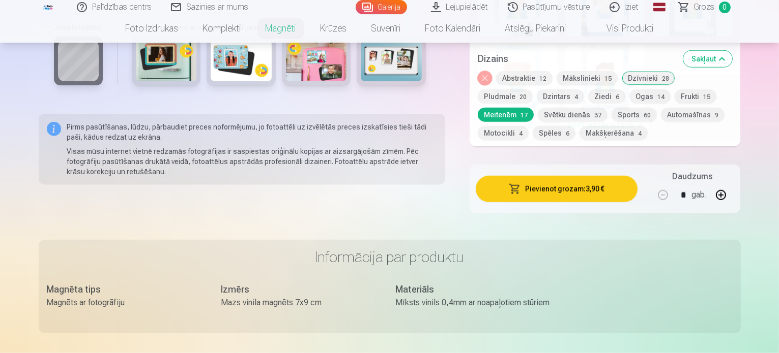
click at [674, 90] on button "Frukti 15" at bounding box center [695, 97] width 42 height 14
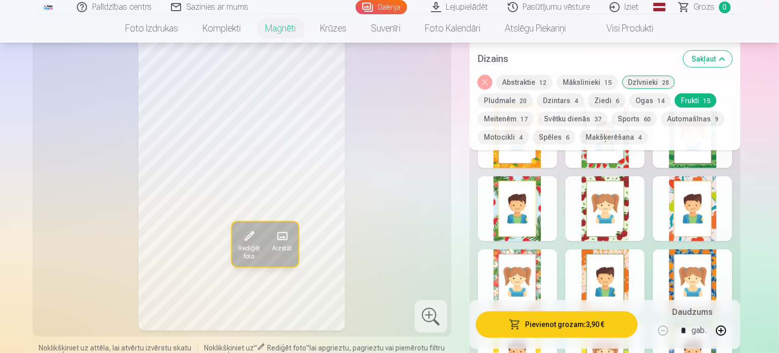
scroll to position [559, 0]
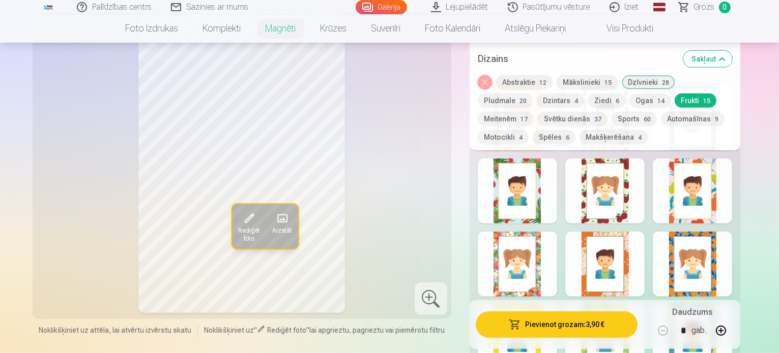
click at [540, 255] on div at bounding box center [517, 264] width 79 height 65
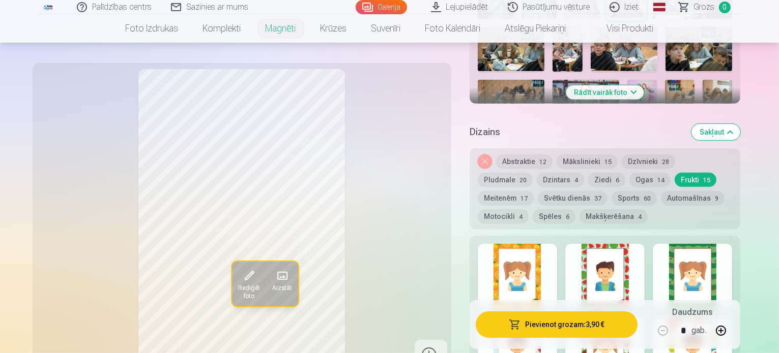
scroll to position [458, 0]
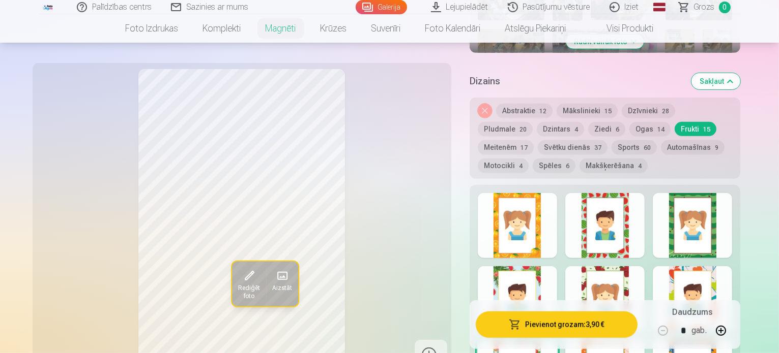
drag, startPoint x: 749, startPoint y: 217, endPoint x: 731, endPoint y: 220, distance: 17.5
click at [732, 217] on div at bounding box center [691, 225] width 79 height 65
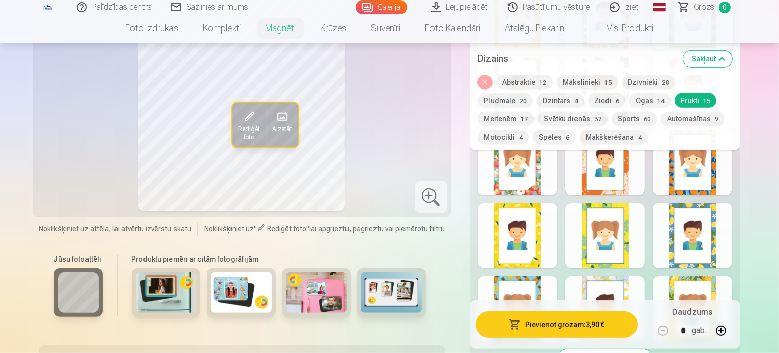
click at [731, 229] on div at bounding box center [691, 235] width 79 height 65
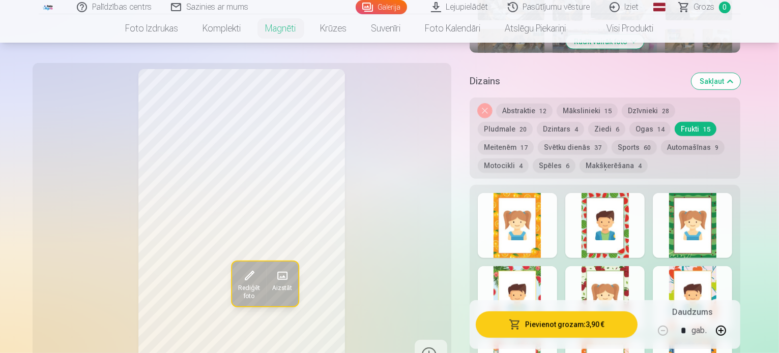
drag, startPoint x: 734, startPoint y: 136, endPoint x: 728, endPoint y: 136, distance: 5.6
click at [575, 159] on button "Spēles 6" at bounding box center [553, 166] width 43 height 14
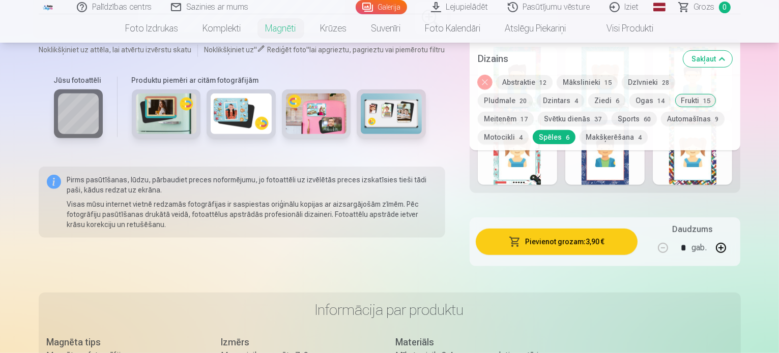
scroll to position [509, 0]
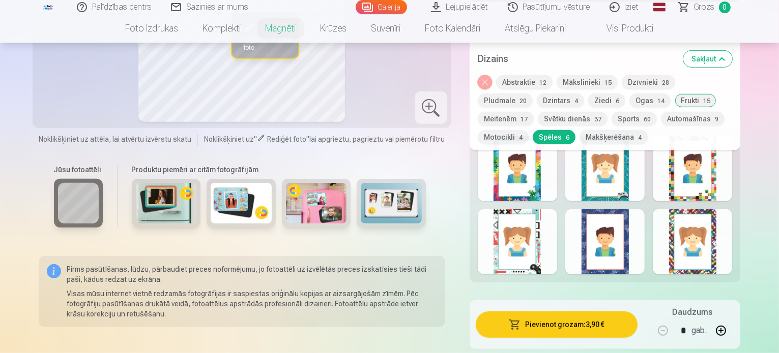
click at [721, 232] on div at bounding box center [691, 242] width 79 height 65
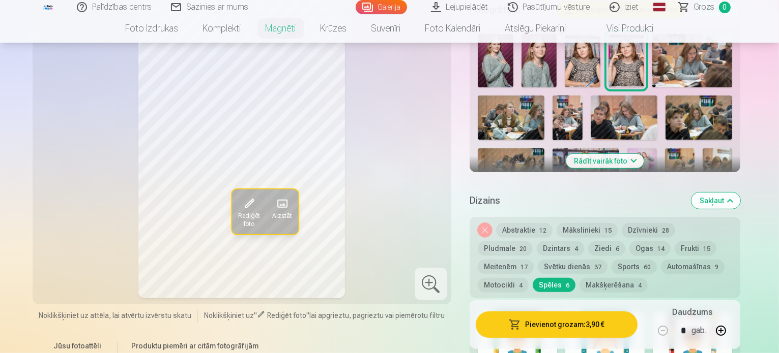
scroll to position [356, 0]
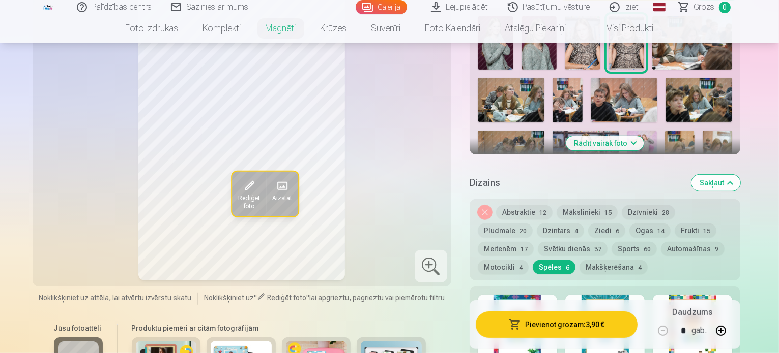
click at [537, 224] on button "Dzintars 4" at bounding box center [560, 231] width 47 height 14
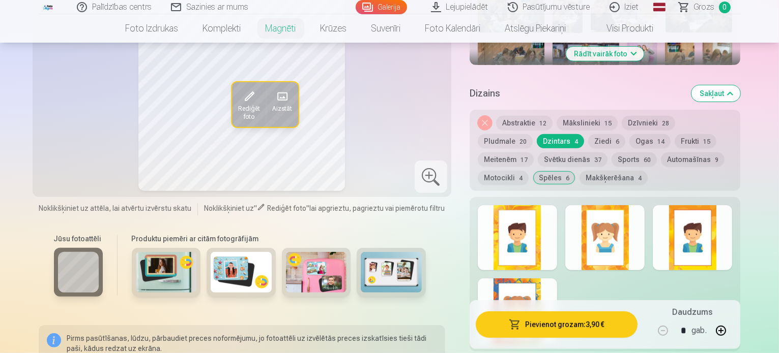
scroll to position [458, 0]
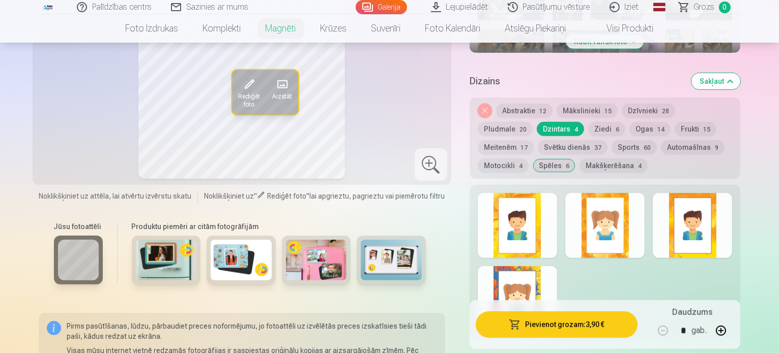
click at [588, 210] on div at bounding box center [604, 225] width 79 height 65
drag, startPoint x: 532, startPoint y: 268, endPoint x: 552, endPoint y: 254, distance: 23.7
click at [535, 269] on div at bounding box center [517, 298] width 79 height 65
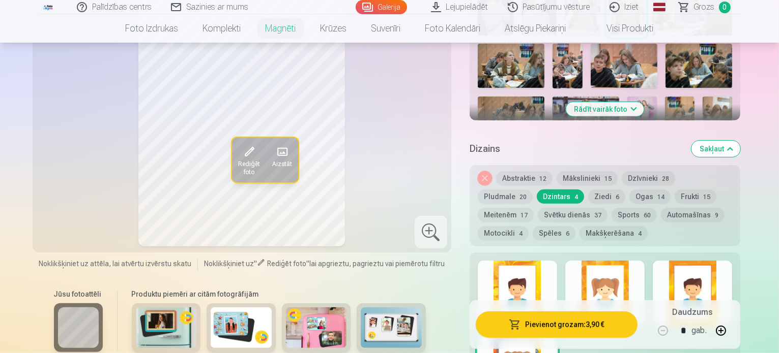
scroll to position [356, 0]
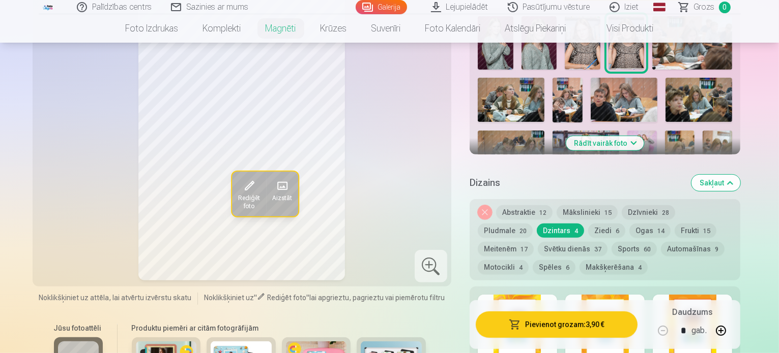
click at [598, 205] on button "Mākslinieki 15" at bounding box center [586, 212] width 61 height 14
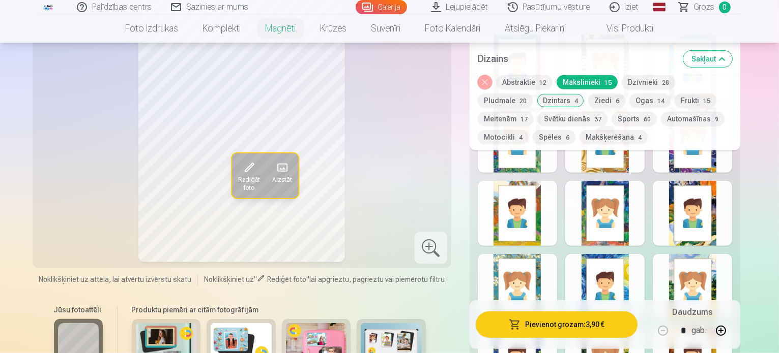
scroll to position [661, 0]
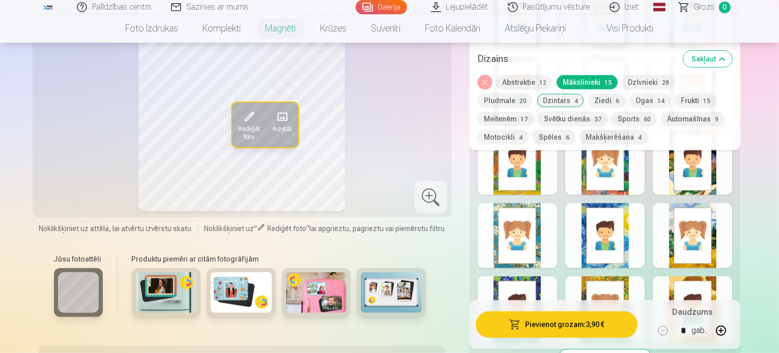
click at [644, 226] on div at bounding box center [604, 235] width 79 height 65
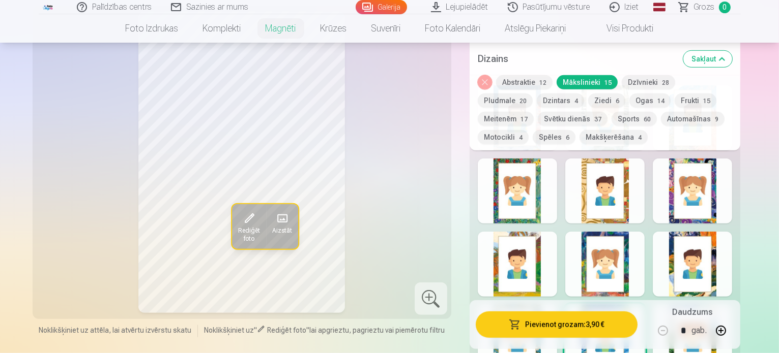
scroll to position [610, 0]
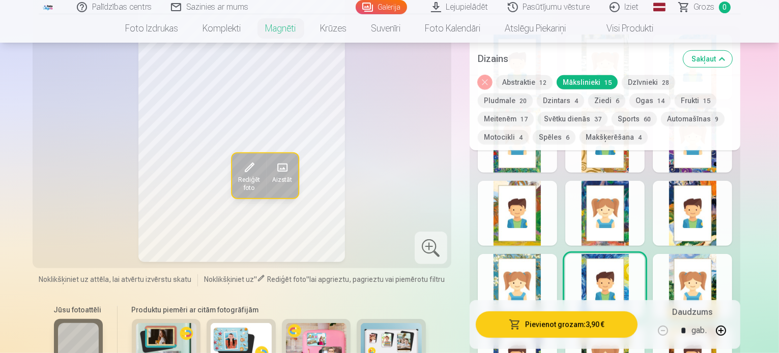
click at [525, 204] on div at bounding box center [517, 213] width 79 height 65
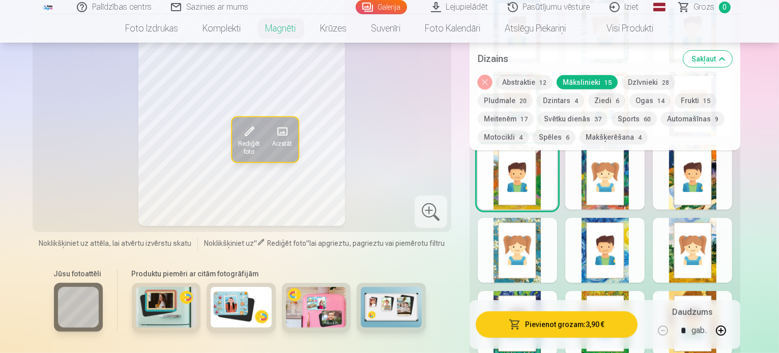
scroll to position [661, 0]
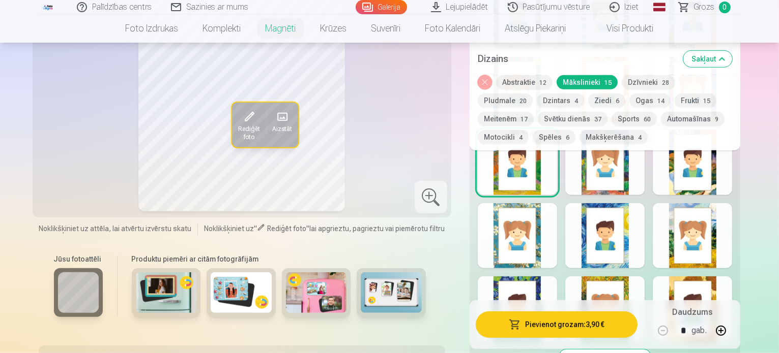
click at [636, 236] on div at bounding box center [604, 235] width 79 height 65
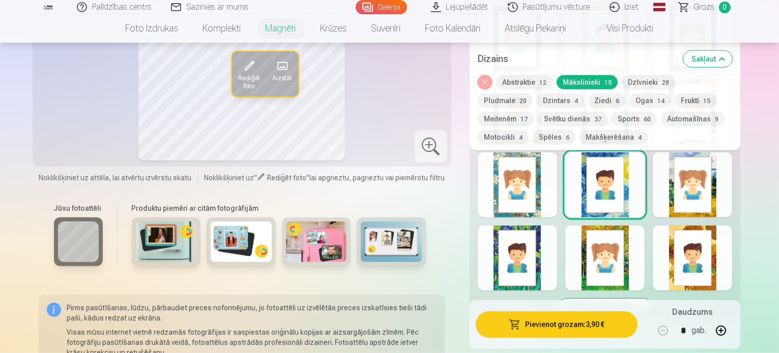
drag, startPoint x: 726, startPoint y: 248, endPoint x: 675, endPoint y: 252, distance: 51.0
click at [719, 248] on div at bounding box center [691, 258] width 79 height 65
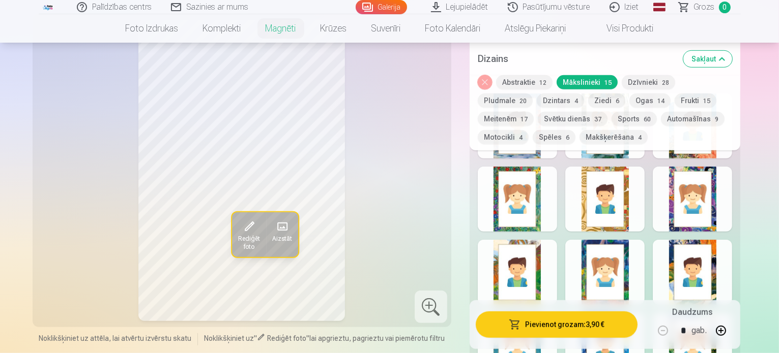
scroll to position [610, 0]
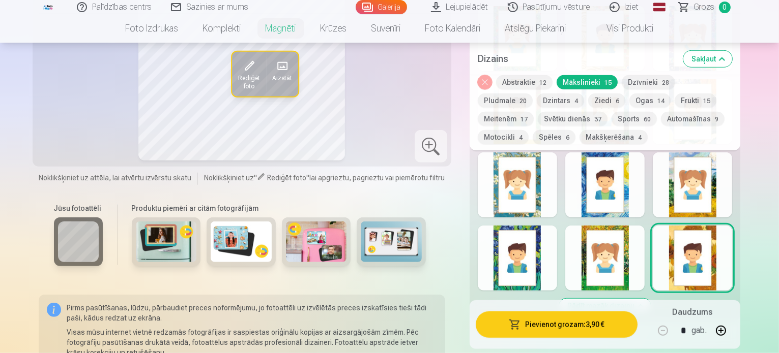
click at [533, 264] on div at bounding box center [517, 258] width 79 height 65
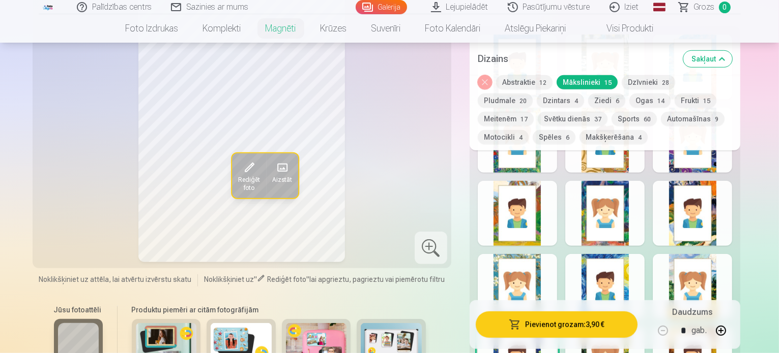
click at [600, 268] on div at bounding box center [604, 286] width 79 height 65
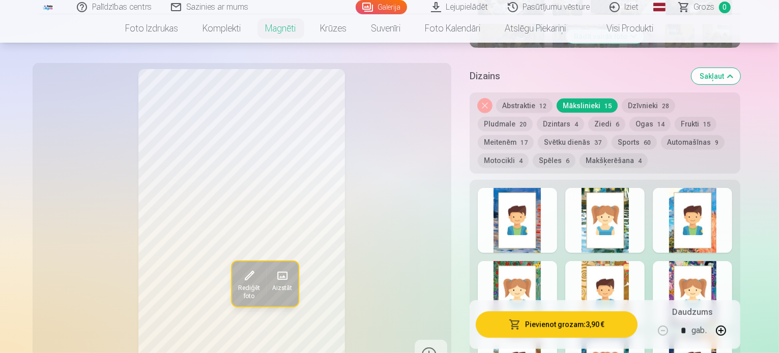
scroll to position [458, 0]
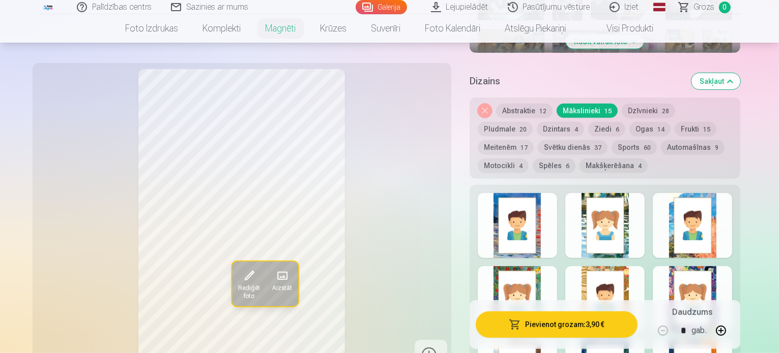
drag, startPoint x: 738, startPoint y: 219, endPoint x: 733, endPoint y: 223, distance: 7.2
click at [732, 221] on div at bounding box center [691, 225] width 79 height 65
click at [588, 122] on button "Ziedi 6" at bounding box center [606, 129] width 37 height 14
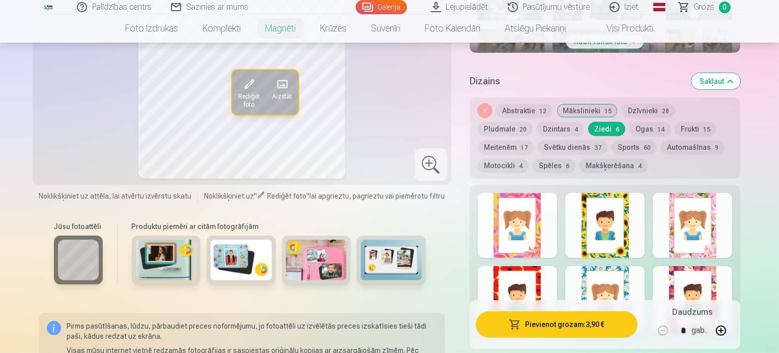
drag, startPoint x: 643, startPoint y: 287, endPoint x: 629, endPoint y: 270, distance: 22.4
click at [639, 283] on div at bounding box center [604, 298] width 79 height 65
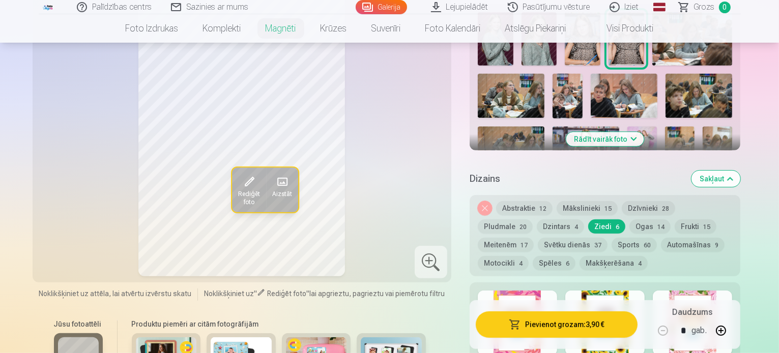
scroll to position [305, 0]
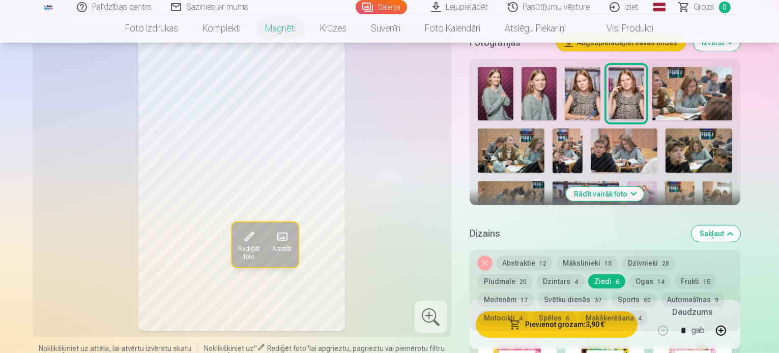
click at [538, 256] on button "Abstraktie 12" at bounding box center [524, 263] width 56 height 14
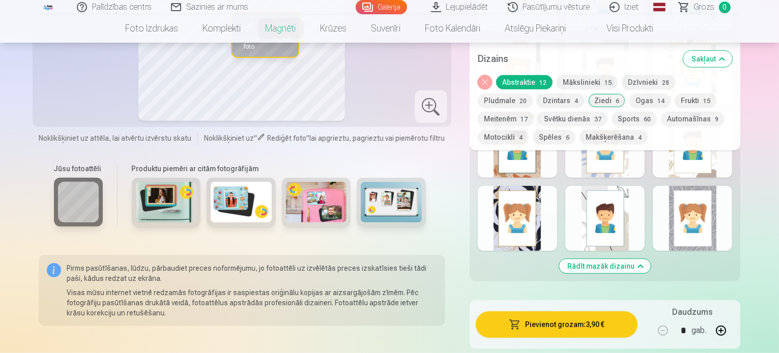
scroll to position [661, 0]
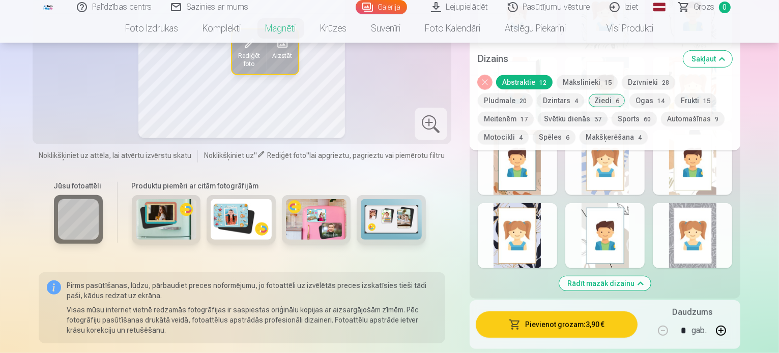
click at [686, 235] on div at bounding box center [691, 235] width 79 height 65
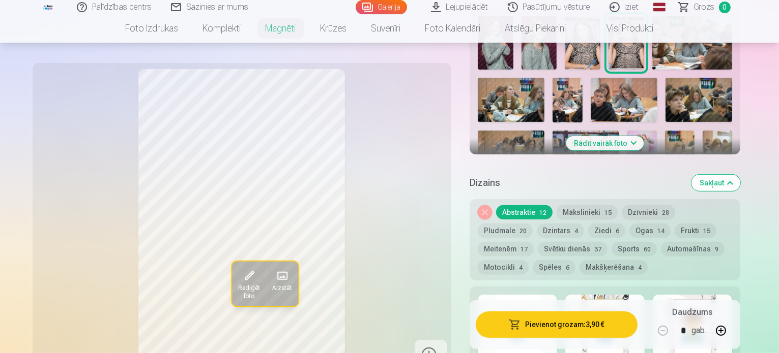
scroll to position [356, 0]
click at [538, 242] on button "Svētku dienās 37" at bounding box center [573, 249] width 70 height 14
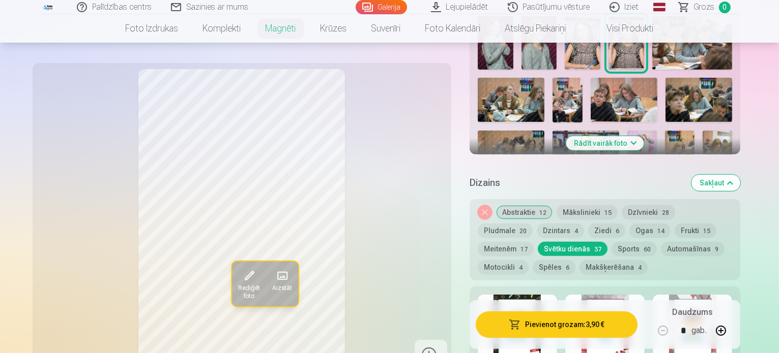
click at [579, 260] on button "Makšķerēšana 4" at bounding box center [613, 267] width 68 height 14
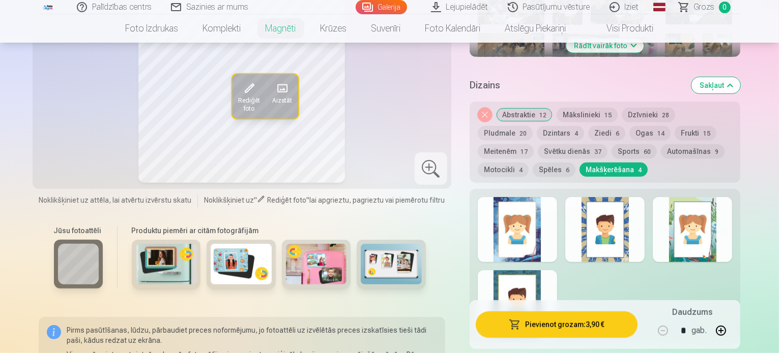
scroll to position [458, 0]
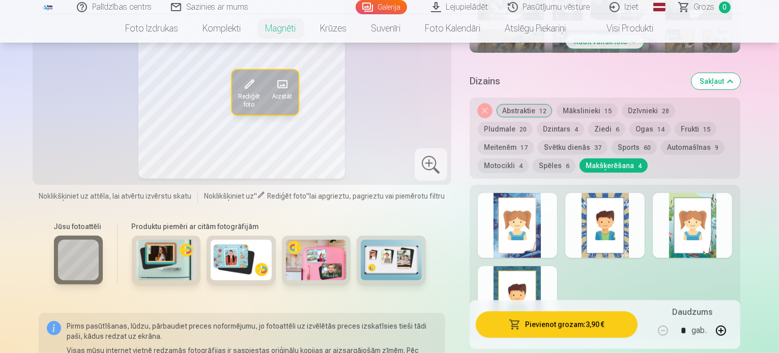
click at [700, 209] on div at bounding box center [691, 225] width 79 height 65
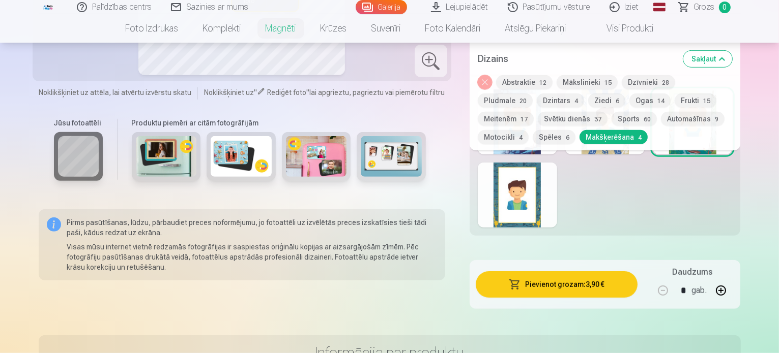
scroll to position [559, 0]
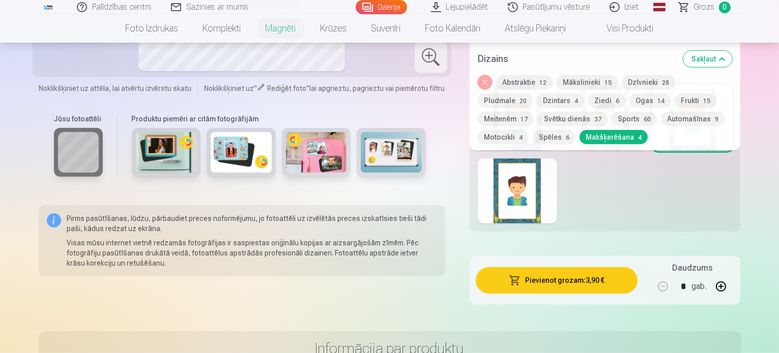
drag, startPoint x: 543, startPoint y: 181, endPoint x: 554, endPoint y: 181, distance: 10.7
click at [548, 182] on div at bounding box center [517, 191] width 79 height 65
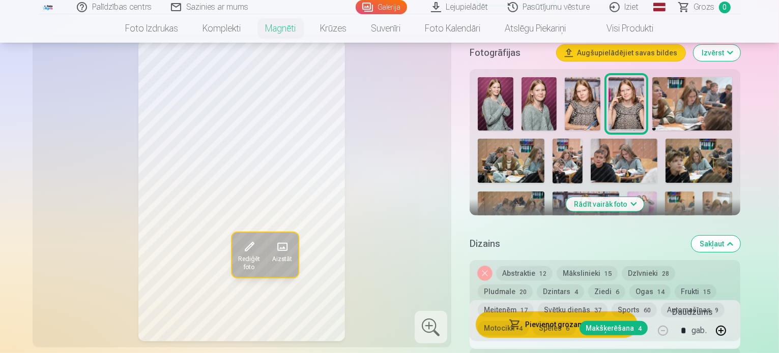
scroll to position [356, 0]
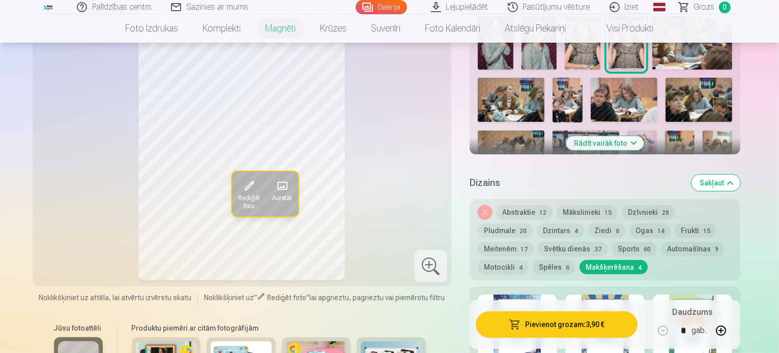
click at [674, 205] on button "Dzīvnieki 28" at bounding box center [647, 212] width 53 height 14
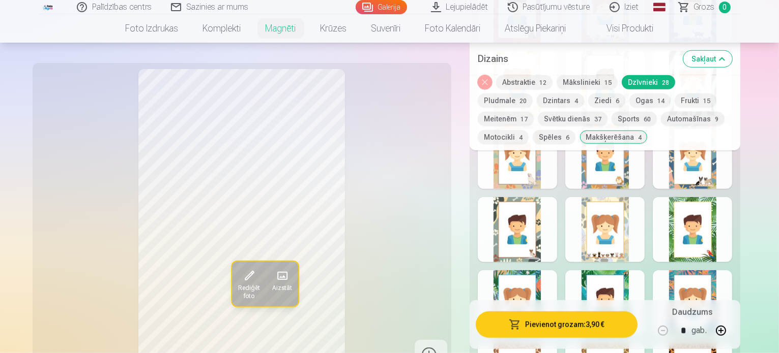
scroll to position [865, 0]
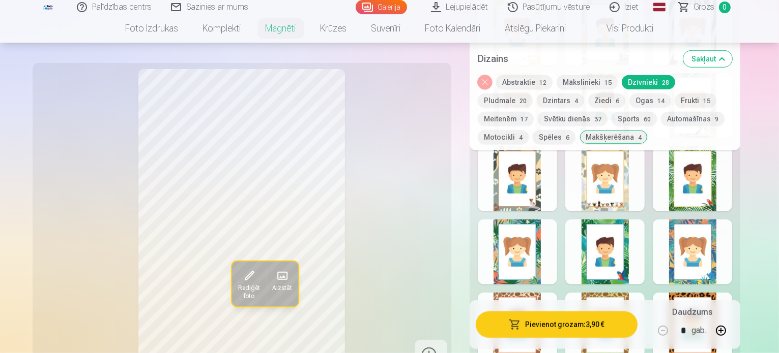
click at [515, 229] on div at bounding box center [517, 252] width 79 height 65
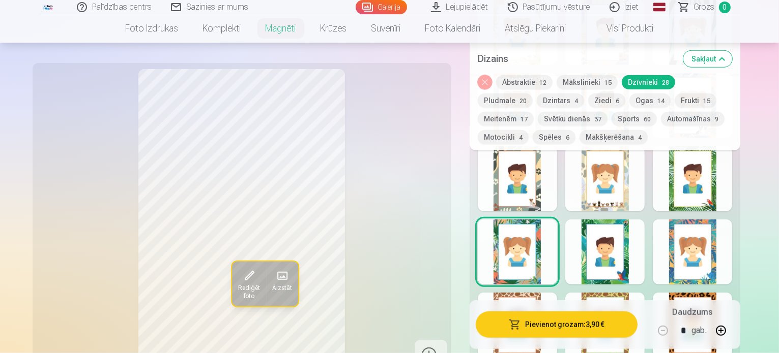
click at [609, 260] on div at bounding box center [604, 252] width 79 height 65
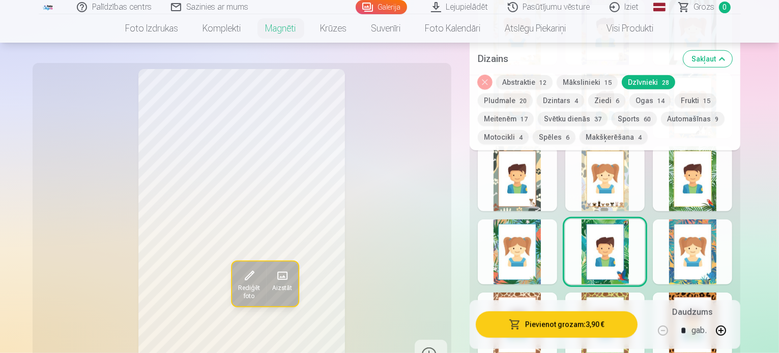
click at [532, 94] on button "Pludmale 20" at bounding box center [505, 101] width 55 height 14
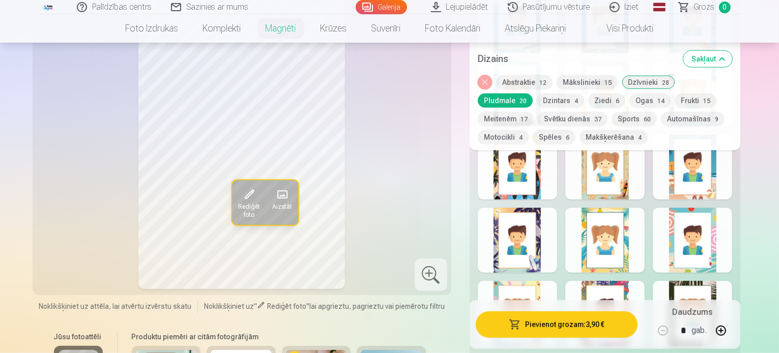
scroll to position [712, 0]
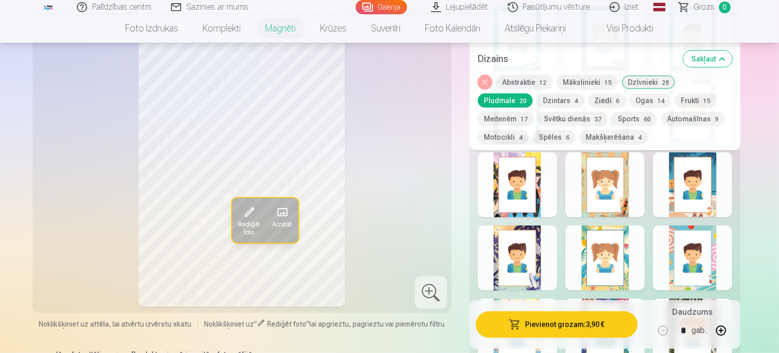
click at [631, 240] on div at bounding box center [604, 258] width 79 height 65
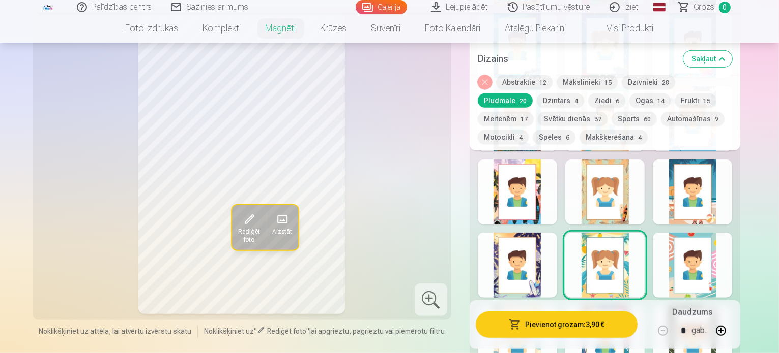
scroll to position [763, 0]
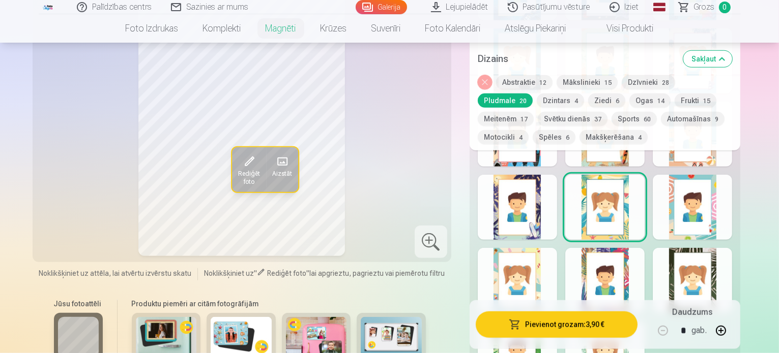
click at [723, 197] on div at bounding box center [691, 207] width 79 height 65
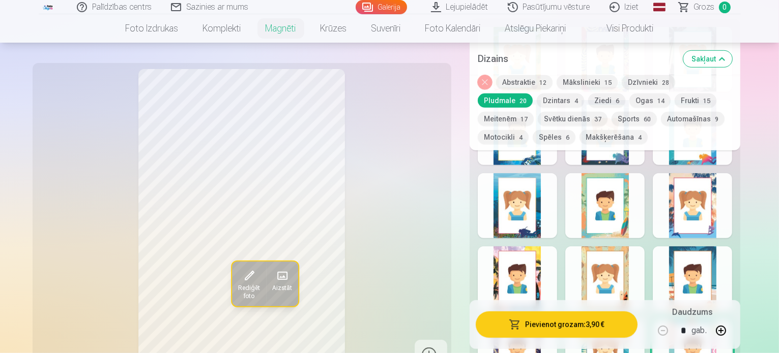
scroll to position [610, 0]
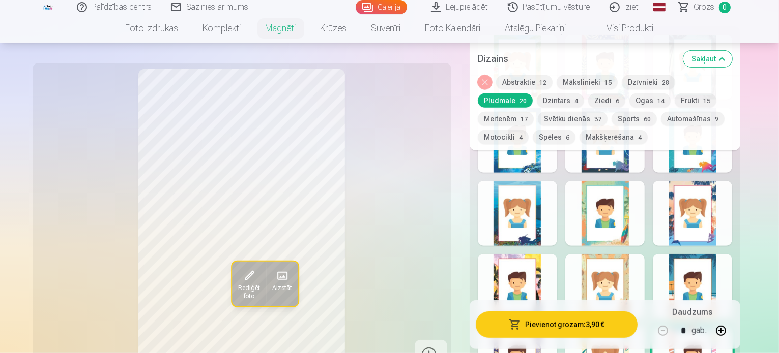
click at [533, 112] on button "Meitenēm 17" at bounding box center [506, 119] width 56 height 14
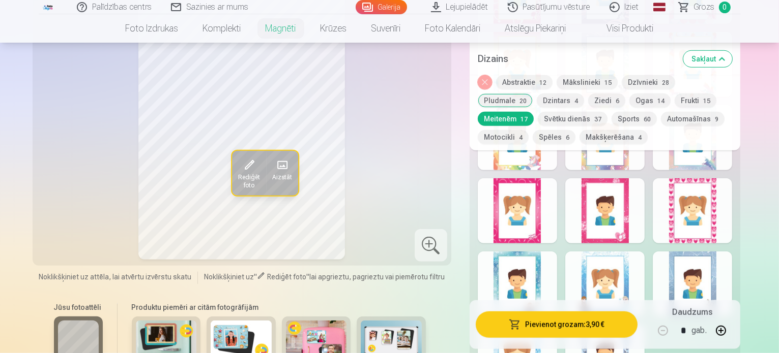
scroll to position [712, 0]
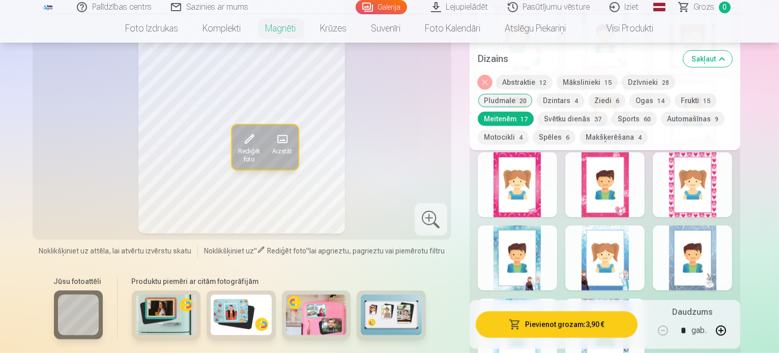
click at [637, 164] on div at bounding box center [604, 185] width 79 height 65
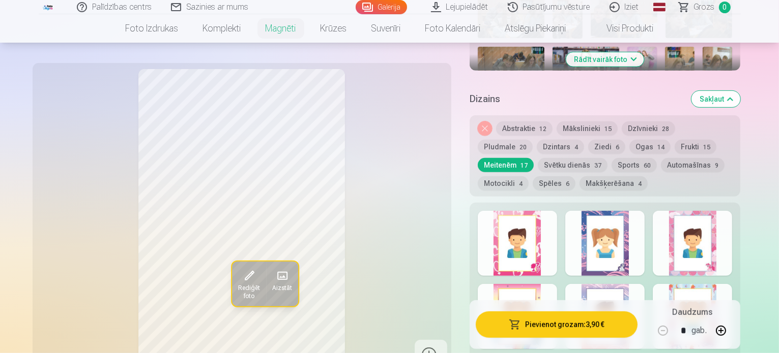
scroll to position [458, 0]
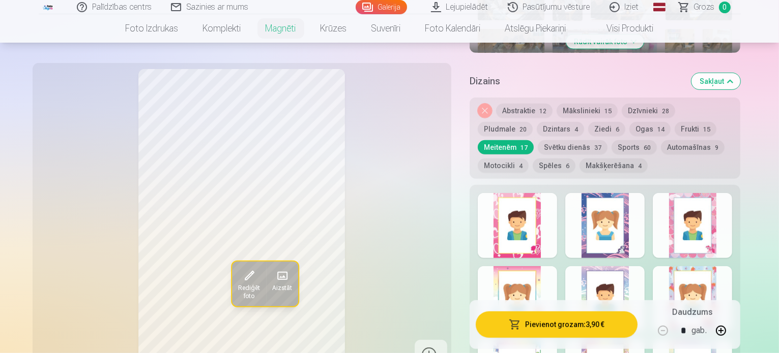
click at [724, 217] on div at bounding box center [691, 225] width 79 height 65
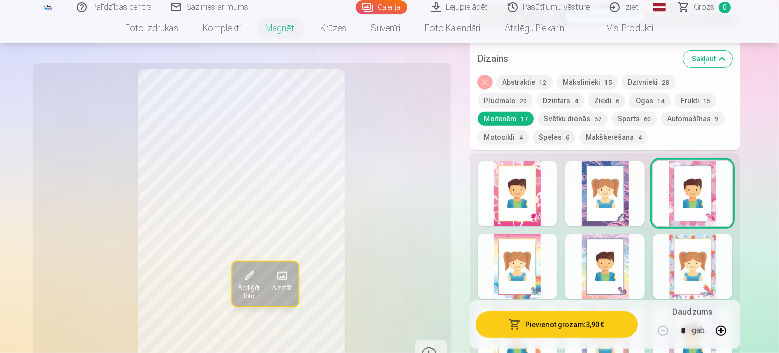
scroll to position [509, 0]
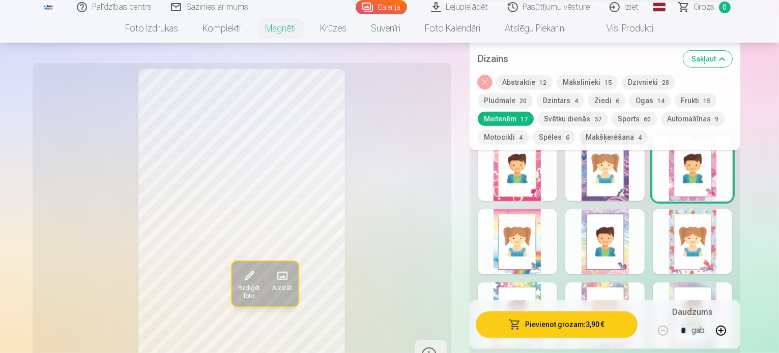
click at [553, 181] on div at bounding box center [517, 168] width 79 height 65
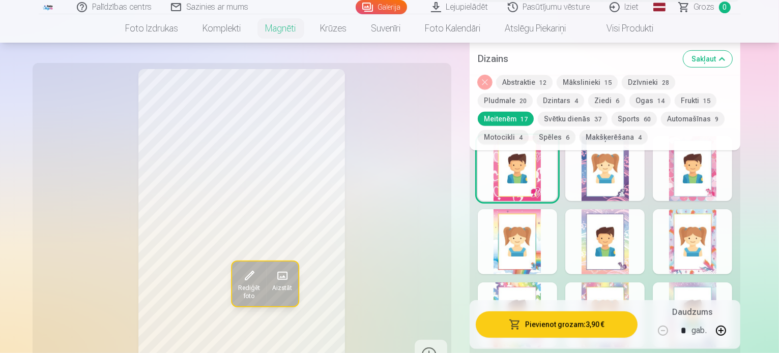
drag, startPoint x: 735, startPoint y: 175, endPoint x: 724, endPoint y: 185, distance: 14.8
click at [728, 183] on div at bounding box center [691, 168] width 79 height 65
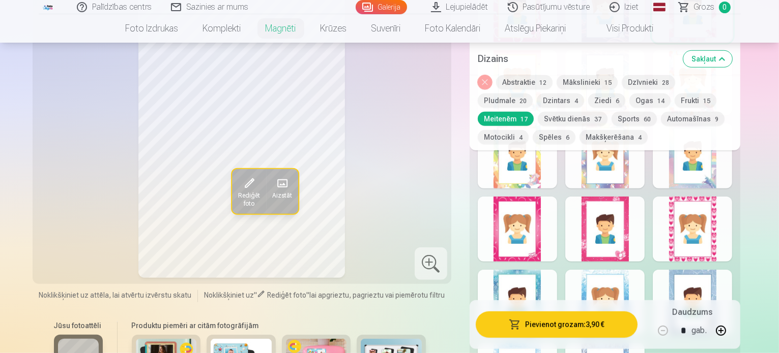
scroll to position [712, 0]
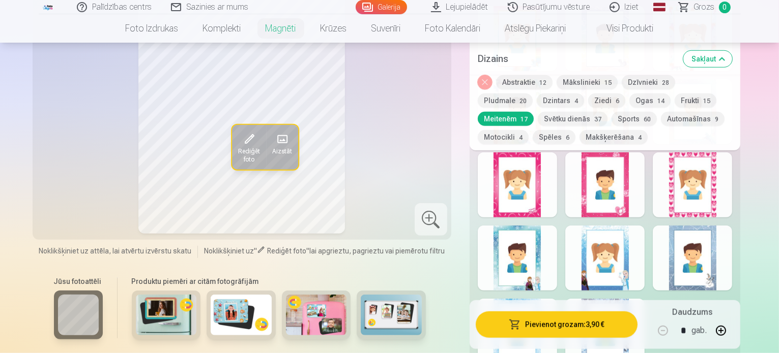
click at [644, 196] on div at bounding box center [604, 185] width 79 height 65
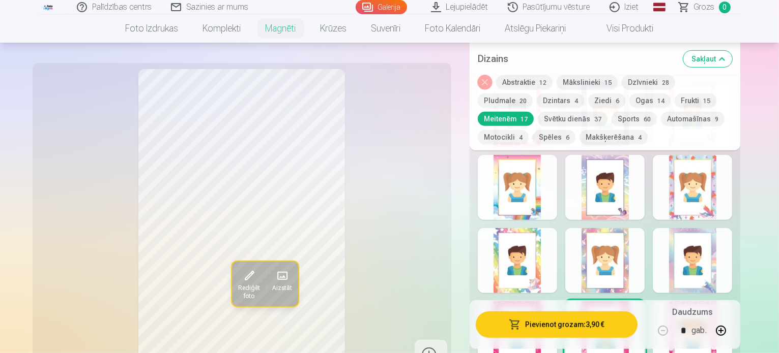
scroll to position [559, 0]
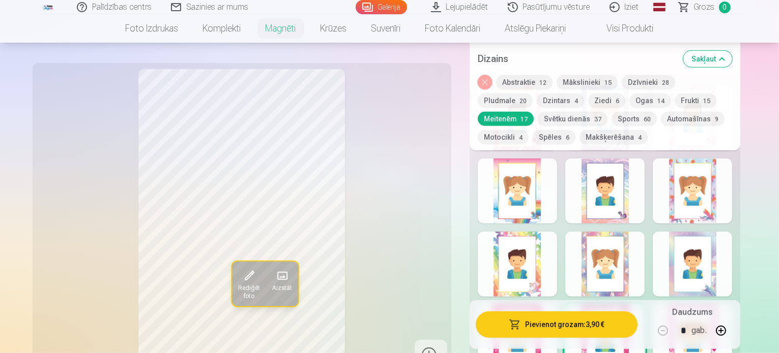
click at [667, 73] on div "Dizains Sakļaut" at bounding box center [604, 59] width 271 height 33
click at [661, 82] on button "Dzīvnieki 28" at bounding box center [647, 82] width 53 height 14
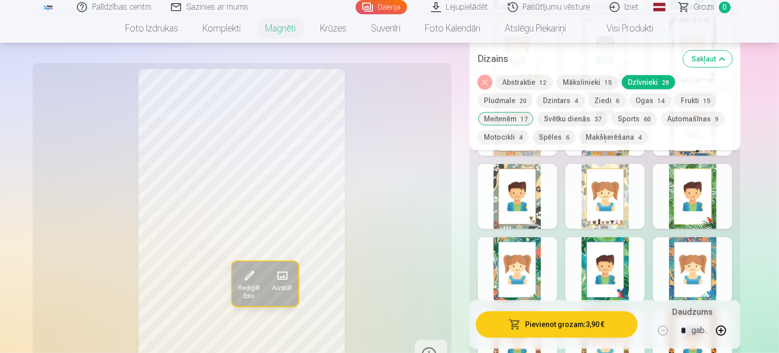
scroll to position [865, 0]
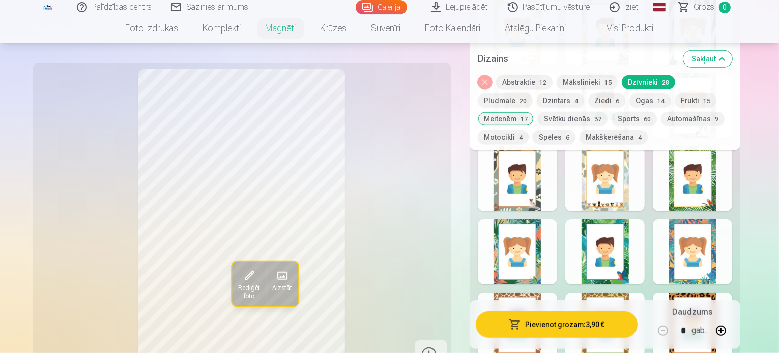
click at [624, 266] on div at bounding box center [604, 252] width 79 height 65
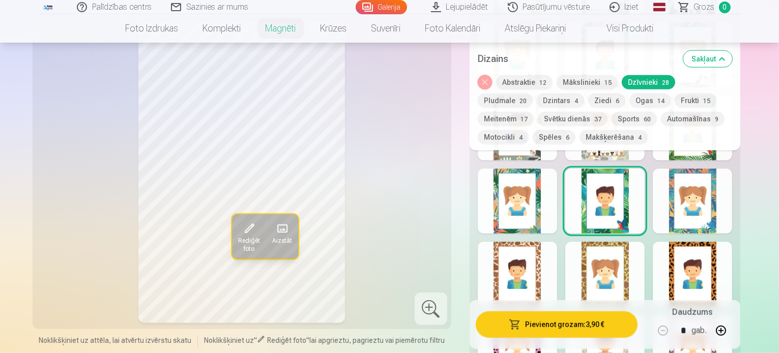
click at [533, 112] on button "Meitenēm 17" at bounding box center [506, 119] width 56 height 14
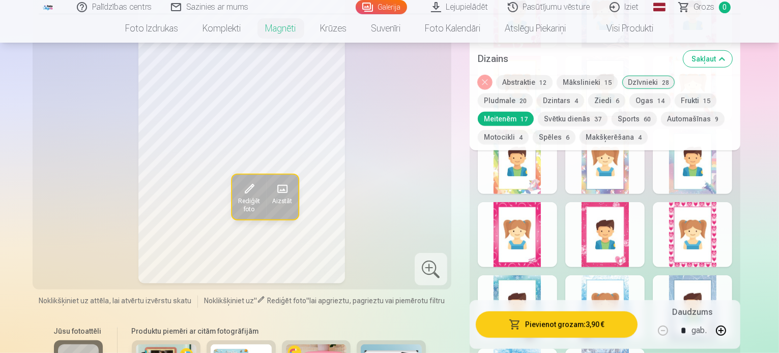
scroll to position [661, 0]
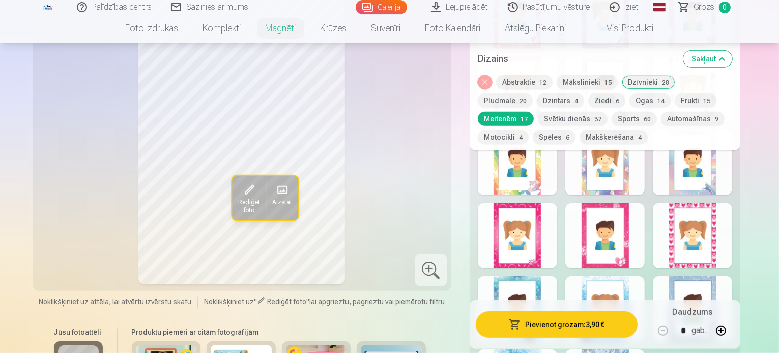
click at [609, 237] on div at bounding box center [604, 235] width 79 height 65
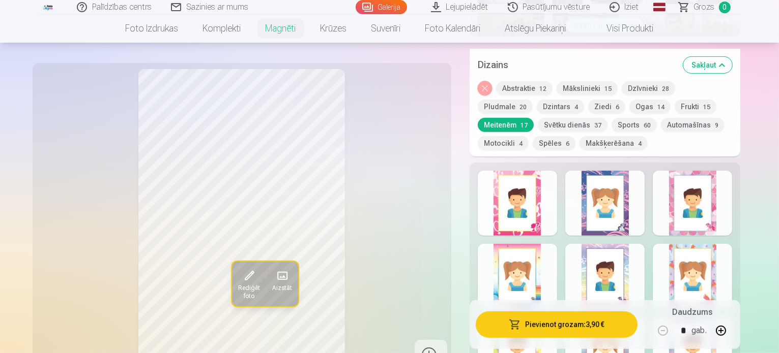
scroll to position [458, 0]
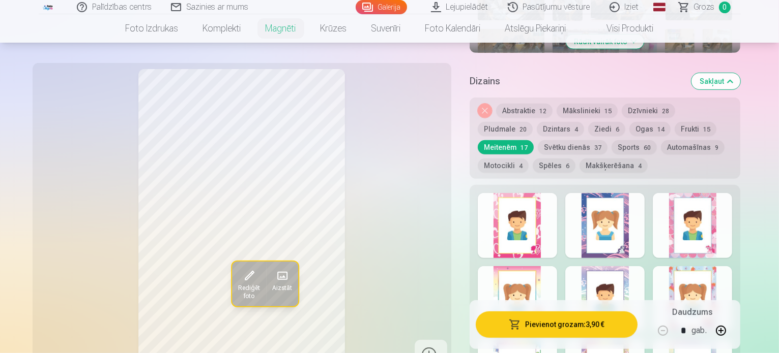
click at [726, 227] on div at bounding box center [691, 225] width 79 height 65
click at [511, 207] on div at bounding box center [517, 225] width 79 height 65
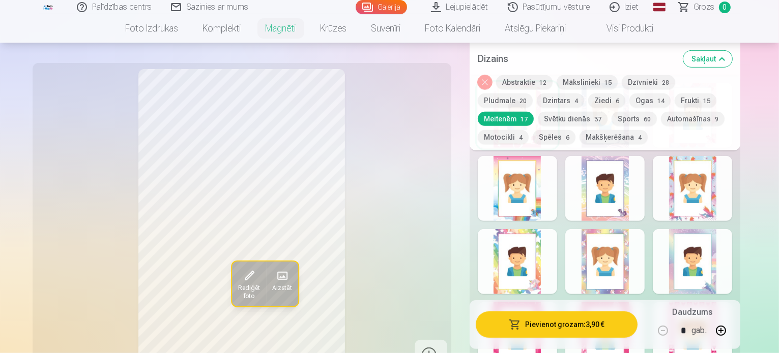
scroll to position [610, 0]
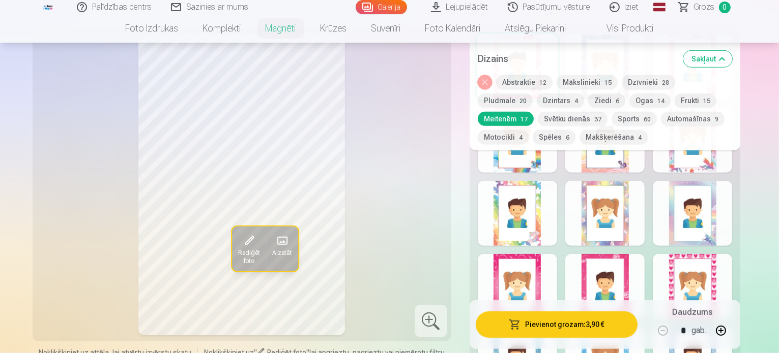
drag, startPoint x: 604, startPoint y: 262, endPoint x: 608, endPoint y: 269, distance: 7.3
click at [608, 269] on div at bounding box center [604, 286] width 79 height 65
click at [656, 77] on button "Dzīvnieki 28" at bounding box center [647, 82] width 53 height 14
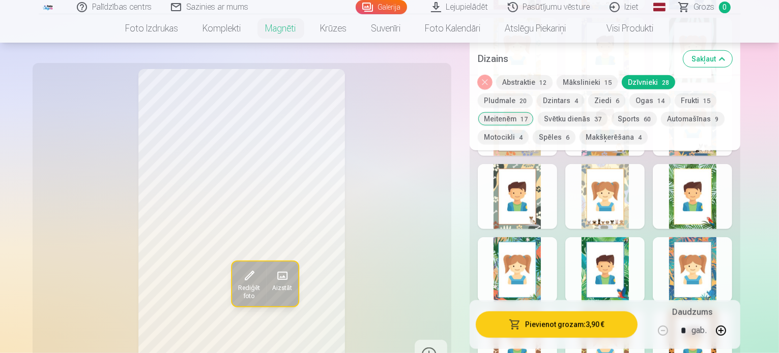
scroll to position [865, 0]
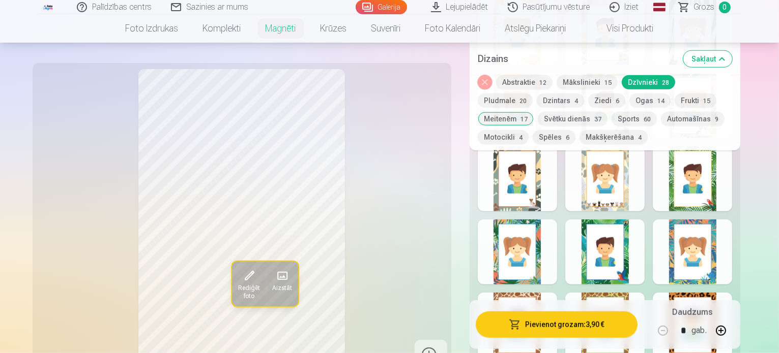
click at [620, 252] on div at bounding box center [604, 252] width 79 height 65
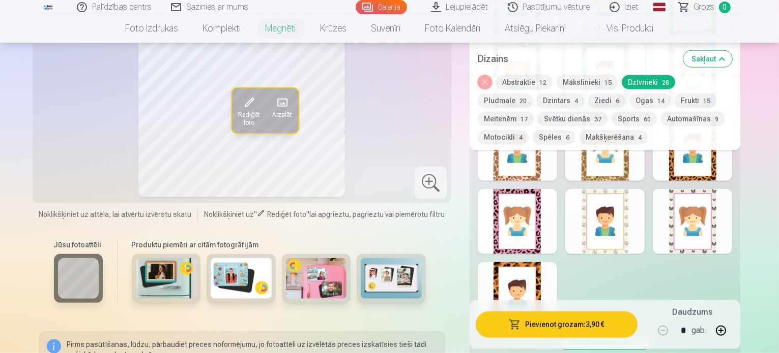
scroll to position [1017, 0]
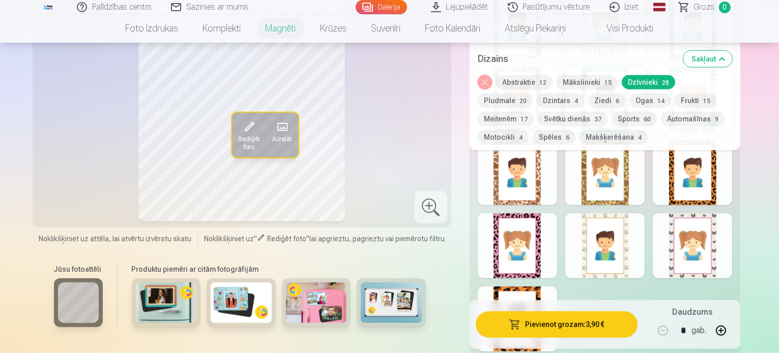
click at [540, 223] on div at bounding box center [517, 246] width 79 height 65
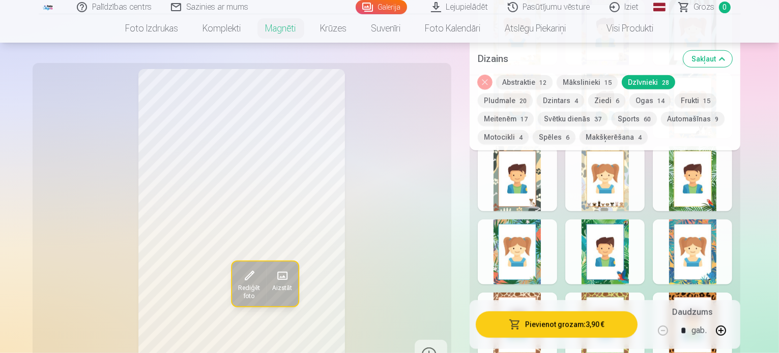
scroll to position [915, 0]
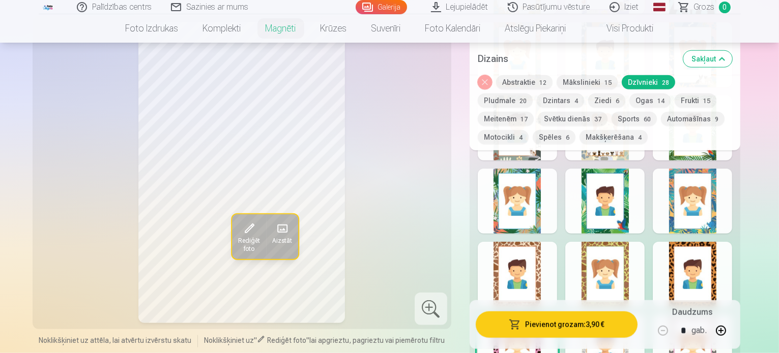
click at [640, 213] on div at bounding box center [604, 201] width 79 height 65
click at [557, 219] on div at bounding box center [517, 201] width 79 height 65
drag, startPoint x: 649, startPoint y: 202, endPoint x: 602, endPoint y: 197, distance: 47.1
click at [644, 203] on div at bounding box center [604, 201] width 79 height 65
click at [598, 196] on div at bounding box center [604, 201] width 79 height 65
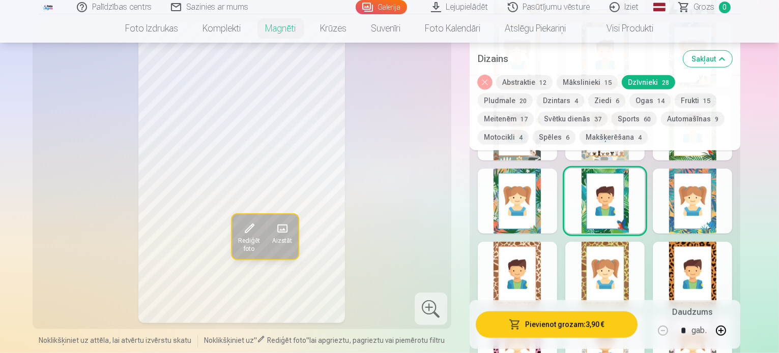
click at [533, 112] on button "Meitenēm 17" at bounding box center [506, 119] width 56 height 14
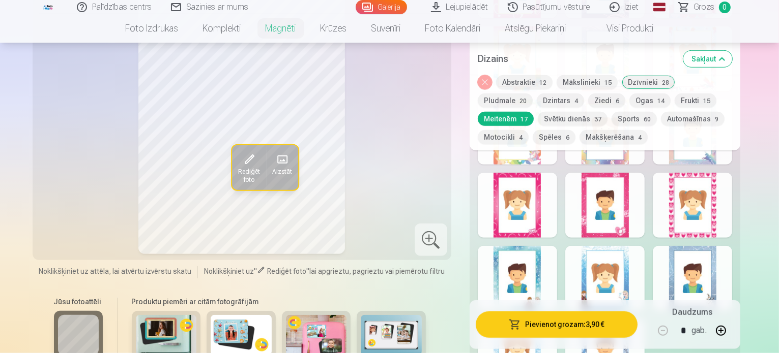
scroll to position [661, 0]
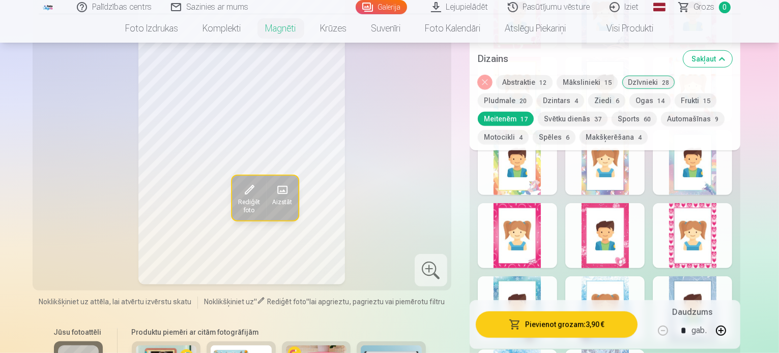
click at [622, 251] on div at bounding box center [604, 235] width 79 height 65
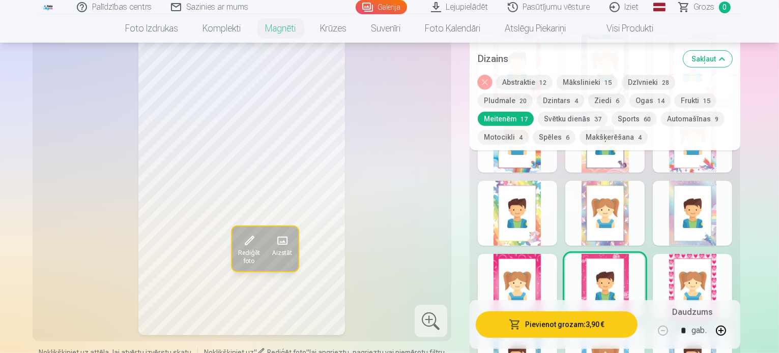
scroll to position [610, 0]
click at [590, 84] on button "Mākslinieki 15" at bounding box center [586, 82] width 61 height 14
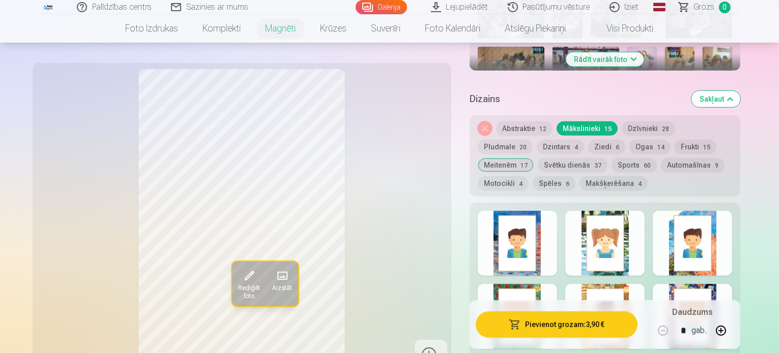
scroll to position [458, 0]
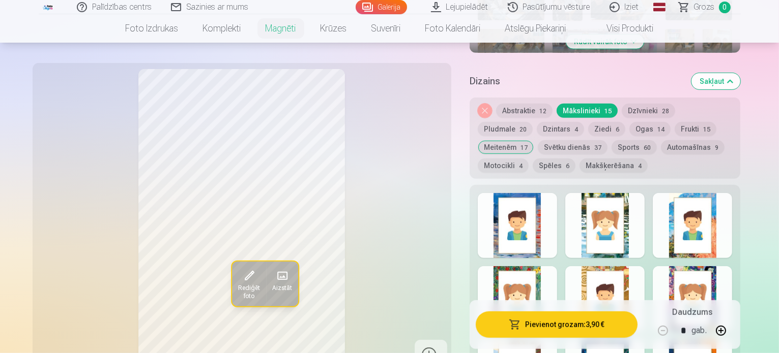
click at [666, 104] on button "Dzīvnieki 28" at bounding box center [647, 111] width 53 height 14
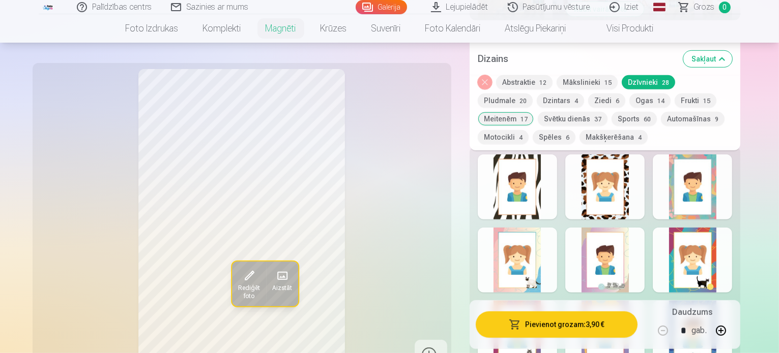
scroll to position [509, 0]
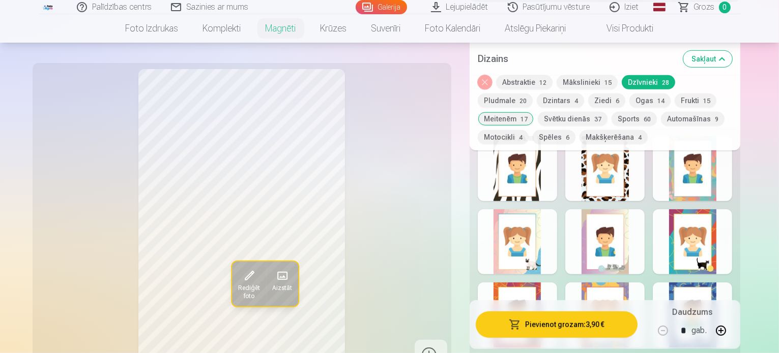
click at [614, 237] on div at bounding box center [604, 242] width 79 height 65
click at [517, 231] on div at bounding box center [517, 242] width 79 height 65
click at [713, 243] on div at bounding box center [691, 242] width 79 height 65
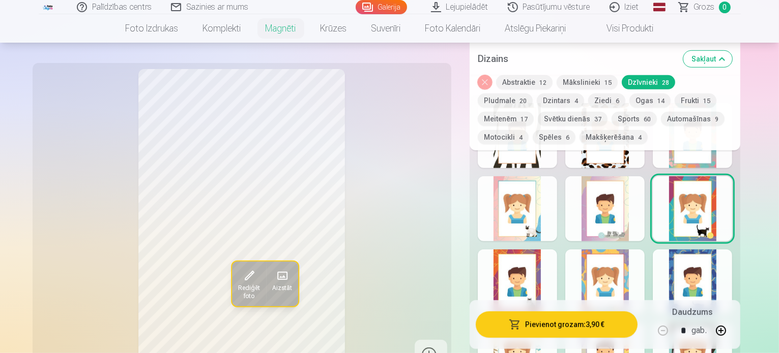
scroll to position [559, 0]
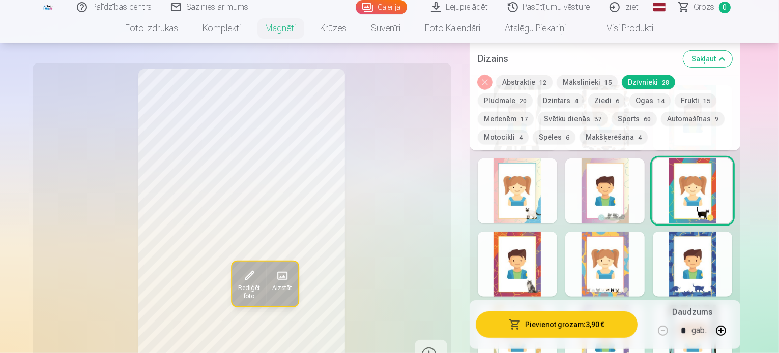
drag, startPoint x: 530, startPoint y: 265, endPoint x: 531, endPoint y: 284, distance: 19.4
click at [530, 266] on div at bounding box center [517, 264] width 79 height 65
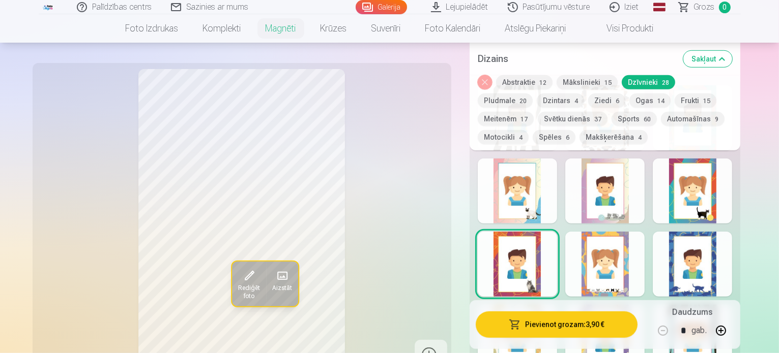
click at [629, 263] on div at bounding box center [604, 264] width 79 height 65
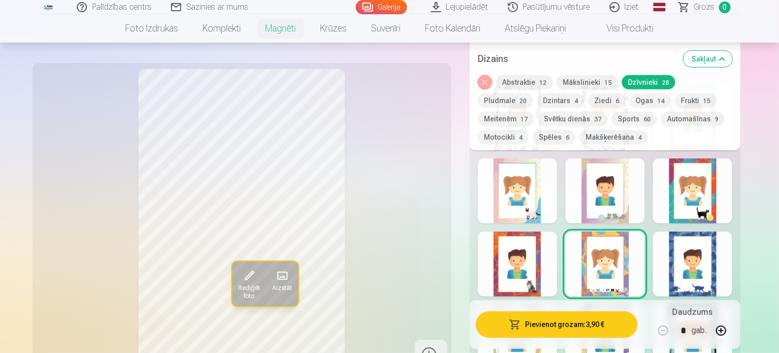
drag, startPoint x: 728, startPoint y: 254, endPoint x: 723, endPoint y: 259, distance: 6.8
click at [725, 257] on div at bounding box center [691, 264] width 79 height 65
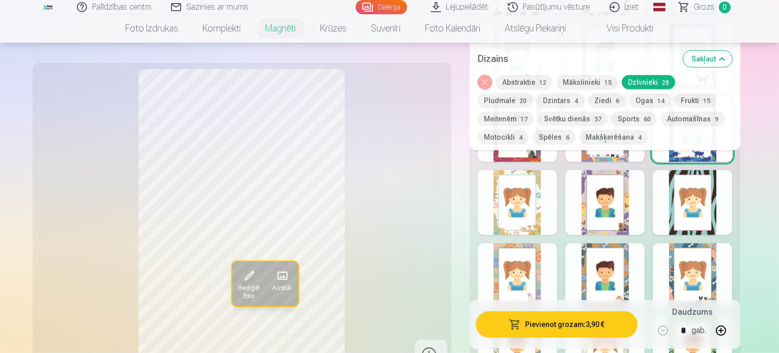
scroll to position [712, 0]
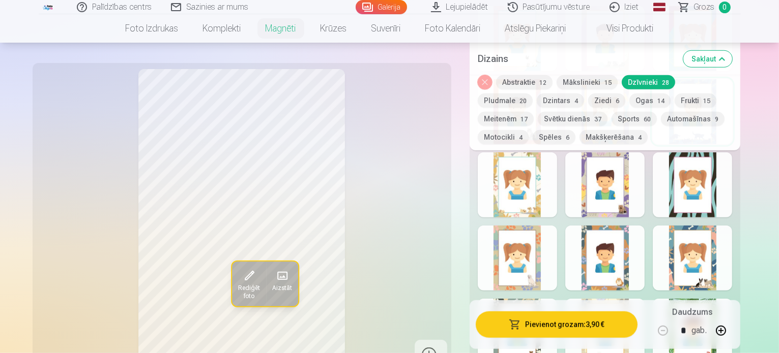
click at [606, 249] on div at bounding box center [604, 258] width 79 height 65
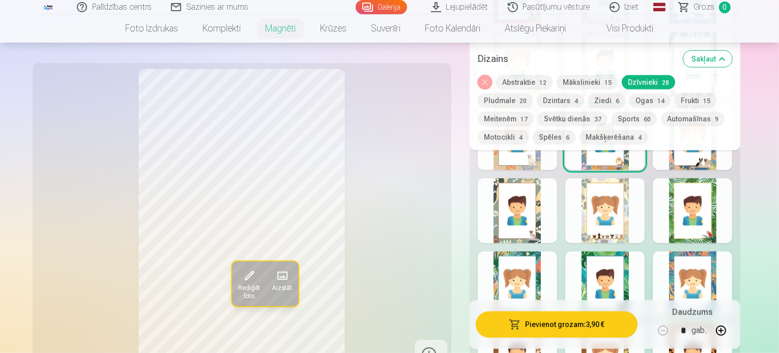
scroll to position [865, 0]
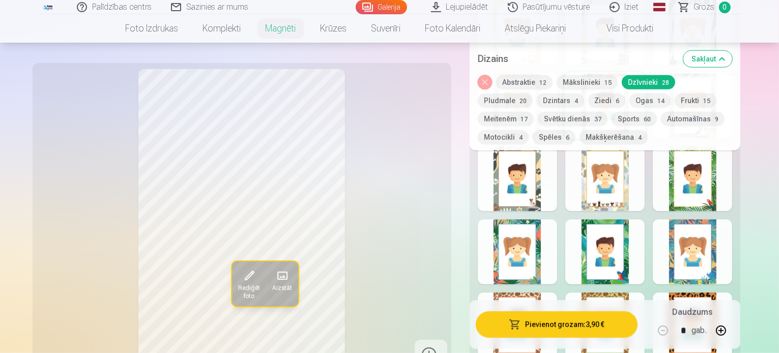
drag, startPoint x: 637, startPoint y: 235, endPoint x: 647, endPoint y: 252, distance: 19.6
click at [644, 252] on div at bounding box center [604, 252] width 79 height 65
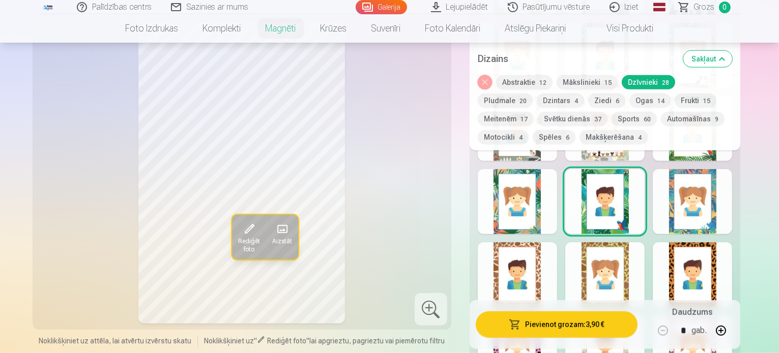
scroll to position [915, 0]
click at [691, 201] on div at bounding box center [691, 201] width 79 height 65
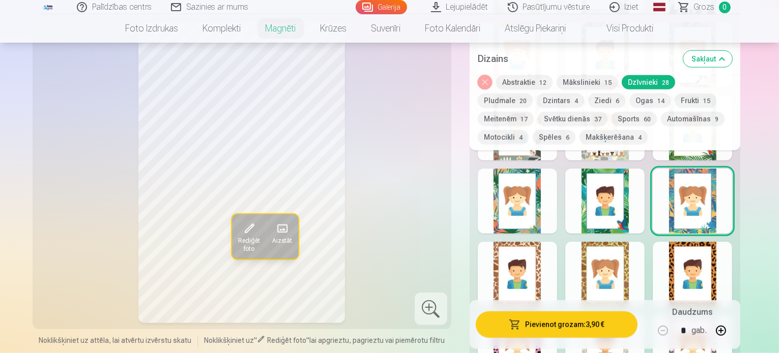
click at [644, 208] on div at bounding box center [604, 201] width 79 height 65
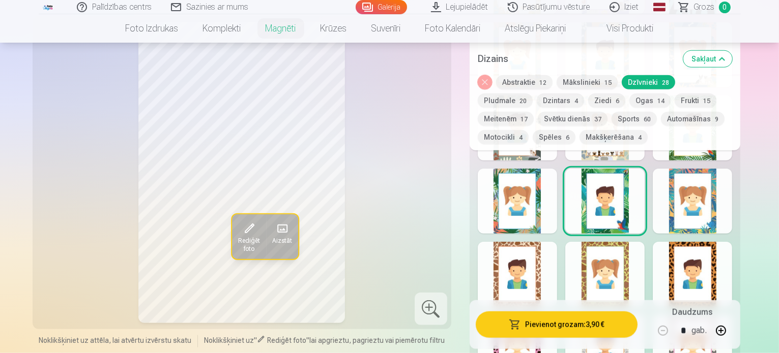
click at [533, 112] on button "Meitenēm 17" at bounding box center [506, 119] width 56 height 14
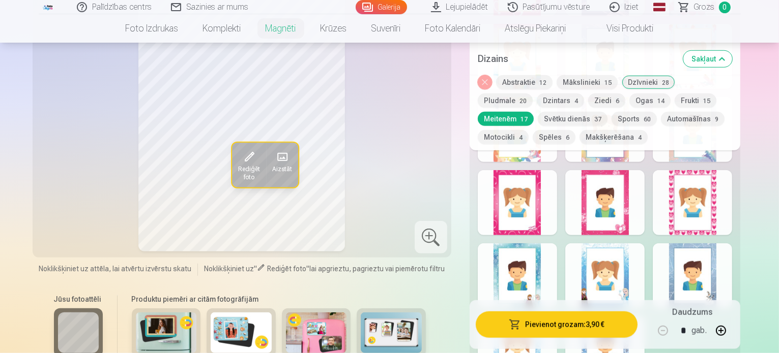
scroll to position [712, 0]
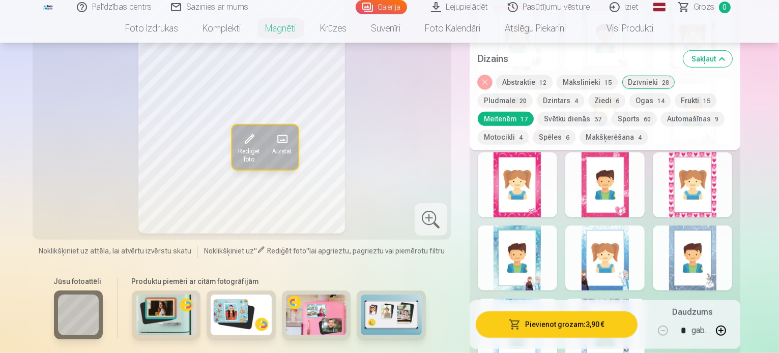
click at [613, 199] on div at bounding box center [604, 185] width 79 height 65
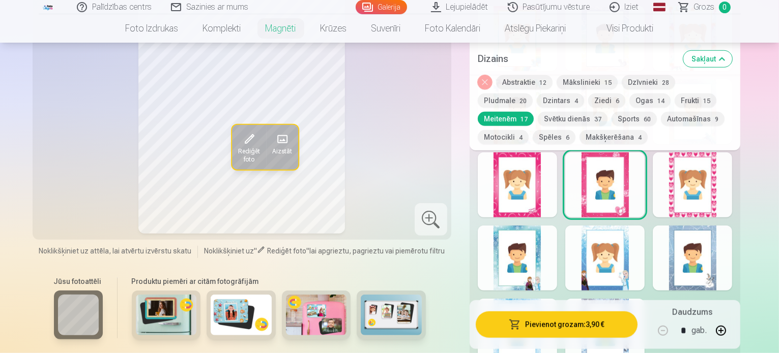
click at [539, 188] on div at bounding box center [517, 185] width 79 height 65
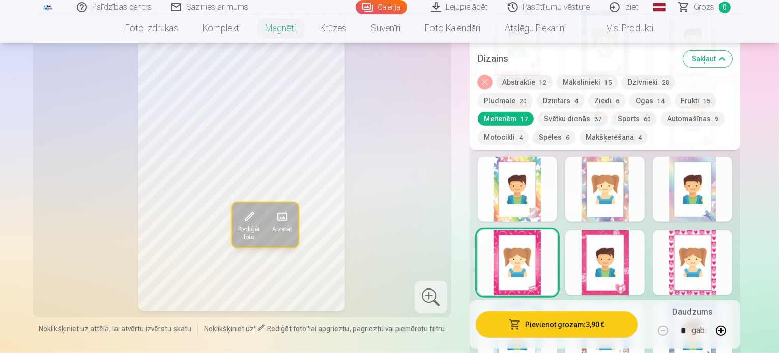
scroll to position [610, 0]
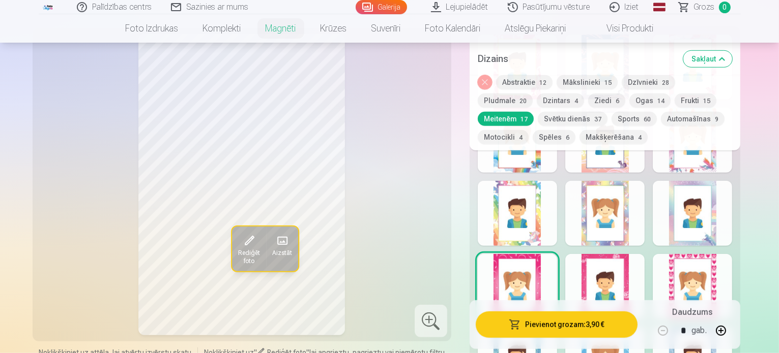
click at [616, 271] on div at bounding box center [604, 286] width 79 height 65
drag, startPoint x: 521, startPoint y: 219, endPoint x: 520, endPoint y: 261, distance: 42.7
click at [521, 219] on div at bounding box center [517, 213] width 79 height 65
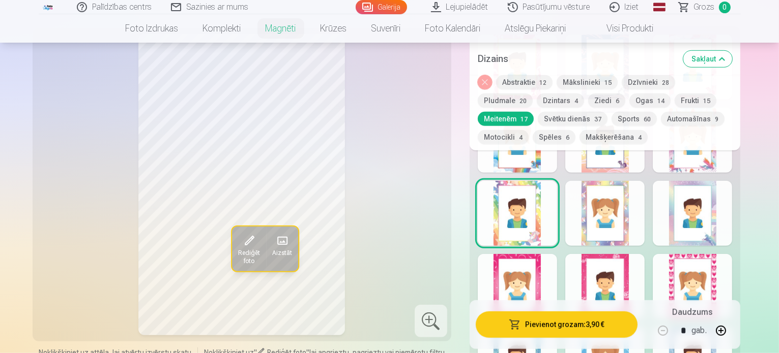
click at [624, 280] on div at bounding box center [604, 286] width 79 height 65
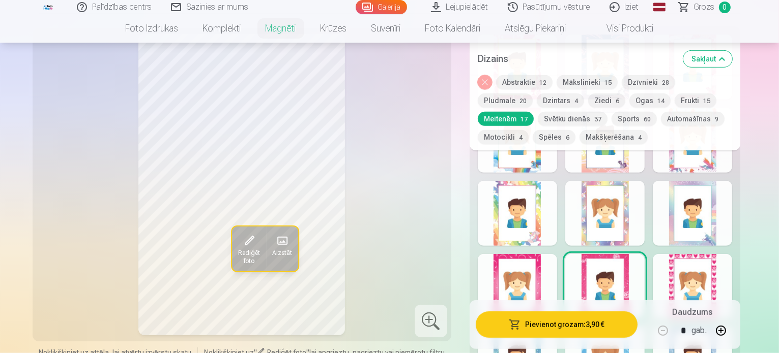
click at [653, 77] on button "Dzīvnieki 28" at bounding box center [647, 82] width 53 height 14
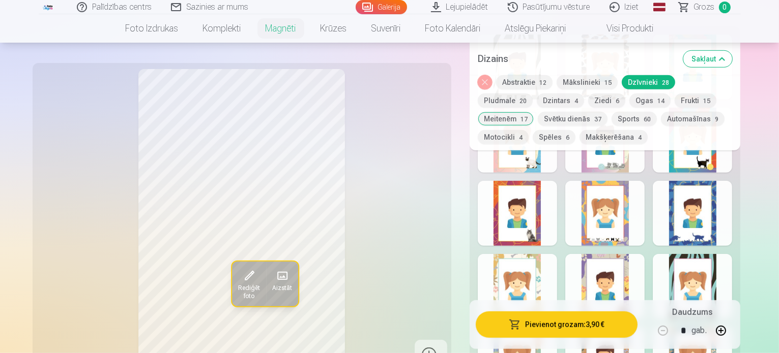
click at [532, 94] on button "Pludmale 20" at bounding box center [505, 101] width 55 height 14
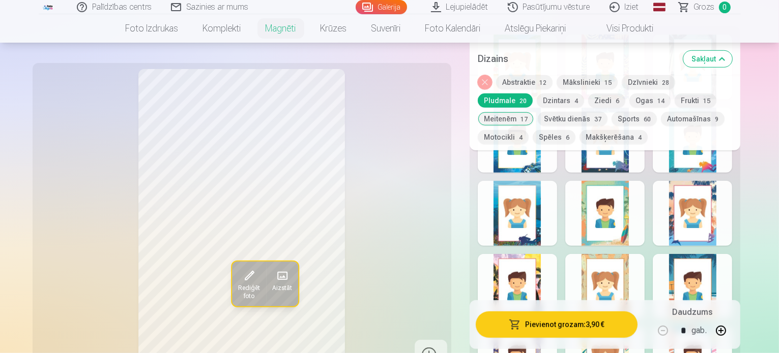
drag, startPoint x: 670, startPoint y: 97, endPoint x: 671, endPoint y: 115, distance: 18.8
click at [533, 112] on button "Meitenēm 17" at bounding box center [506, 119] width 56 height 14
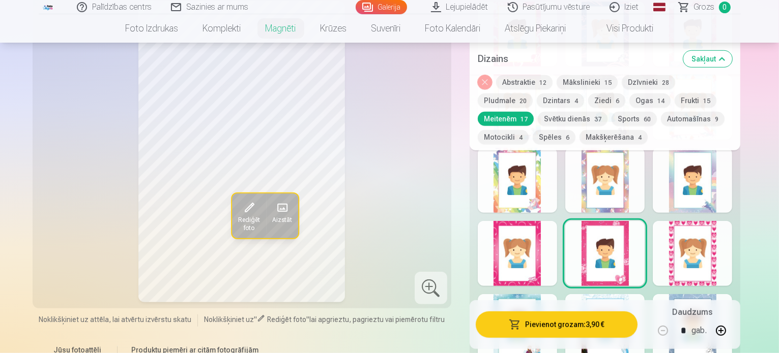
scroll to position [661, 0]
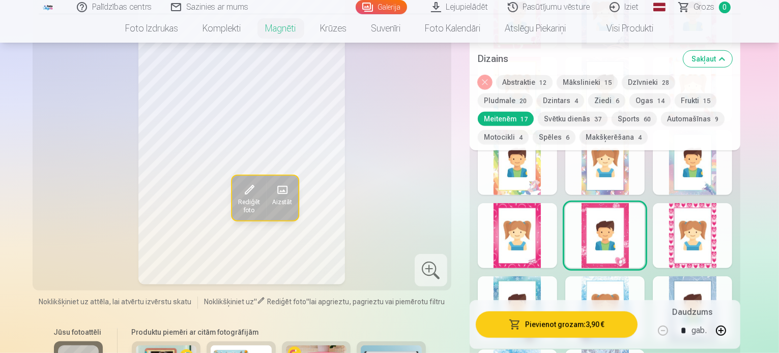
click at [632, 175] on div at bounding box center [604, 162] width 79 height 65
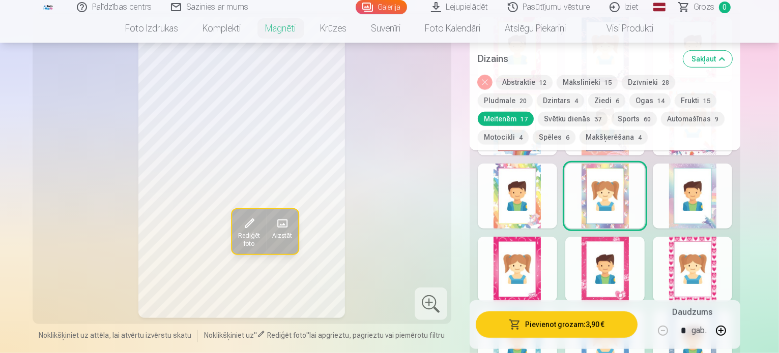
scroll to position [610, 0]
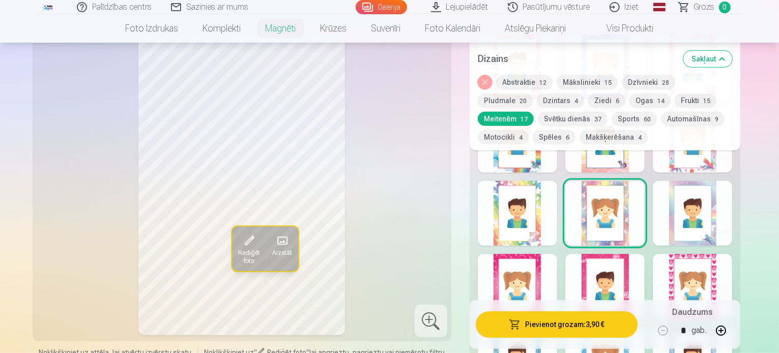
click at [641, 269] on div at bounding box center [604, 286] width 79 height 65
click at [674, 104] on button "Frukti 15" at bounding box center [695, 101] width 42 height 14
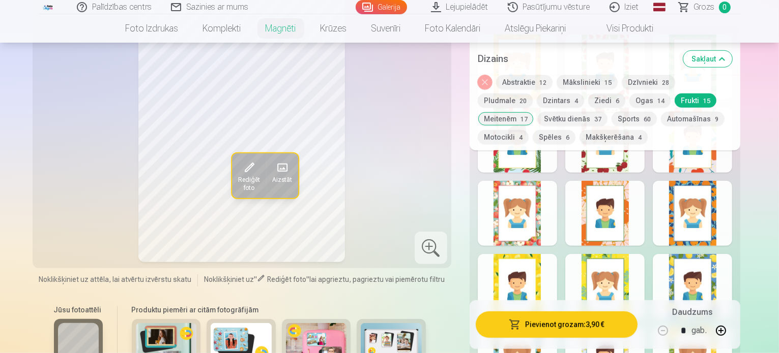
click at [629, 213] on div at bounding box center [604, 213] width 79 height 65
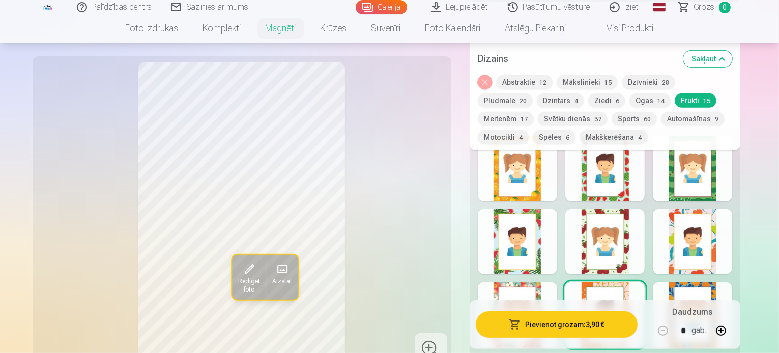
scroll to position [458, 0]
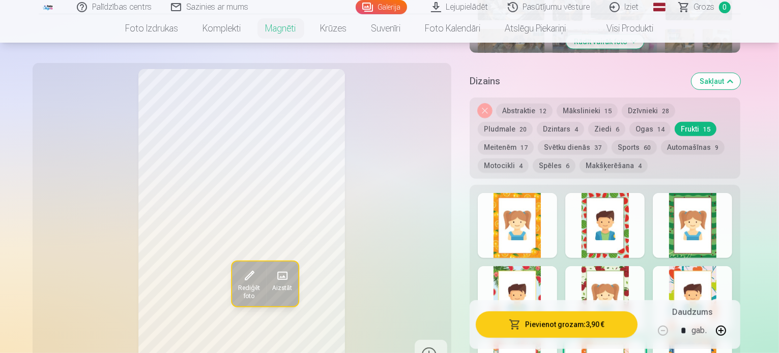
click at [730, 241] on div at bounding box center [691, 225] width 79 height 65
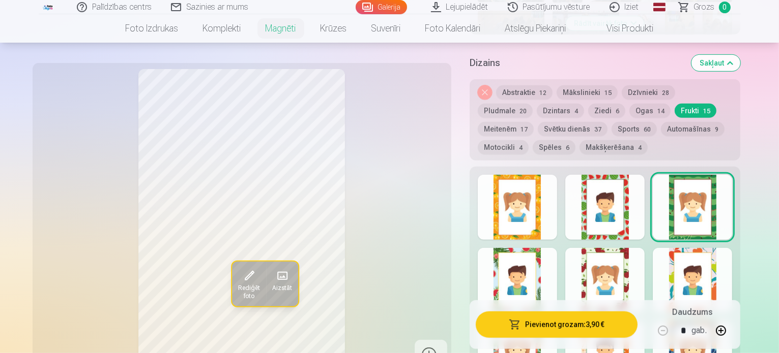
scroll to position [509, 0]
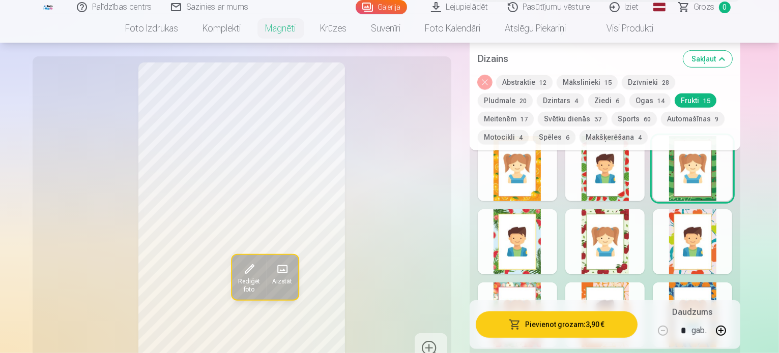
click at [533, 225] on div at bounding box center [517, 242] width 79 height 65
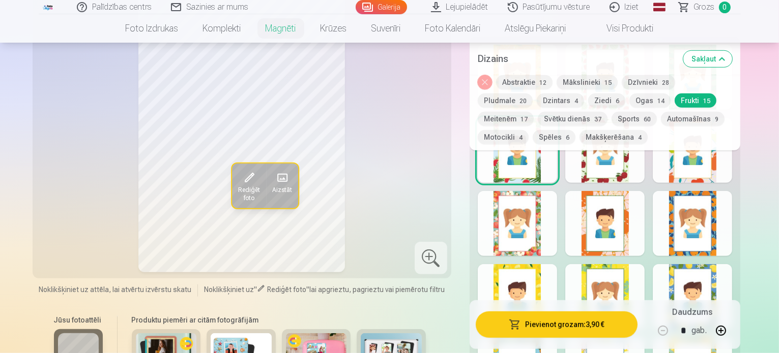
scroll to position [610, 0]
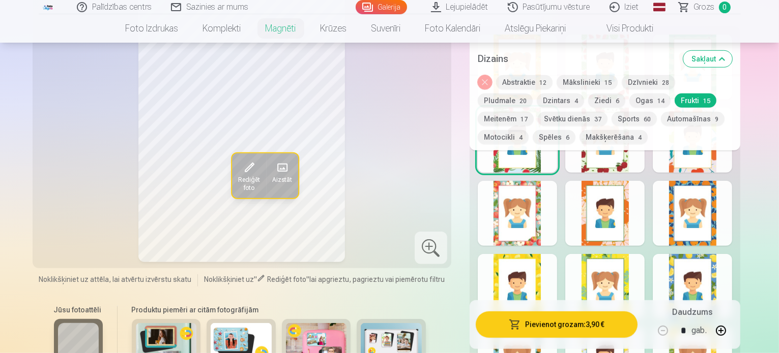
click at [698, 196] on div at bounding box center [691, 213] width 79 height 65
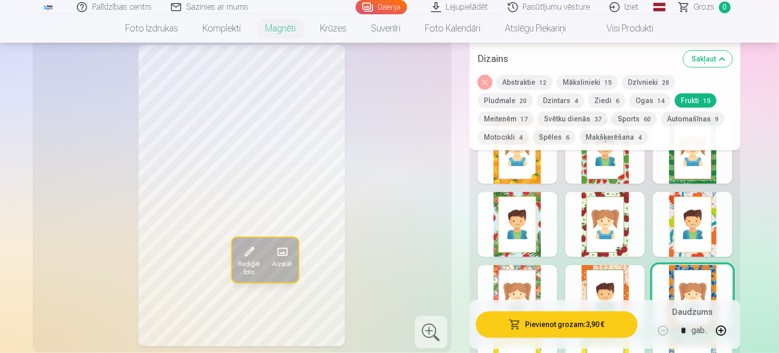
scroll to position [509, 0]
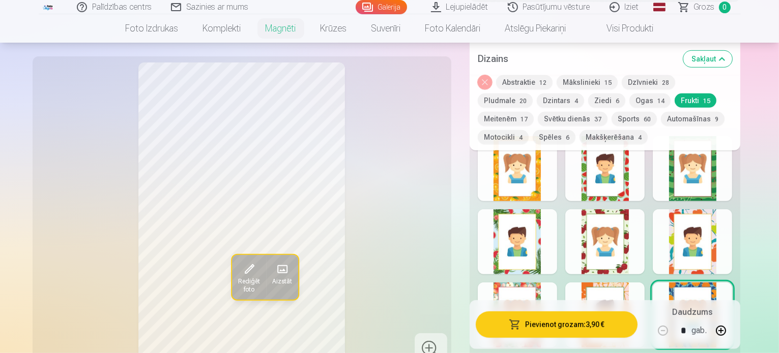
click at [663, 87] on button "Dzīvnieki 28" at bounding box center [647, 82] width 53 height 14
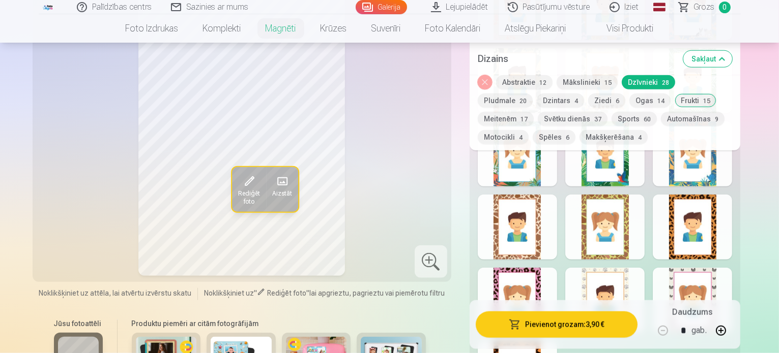
scroll to position [966, 0]
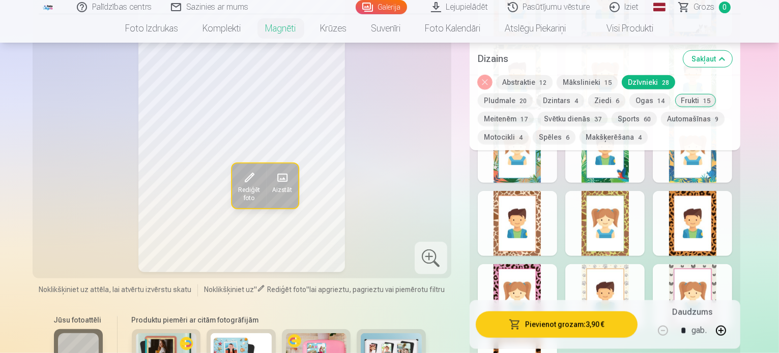
click at [549, 211] on div at bounding box center [517, 223] width 79 height 65
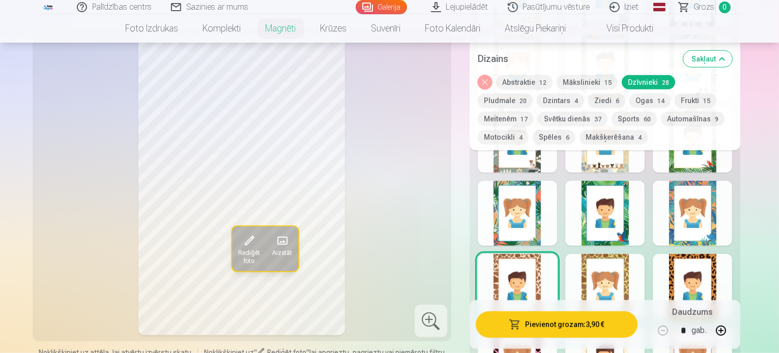
scroll to position [865, 0]
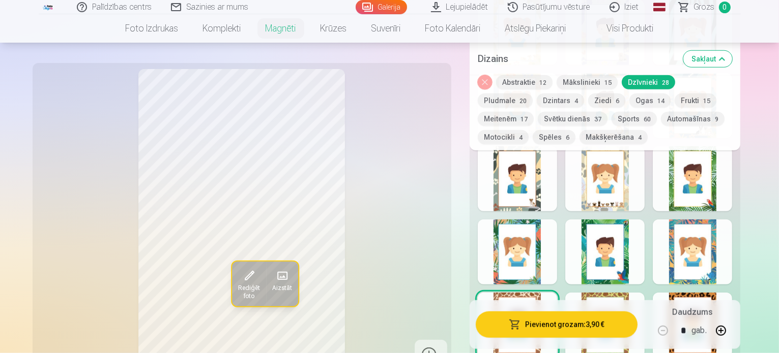
click at [705, 201] on div "Rādīt mazāk dizainu" at bounding box center [604, 153] width 271 height 763
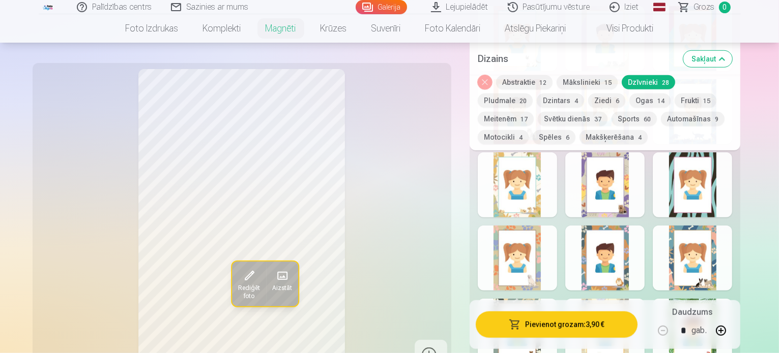
scroll to position [763, 0]
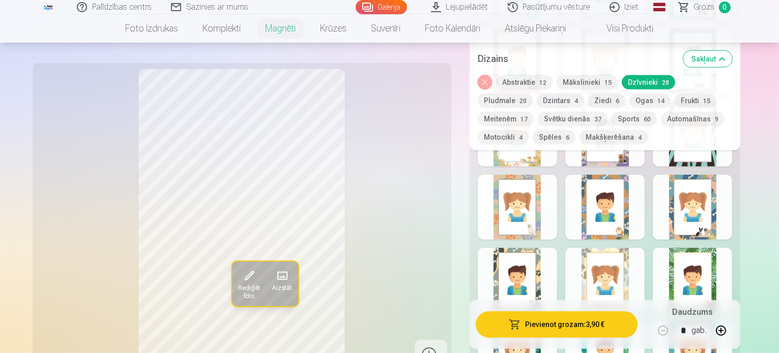
click at [731, 213] on div at bounding box center [691, 207] width 79 height 65
click at [702, 281] on div at bounding box center [691, 280] width 79 height 65
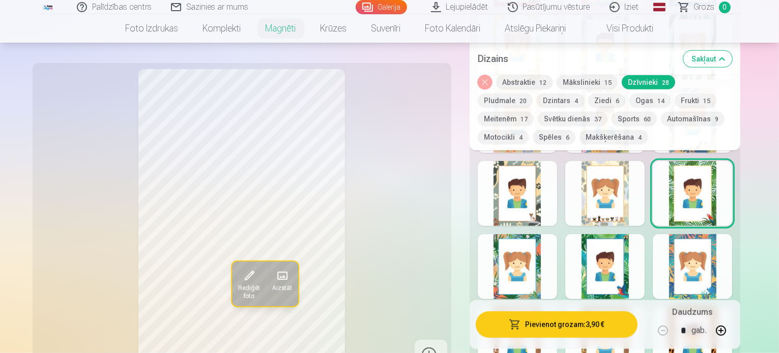
scroll to position [865, 0]
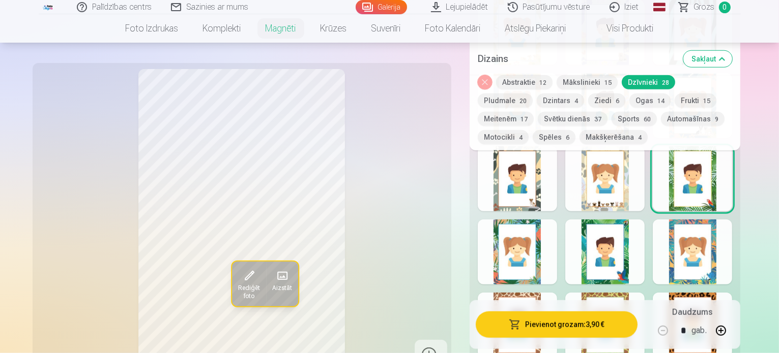
click at [644, 263] on div at bounding box center [604, 252] width 79 height 65
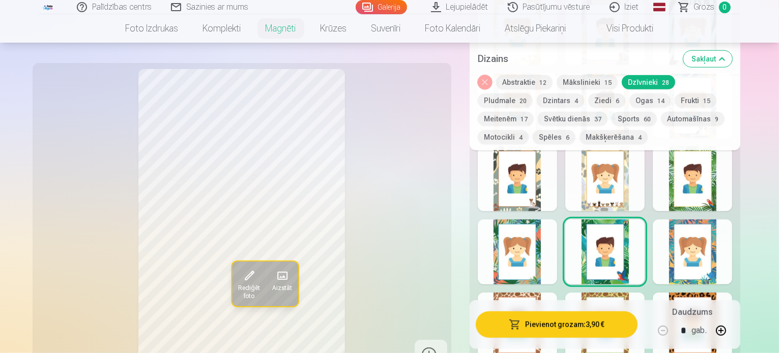
click at [560, 328] on button "Pievienot grozam : 3,90 €" at bounding box center [556, 325] width 162 height 26
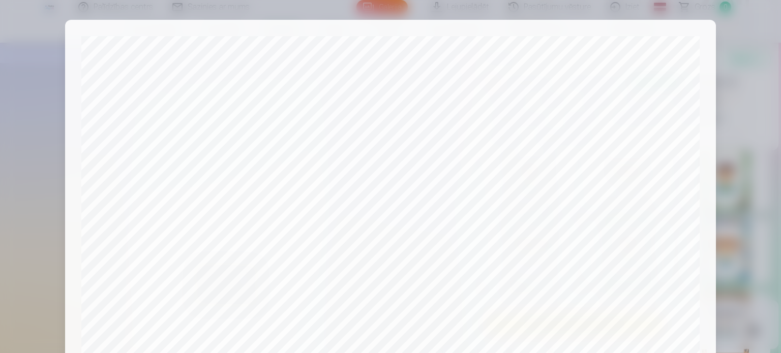
scroll to position [0, 0]
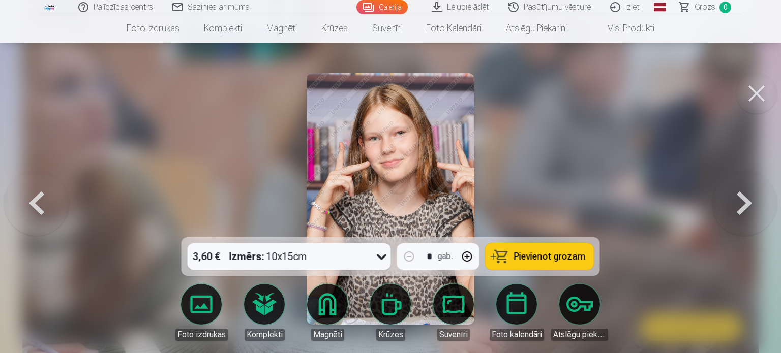
scroll to position [407, 0]
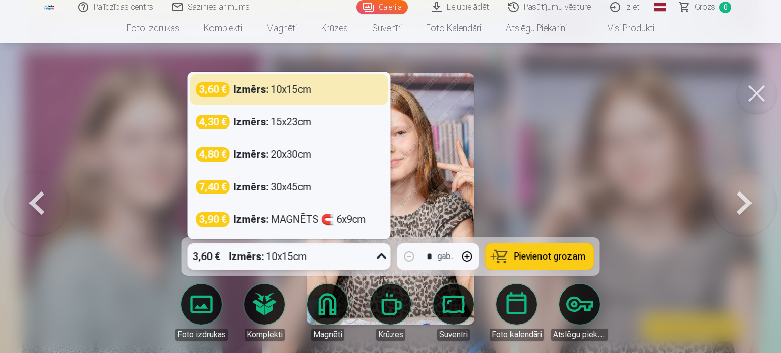
click at [331, 262] on div "3,60 € Izmērs : 10x15cm" at bounding box center [280, 257] width 184 height 26
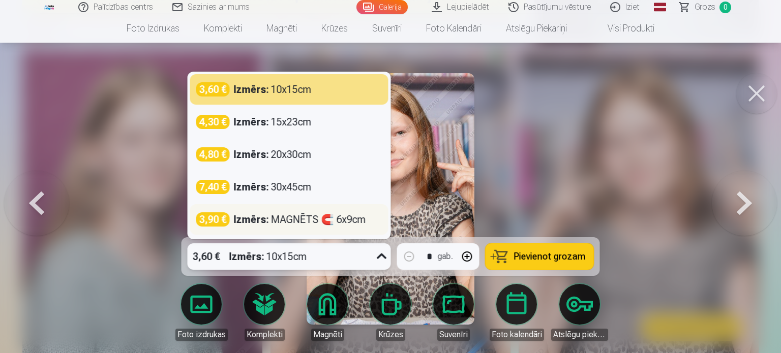
click at [296, 225] on div "Izmērs : MAGNĒTS 🧲 6x9cm" at bounding box center [300, 220] width 132 height 14
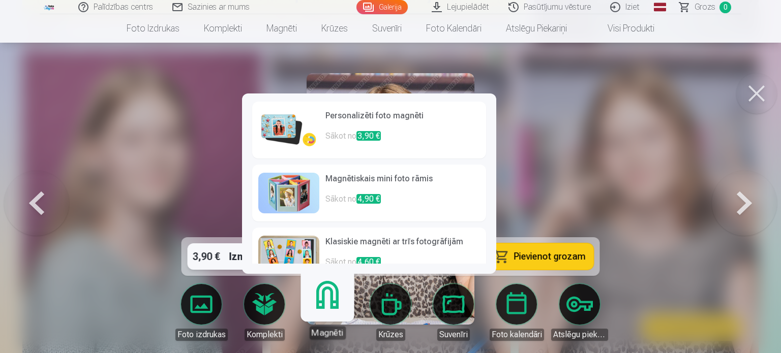
click at [299, 134] on img at bounding box center [288, 130] width 61 height 41
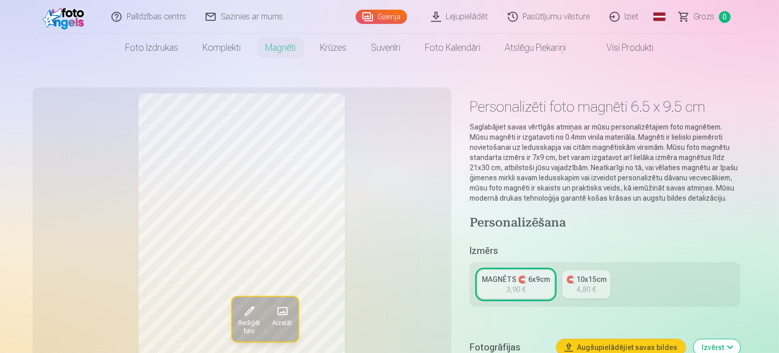
scroll to position [51, 0]
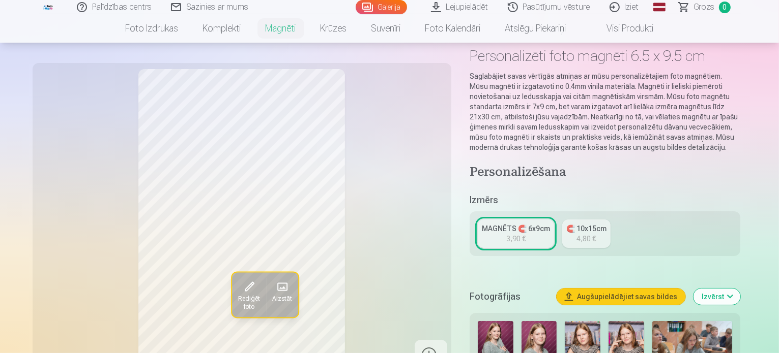
click at [509, 224] on div "MAGNĒTS 🧲 6x9cm" at bounding box center [516, 229] width 68 height 10
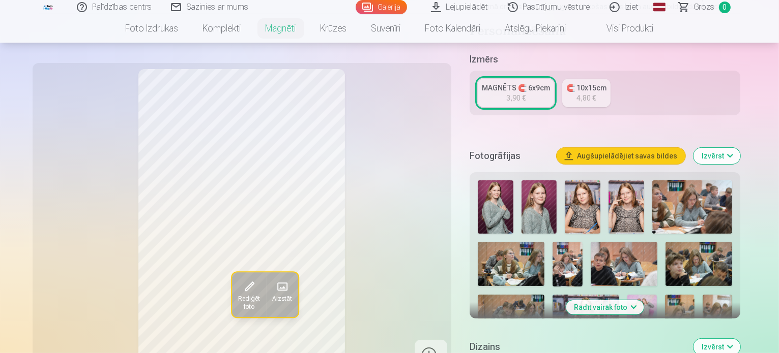
scroll to position [254, 0]
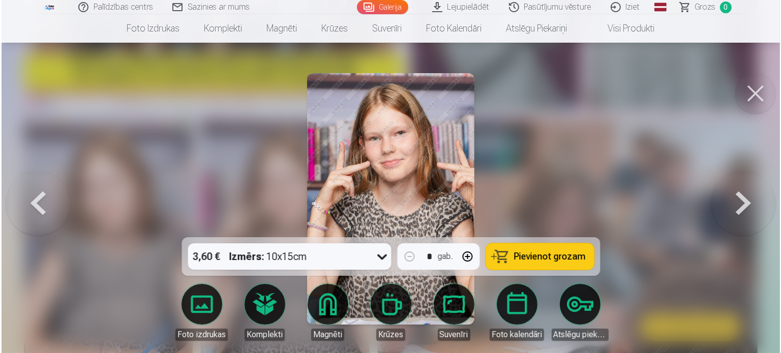
scroll to position [407, 0]
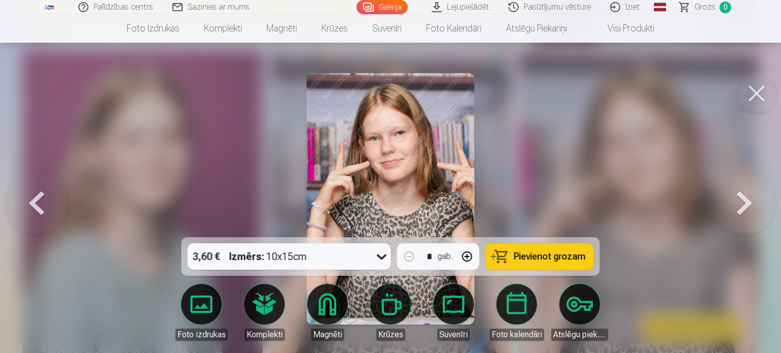
click at [337, 303] on link "Magnēti" at bounding box center [327, 312] width 57 height 57
drag, startPoint x: 146, startPoint y: 229, endPoint x: 157, endPoint y: 233, distance: 11.9
click at [146, 229] on div at bounding box center [390, 176] width 781 height 353
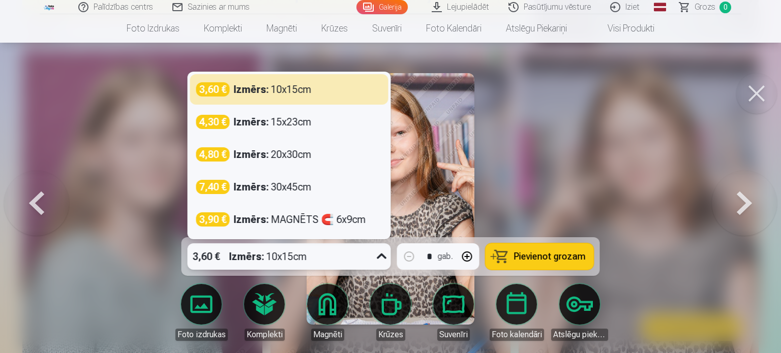
click at [370, 258] on div "3,60 € Izmērs : 10x15cm" at bounding box center [280, 257] width 184 height 26
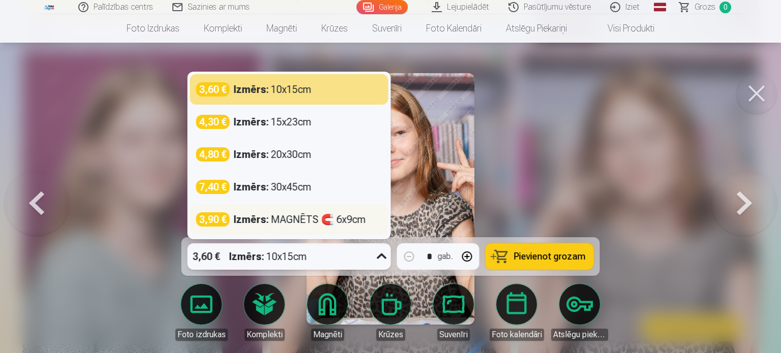
click at [323, 218] on div "Izmērs : MAGNĒTS 🧲 6x9cm" at bounding box center [300, 220] width 132 height 14
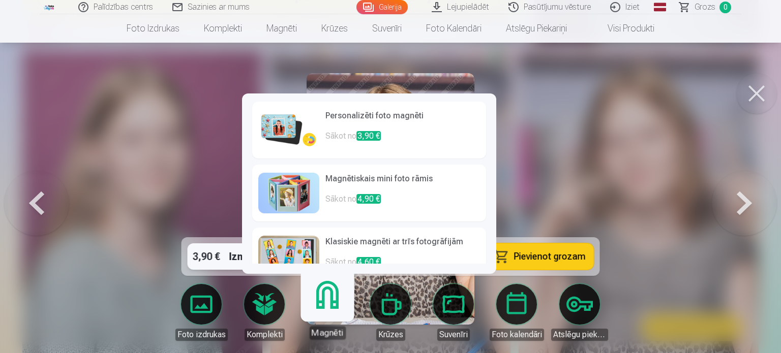
click at [331, 313] on link "Magnēti" at bounding box center [327, 308] width 63 height 63
click at [328, 134] on p "Sākot no 3,90 €" at bounding box center [402, 140] width 155 height 20
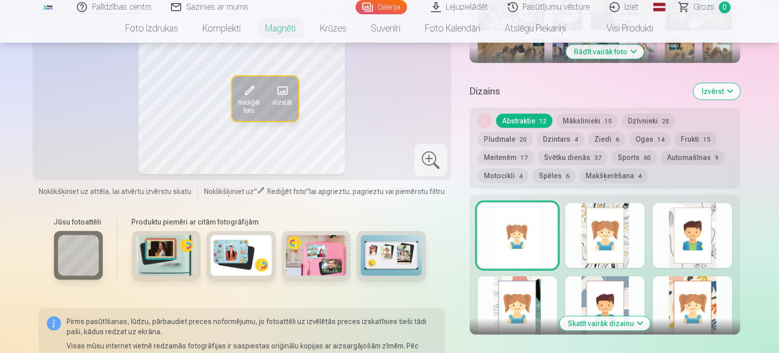
scroll to position [356, 0]
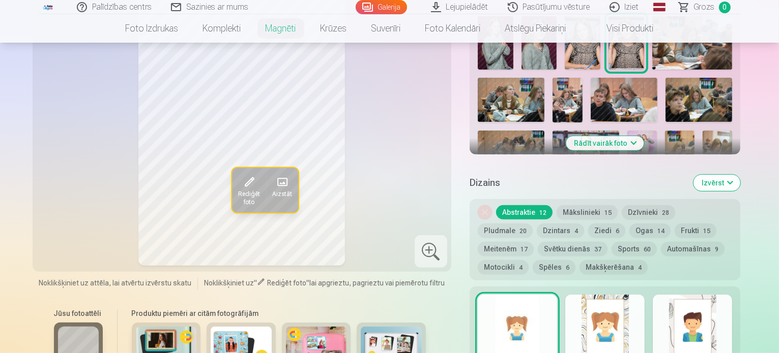
click at [584, 205] on button "Mākslinieki 15" at bounding box center [586, 212] width 61 height 14
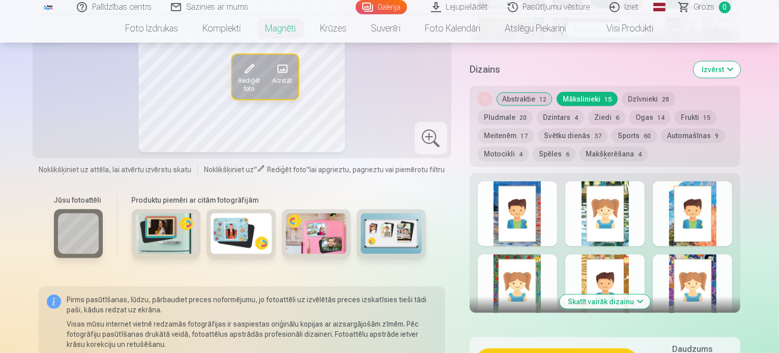
scroll to position [407, 0]
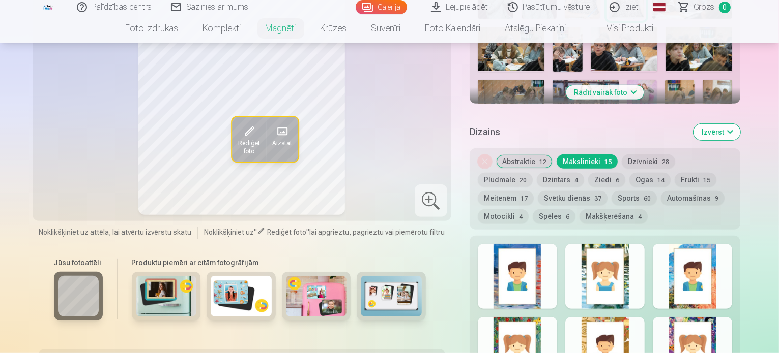
click at [638, 155] on button "Dzīvnieki 28" at bounding box center [647, 162] width 53 height 14
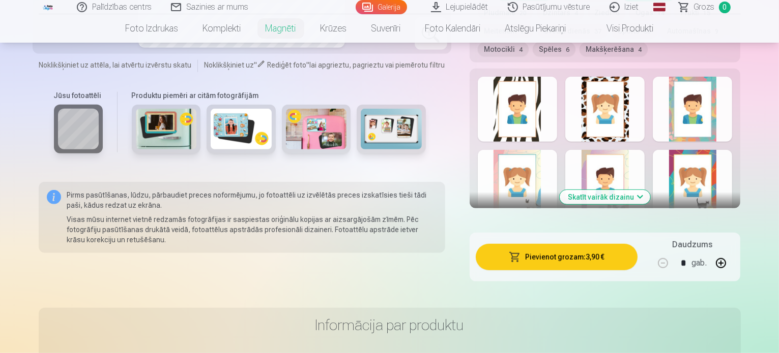
scroll to position [509, 0]
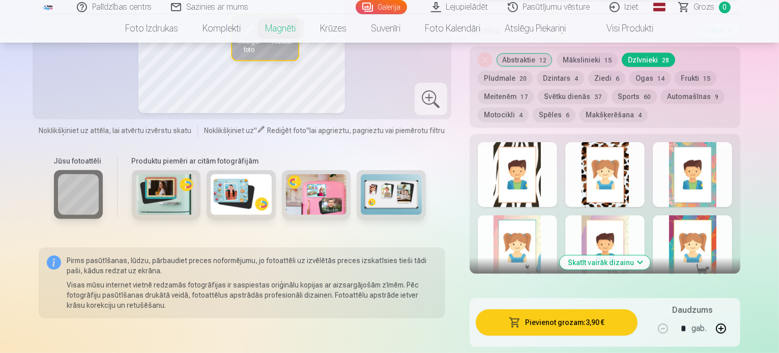
click at [632, 256] on button "Skatīt vairāk dizainu" at bounding box center [604, 263] width 91 height 14
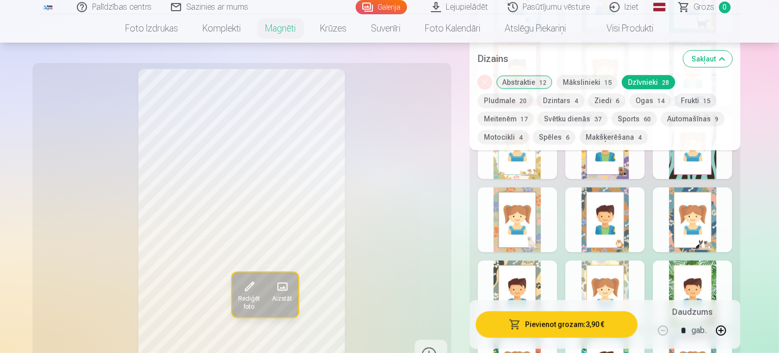
scroll to position [814, 0]
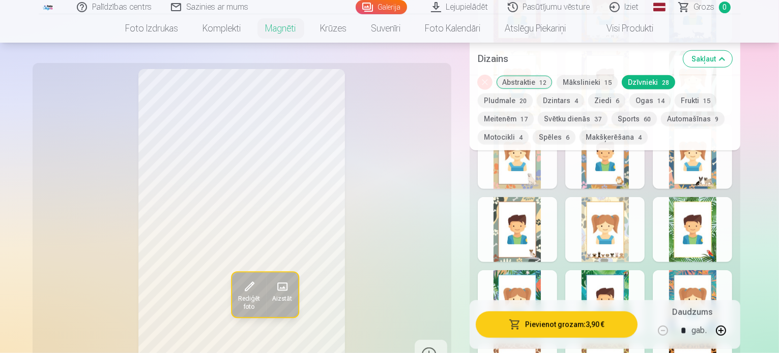
click at [728, 233] on div at bounding box center [691, 229] width 79 height 65
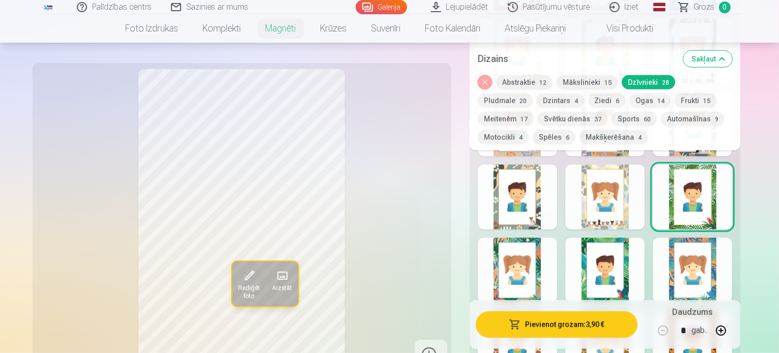
scroll to position [865, 0]
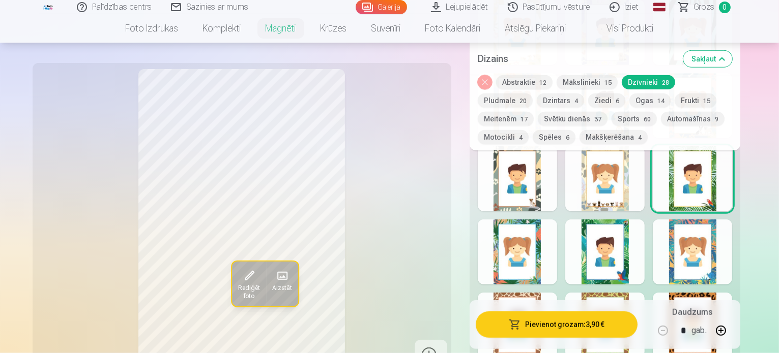
click at [634, 242] on div at bounding box center [604, 252] width 79 height 65
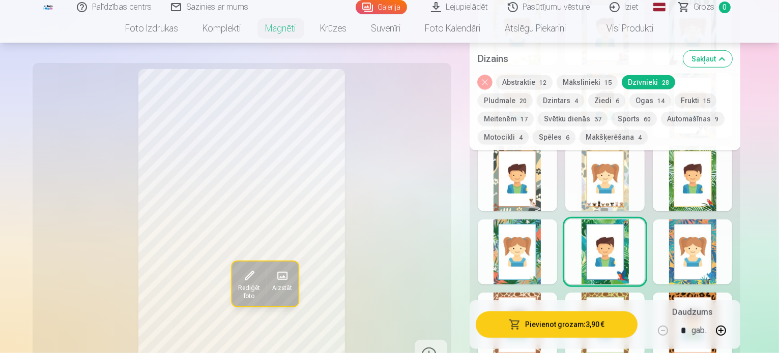
click at [539, 240] on div at bounding box center [517, 252] width 79 height 65
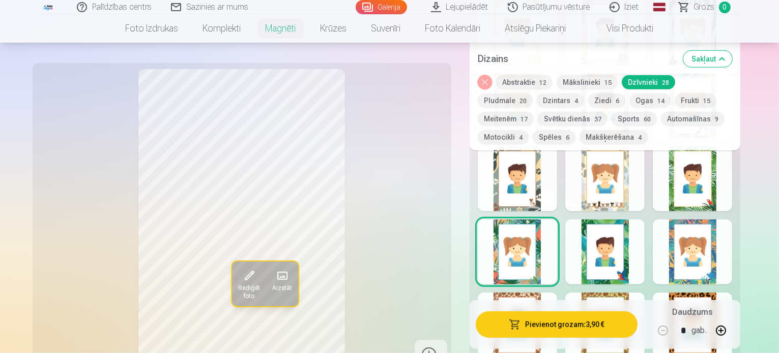
click at [617, 227] on div at bounding box center [604, 252] width 79 height 65
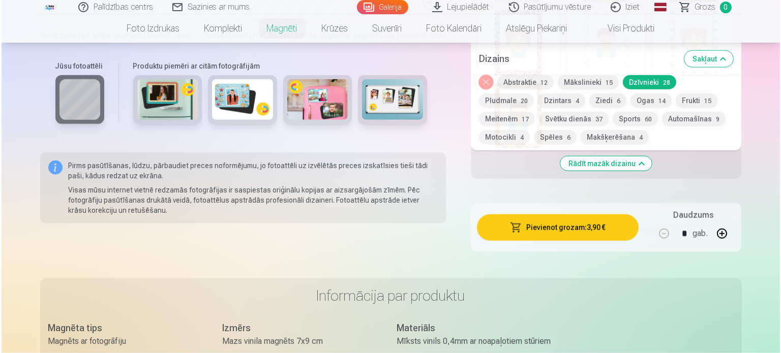
scroll to position [1170, 0]
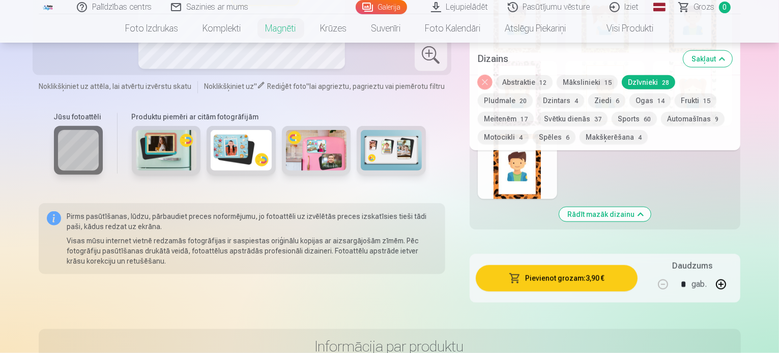
click at [604, 268] on button "Pievienot grozam : 3,90 €" at bounding box center [556, 278] width 162 height 26
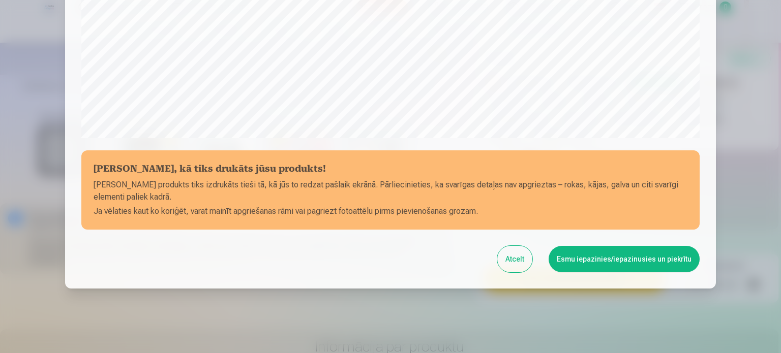
scroll to position [378, 0]
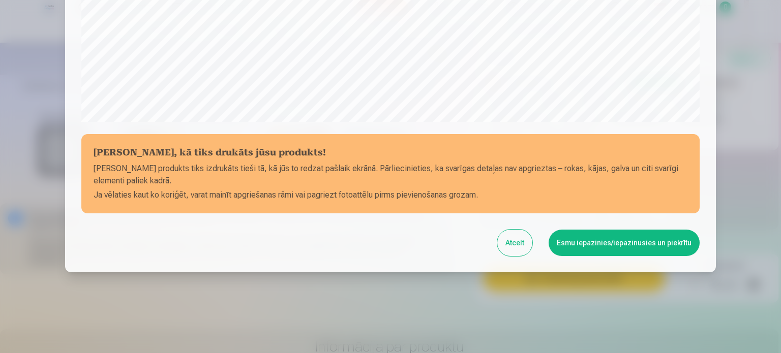
drag, startPoint x: 563, startPoint y: 243, endPoint x: 496, endPoint y: 340, distance: 118.2
click at [587, 242] on button "Esmu iepazinies/iepazinusies un piekrītu" at bounding box center [624, 243] width 151 height 26
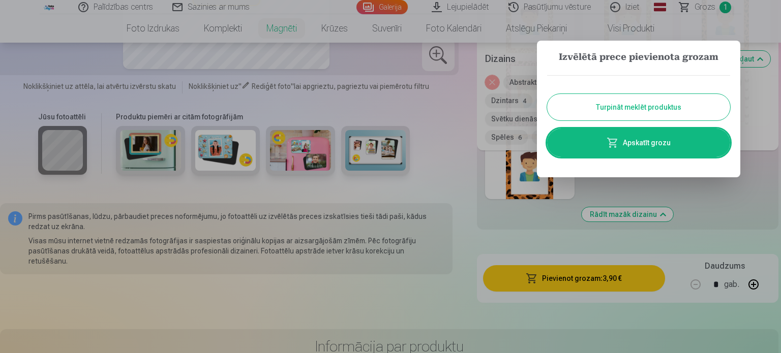
click at [656, 148] on link "Apskatīt grozu" at bounding box center [638, 143] width 183 height 28
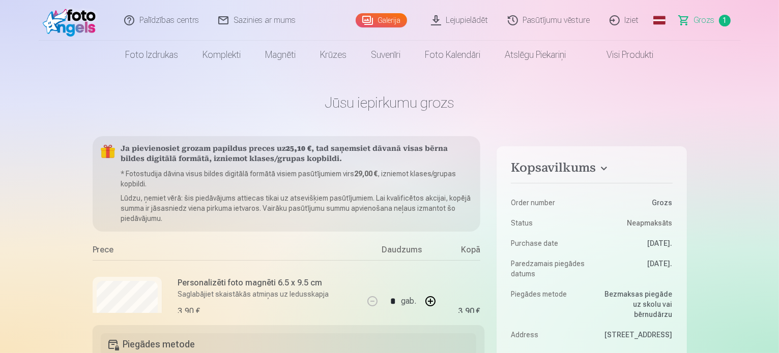
click at [374, 16] on link "Galerija" at bounding box center [380, 20] width 51 height 14
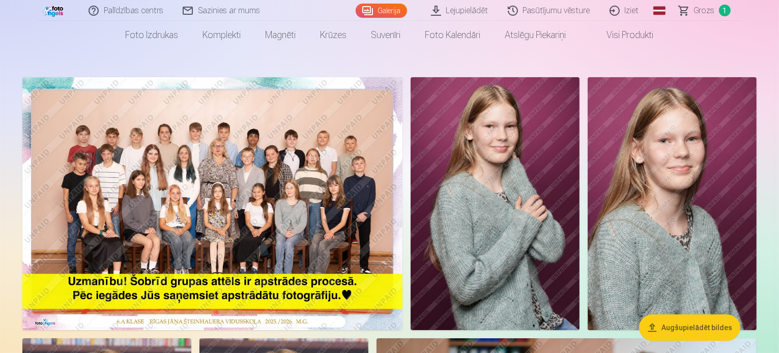
scroll to position [51, 0]
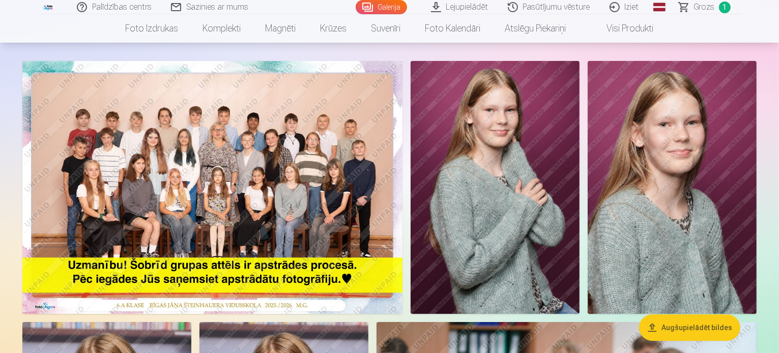
click at [239, 206] on img at bounding box center [212, 187] width 380 height 253
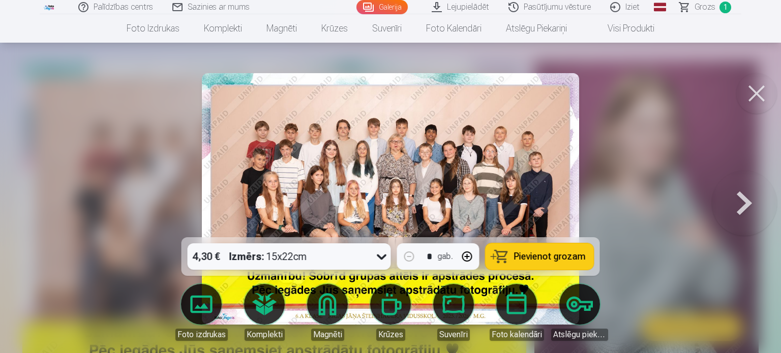
click at [757, 88] on button at bounding box center [756, 93] width 41 height 41
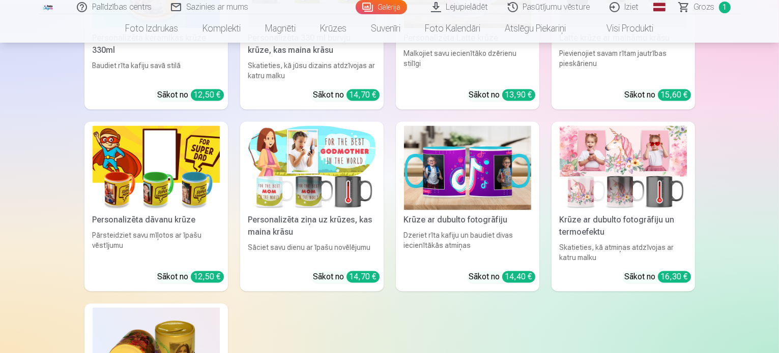
scroll to position [5865, 0]
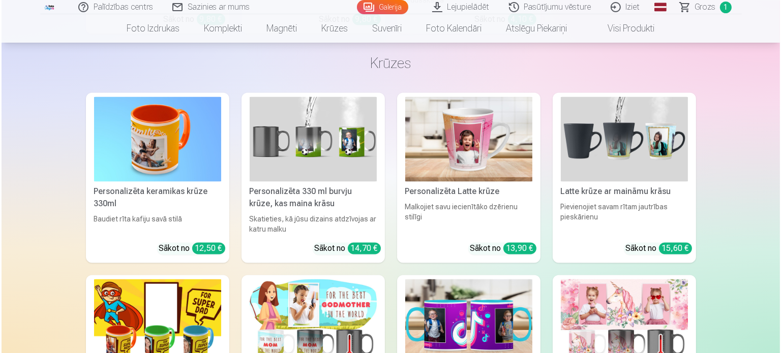
scroll to position [5883, 0]
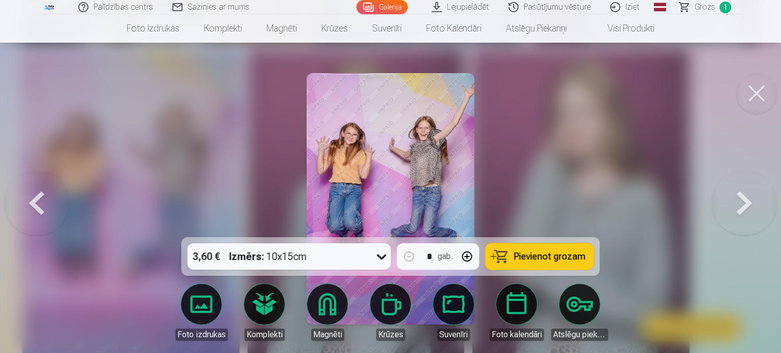
click at [761, 98] on button at bounding box center [756, 93] width 41 height 41
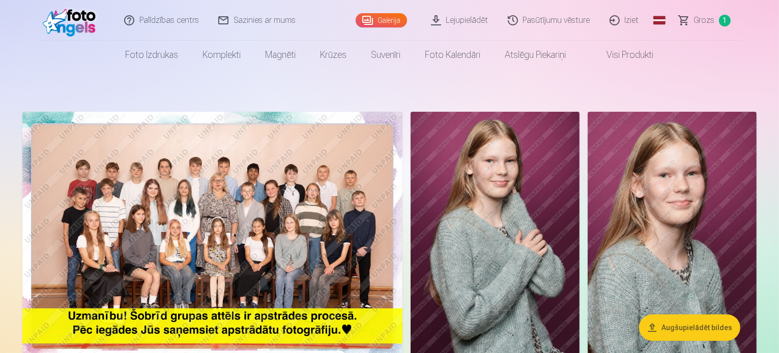
click at [155, 224] on img at bounding box center [212, 238] width 380 height 253
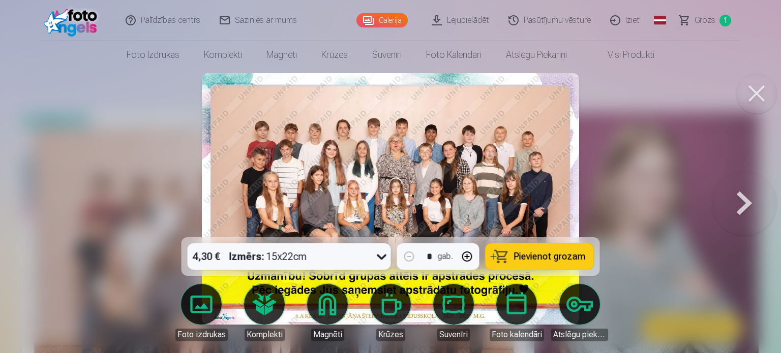
click at [746, 90] on button at bounding box center [756, 93] width 41 height 41
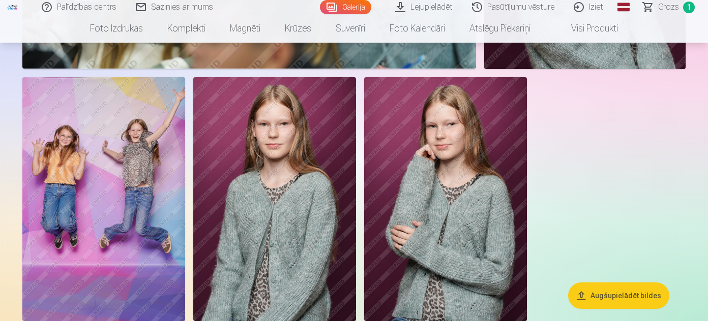
scroll to position [5273, 0]
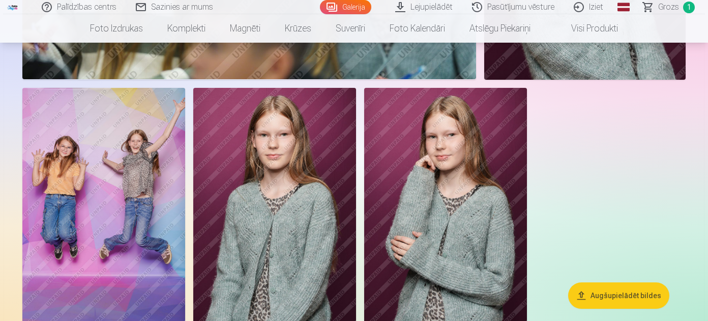
click at [135, 210] on img at bounding box center [103, 210] width 163 height 244
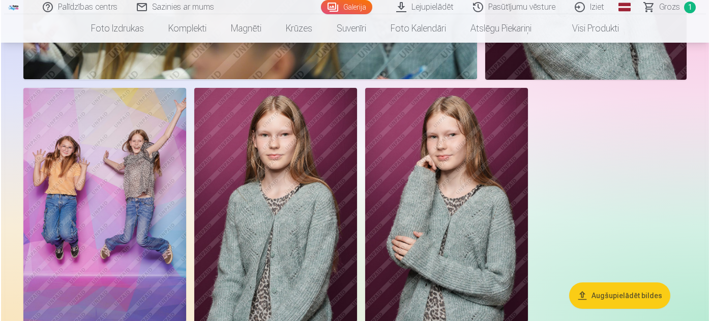
scroll to position [5289, 0]
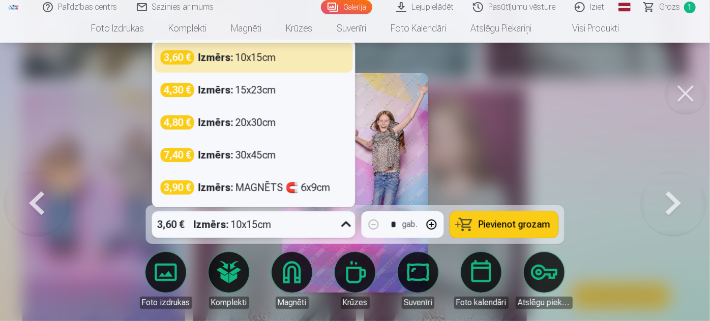
click at [339, 222] on icon at bounding box center [346, 225] width 16 height 16
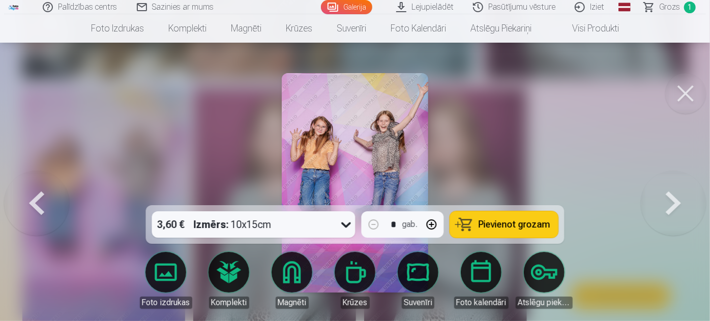
click at [526, 228] on span "Pievienot grozam" at bounding box center [515, 224] width 72 height 9
click at [675, 4] on span "Grozs" at bounding box center [669, 7] width 21 height 12
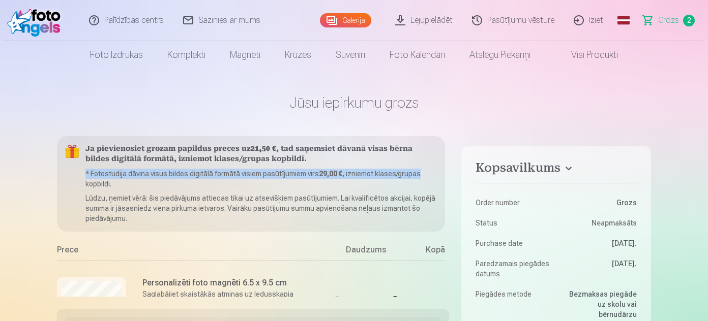
scroll to position [0, 24]
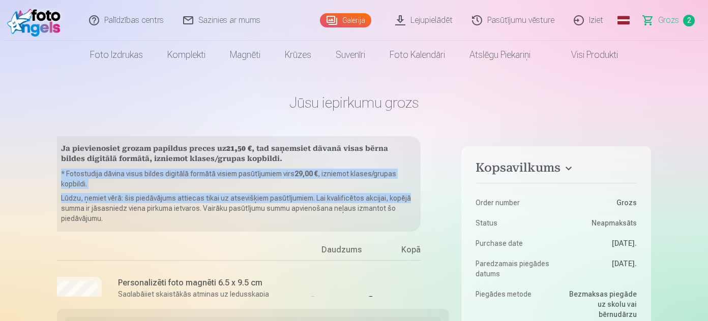
drag, startPoint x: 446, startPoint y: 162, endPoint x: 453, endPoint y: 193, distance: 31.7
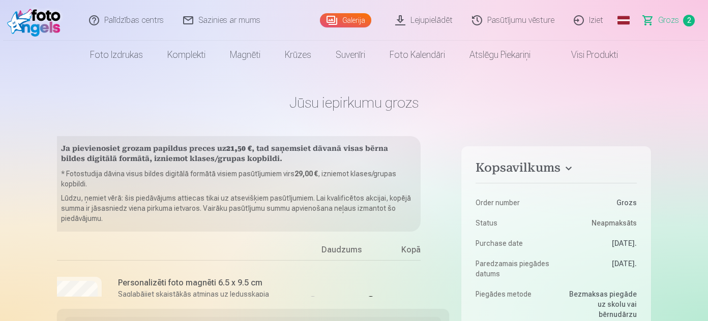
click at [495, 100] on h1 "Jūsu iepirkumu grozs" at bounding box center [354, 103] width 594 height 18
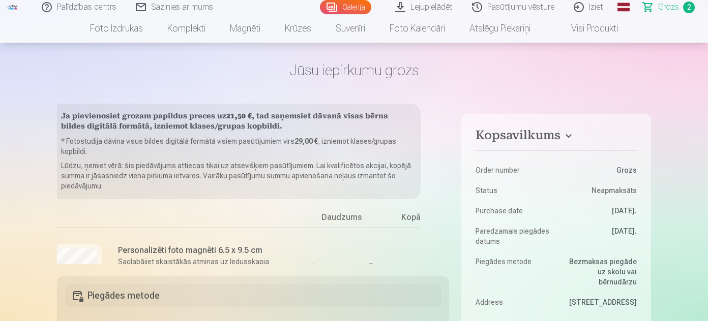
scroll to position [0, 0]
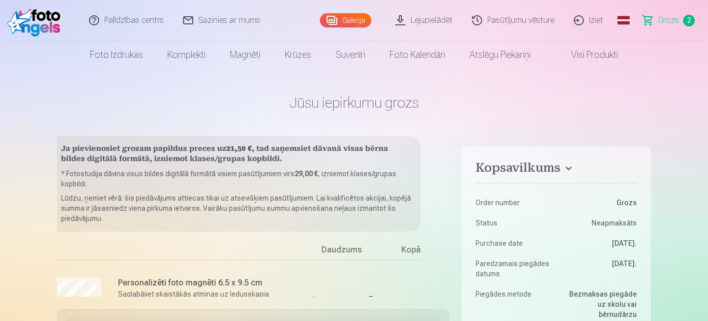
click at [330, 20] on link "Galerija" at bounding box center [345, 20] width 51 height 14
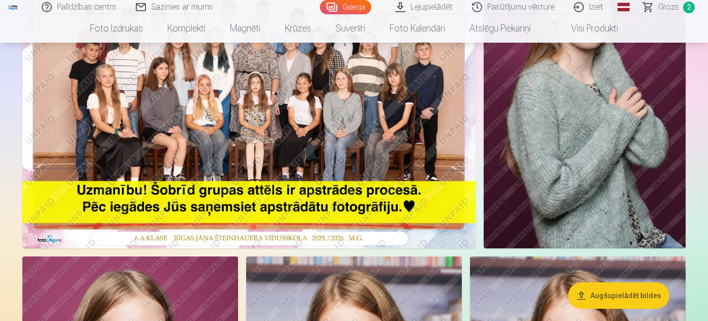
scroll to position [185, 0]
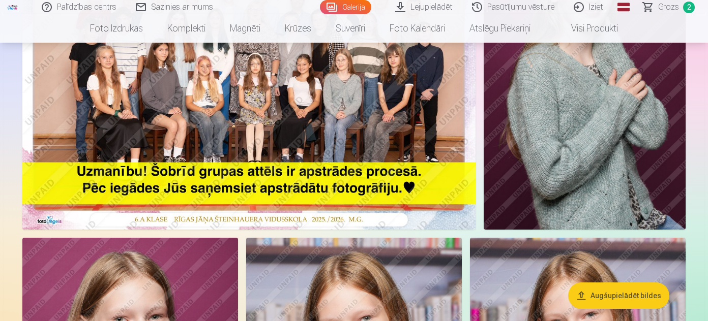
click at [259, 124] on img at bounding box center [248, 78] width 453 height 303
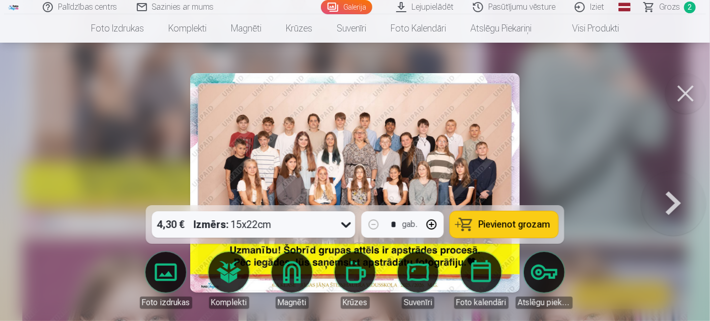
click at [680, 93] on button at bounding box center [685, 93] width 41 height 41
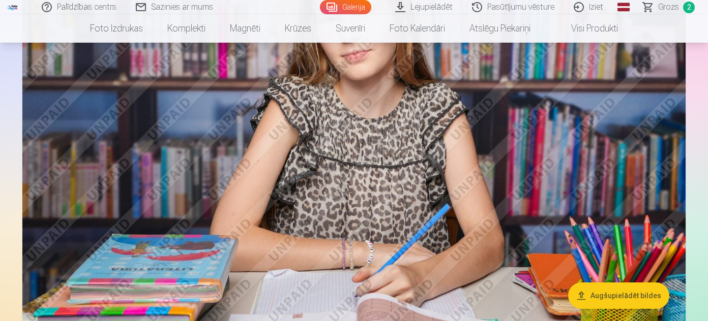
scroll to position [5252, 0]
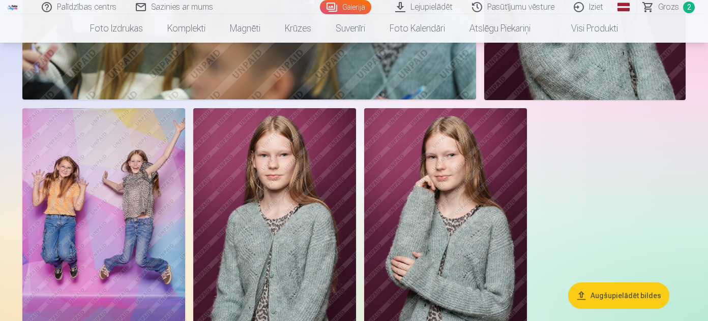
click at [113, 154] on img at bounding box center [103, 230] width 163 height 244
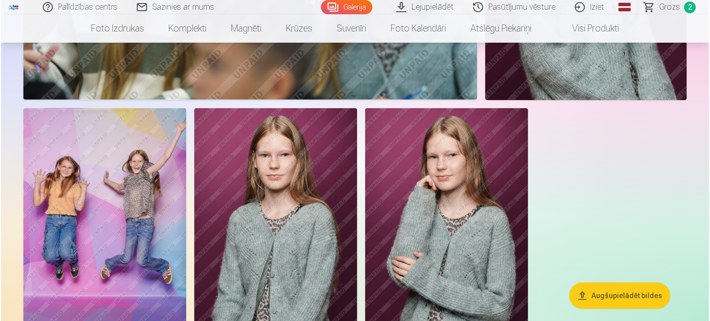
scroll to position [5268, 0]
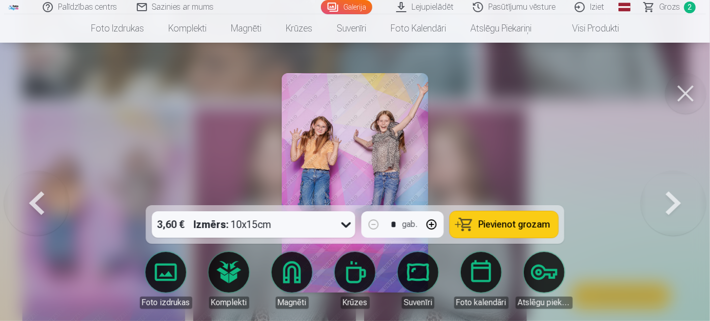
click at [426, 5] on link "Lejupielādēt" at bounding box center [425, 7] width 77 height 14
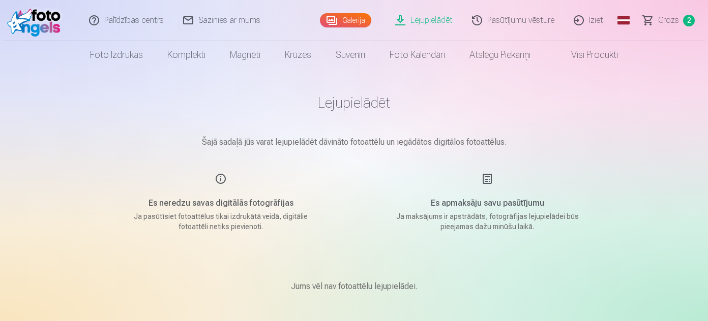
scroll to position [324, 0]
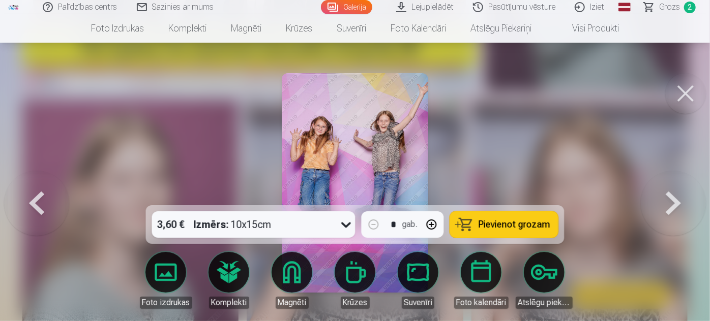
click at [684, 91] on button at bounding box center [685, 93] width 41 height 41
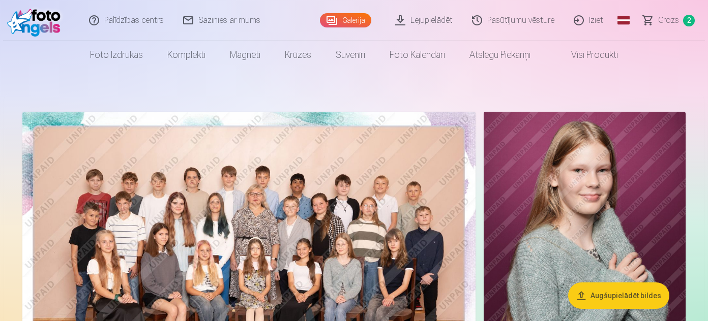
click at [665, 24] on span "Grozs" at bounding box center [668, 20] width 21 height 12
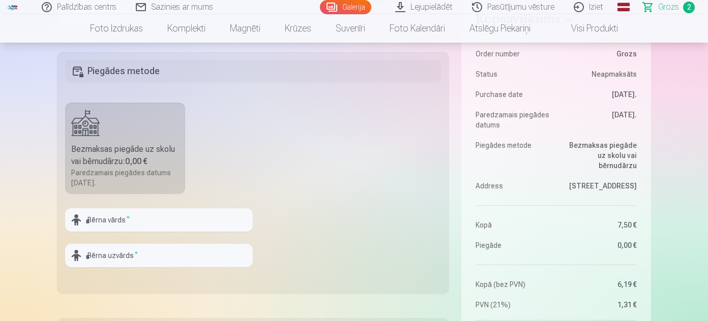
scroll to position [231, 0]
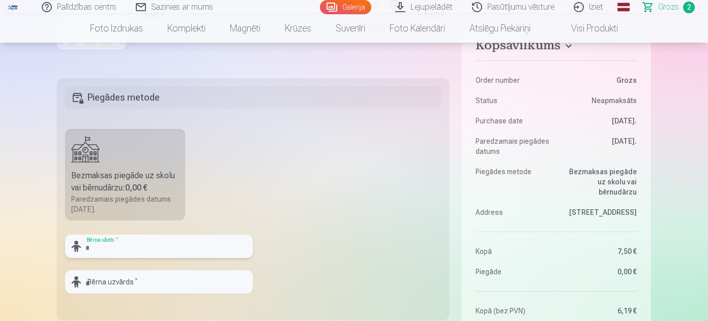
click at [134, 245] on input "text" at bounding box center [159, 246] width 188 height 23
type input "*"
type input "*********"
click at [137, 283] on input "text" at bounding box center [159, 282] width 188 height 23
type input "*******"
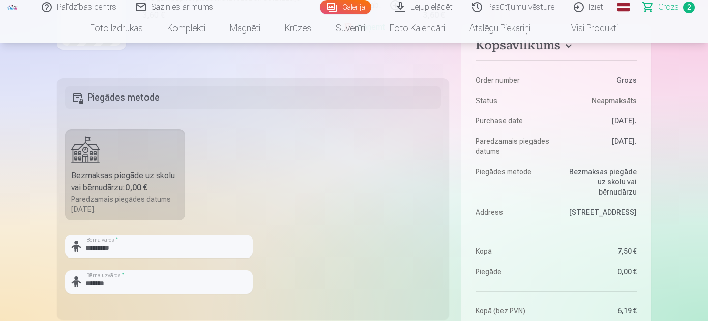
click at [379, 279] on fieldset "Piegādes metode Bezmaksas piegāde uz skolu vai bērnudārzu : 0,00 € Paredzamais …" at bounding box center [253, 199] width 392 height 242
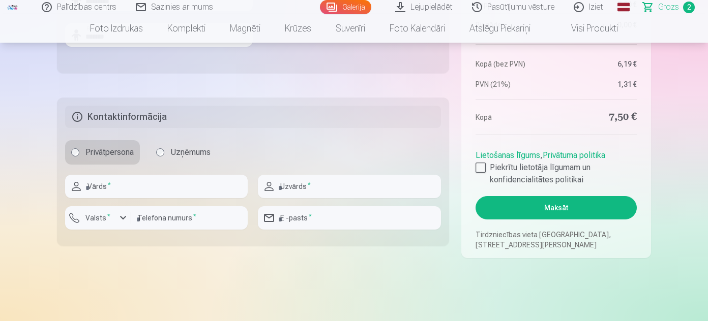
scroll to position [462, 0]
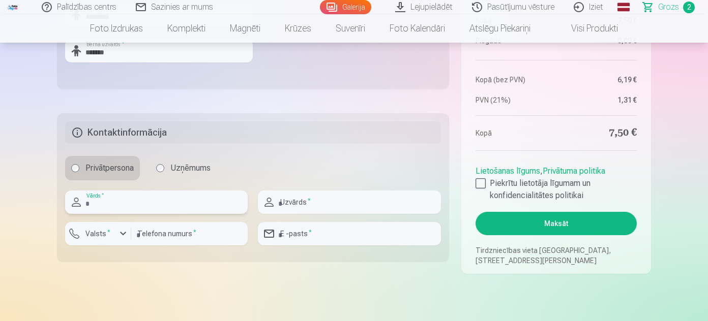
click at [163, 197] on input "text" at bounding box center [156, 202] width 183 height 23
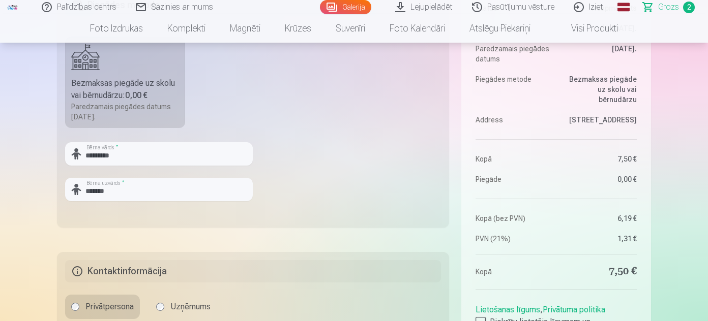
scroll to position [370, 0]
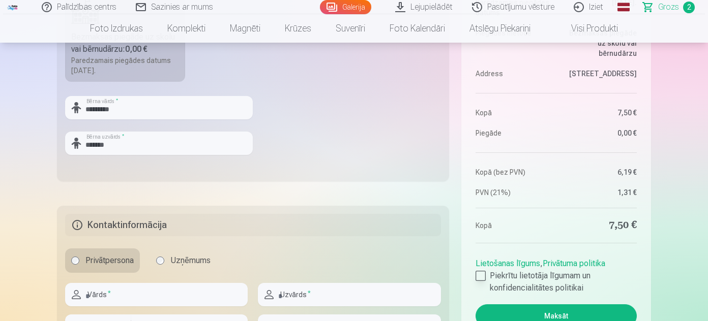
click at [479, 280] on div at bounding box center [480, 276] width 10 height 10
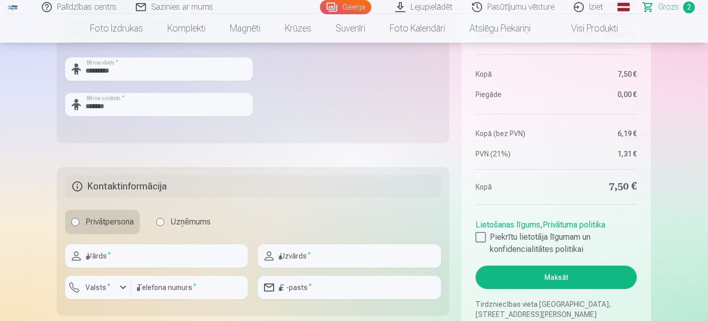
scroll to position [462, 0]
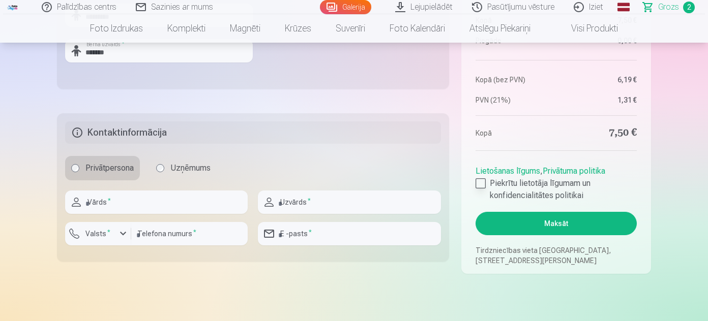
click at [479, 180] on div at bounding box center [480, 183] width 10 height 10
click at [478, 185] on div at bounding box center [480, 183] width 10 height 10
click at [507, 227] on button "Maksāt" at bounding box center [555, 223] width 161 height 23
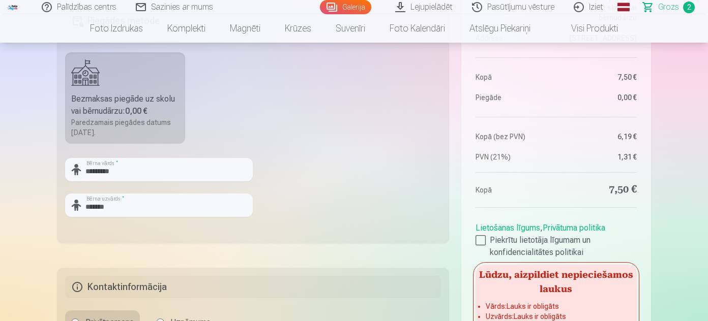
scroll to position [416, 0]
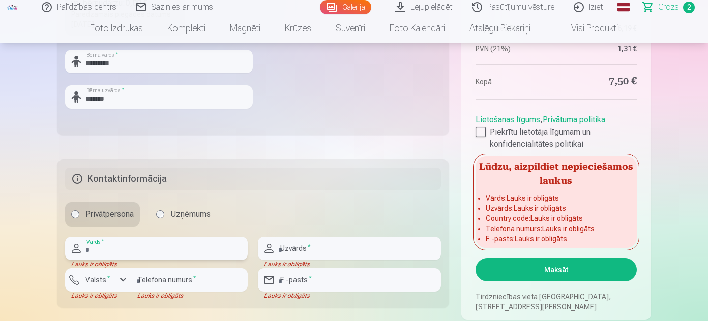
click at [137, 245] on input "text" at bounding box center [156, 248] width 183 height 23
type input "*********"
type input "*******"
type input "********"
type input "**********"
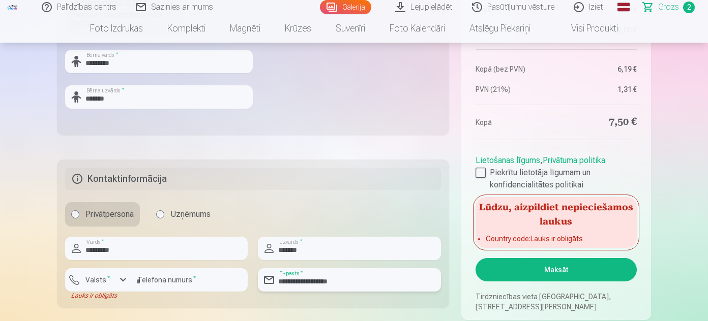
click at [342, 281] on input "**********" at bounding box center [349, 280] width 183 height 23
drag, startPoint x: 354, startPoint y: 282, endPoint x: 275, endPoint y: 282, distance: 78.8
click at [275, 282] on div "**********" at bounding box center [349, 280] width 183 height 23
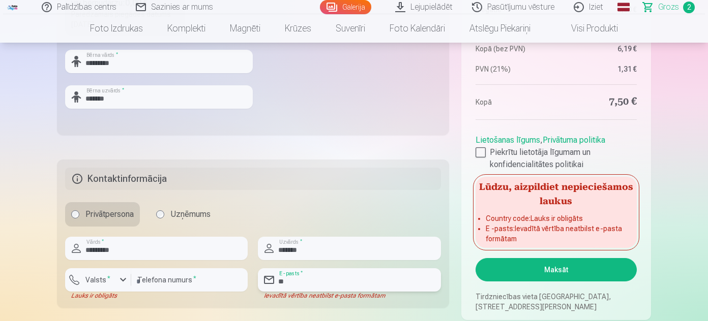
type input "*"
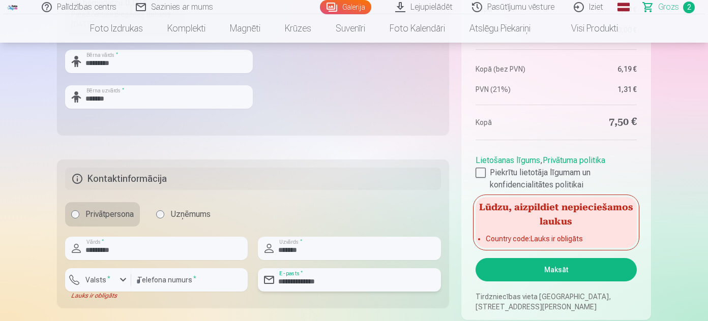
type input "**********"
click at [126, 275] on div "button" at bounding box center [123, 280] width 12 height 12
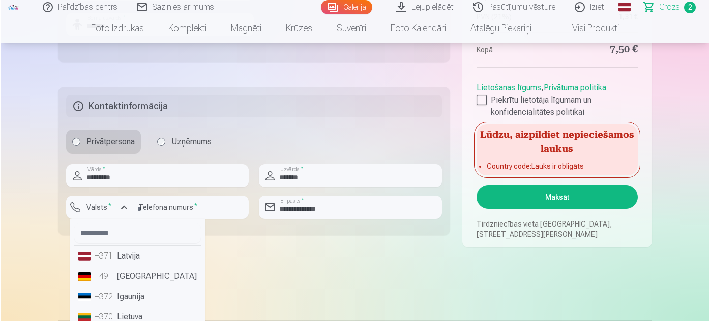
scroll to position [509, 0]
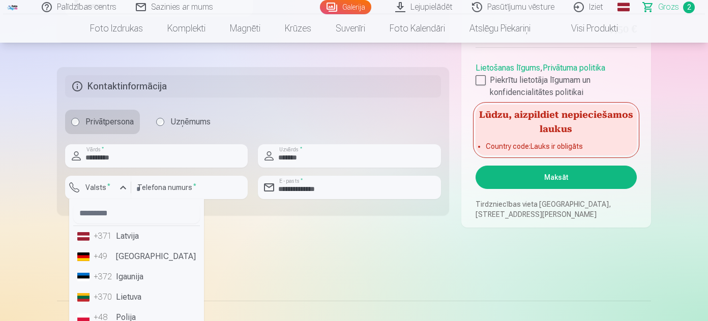
click at [122, 240] on li "+371 Latvija" at bounding box center [136, 236] width 127 height 20
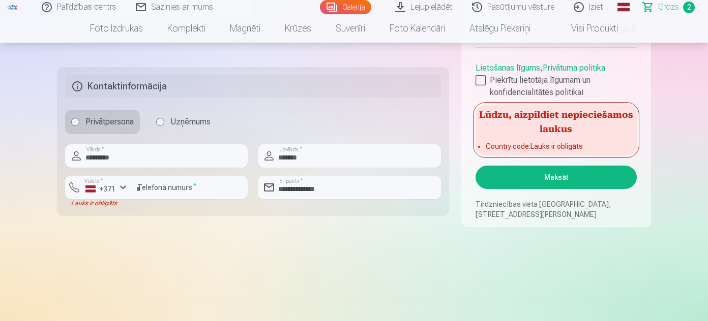
click at [524, 176] on button "Maksāt" at bounding box center [555, 177] width 161 height 23
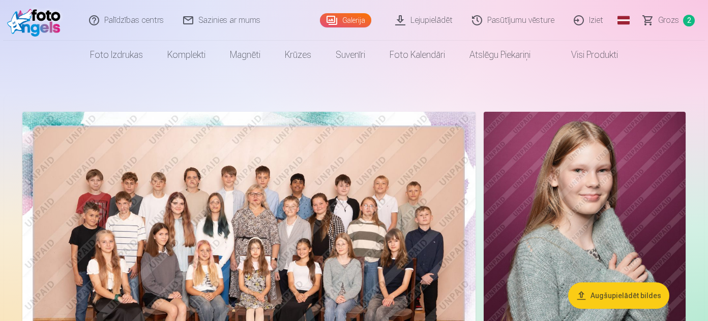
click at [688, 21] on span "2" at bounding box center [689, 21] width 12 height 12
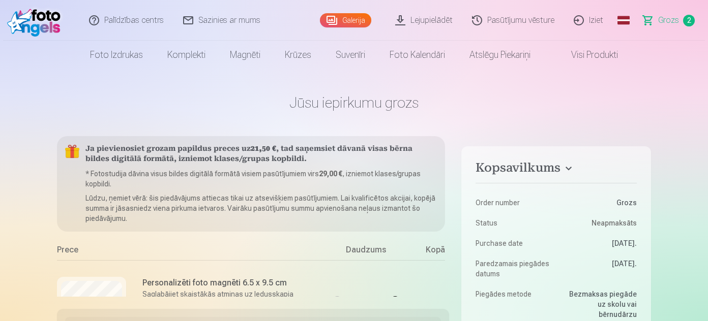
click at [596, 14] on link "Iziet" at bounding box center [588, 20] width 49 height 41
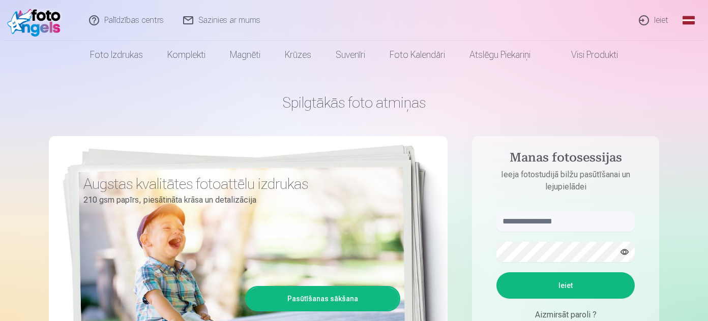
click at [658, 15] on link "Ieiet" at bounding box center [654, 20] width 49 height 41
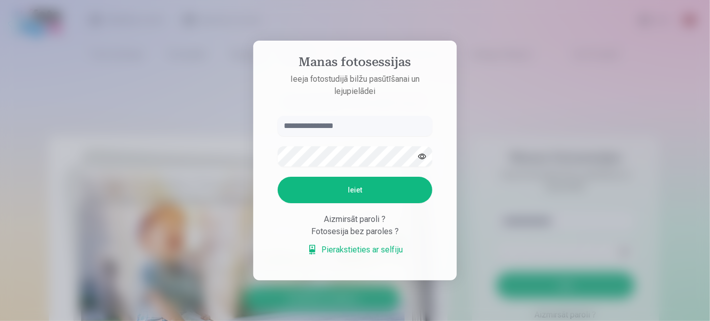
click at [335, 128] on input "text" at bounding box center [355, 126] width 155 height 20
click at [333, 131] on input "**********" at bounding box center [355, 126] width 155 height 20
type input "*"
type input "**********"
click at [278, 177] on button "Ieiet" at bounding box center [355, 190] width 155 height 26
